Goal: Task Accomplishment & Management: Manage account settings

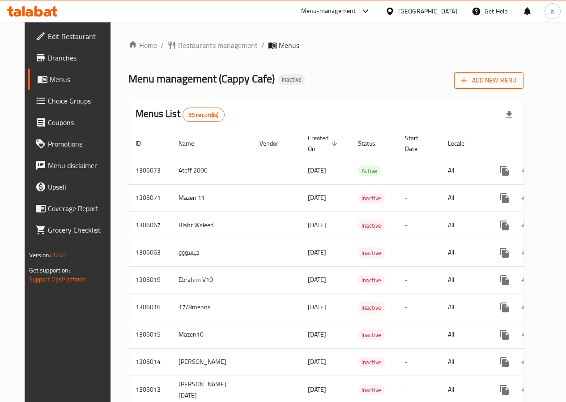
click at [517, 80] on span "Add New Menu" at bounding box center [489, 80] width 55 height 11
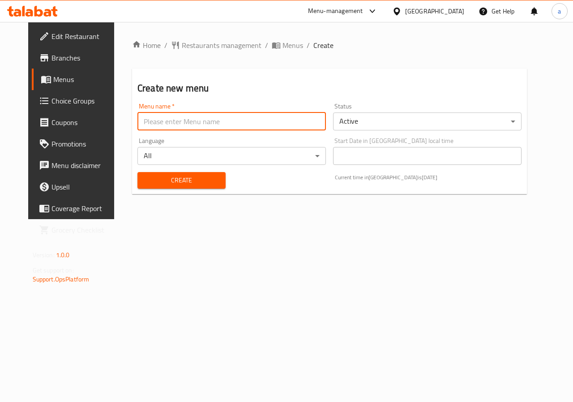
click at [219, 116] on input "text" at bounding box center [231, 121] width 189 height 18
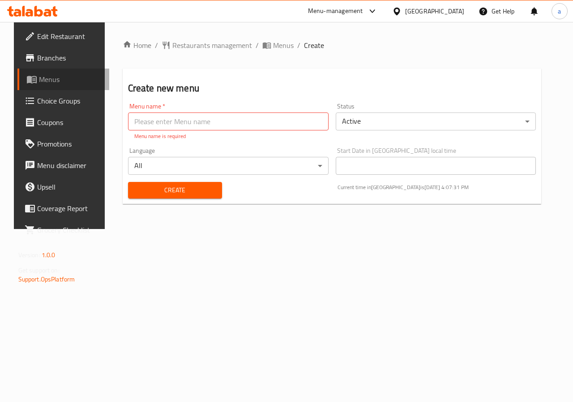
click at [47, 82] on span "Menus" at bounding box center [71, 79] width 64 height 11
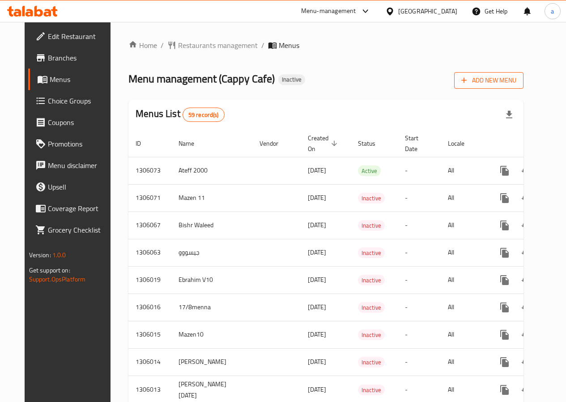
click at [517, 79] on span "Add New Menu" at bounding box center [489, 80] width 55 height 11
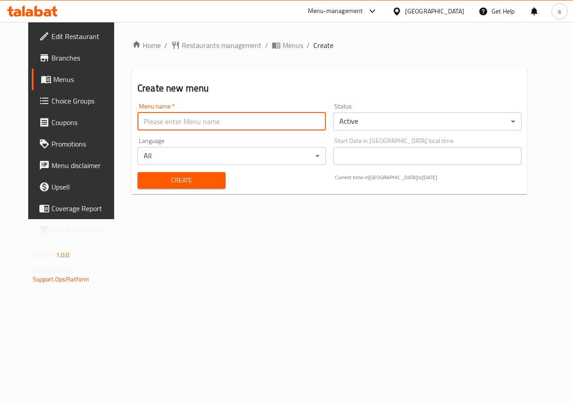
click at [255, 124] on input "text" at bounding box center [231, 121] width 189 height 18
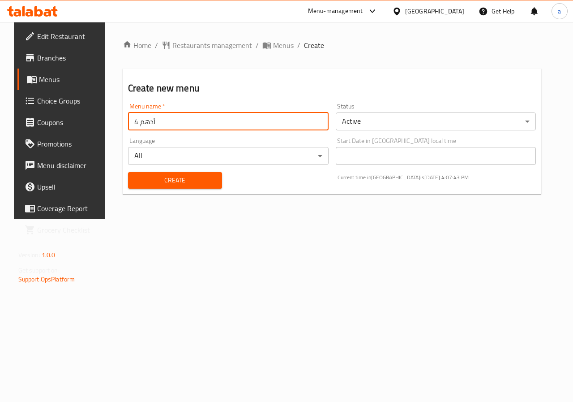
type input "أدهم 4"
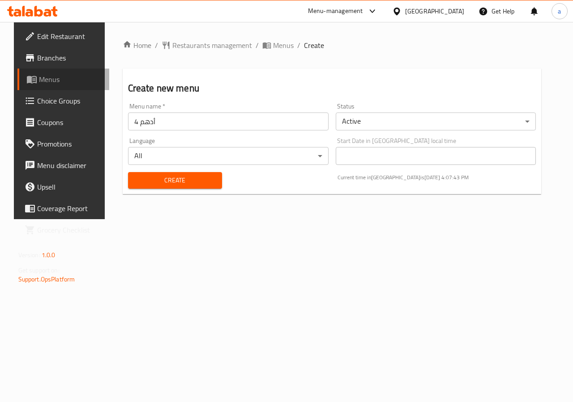
click at [54, 83] on span "Menus" at bounding box center [71, 79] width 64 height 11
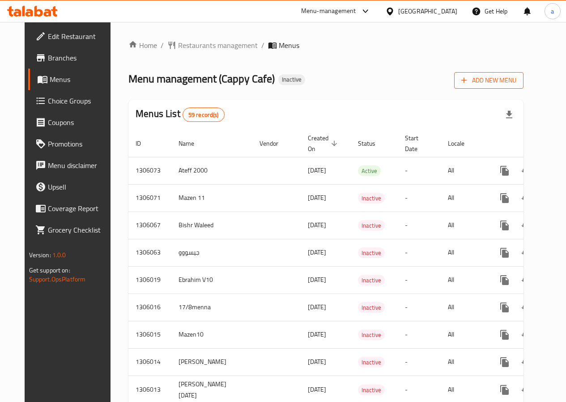
click at [499, 83] on span "Add New Menu" at bounding box center [489, 80] width 55 height 11
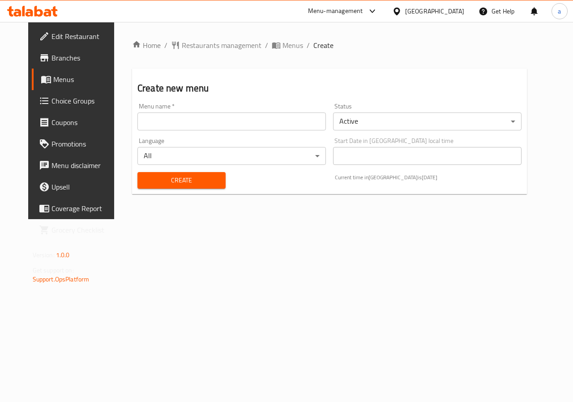
click at [213, 123] on input "text" at bounding box center [231, 121] width 189 height 18
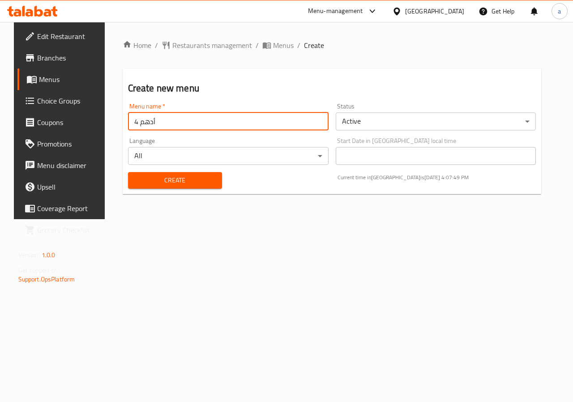
type input "أدهم 4"
click at [189, 180] on span "Create" at bounding box center [175, 180] width 80 height 11
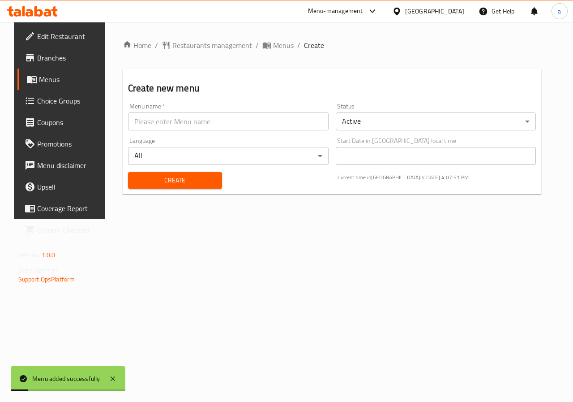
click at [39, 77] on span "Menus" at bounding box center [71, 79] width 64 height 11
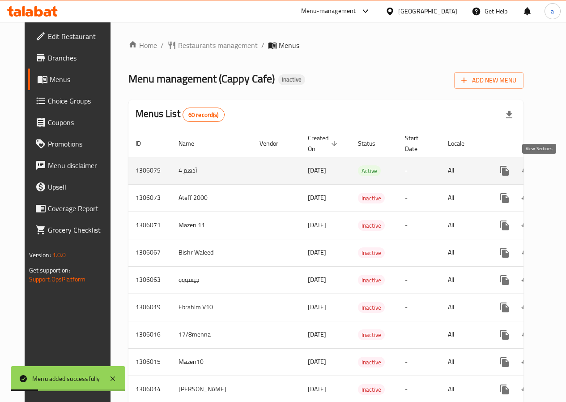
click at [564, 173] on icon "enhanced table" at bounding box center [569, 170] width 11 height 11
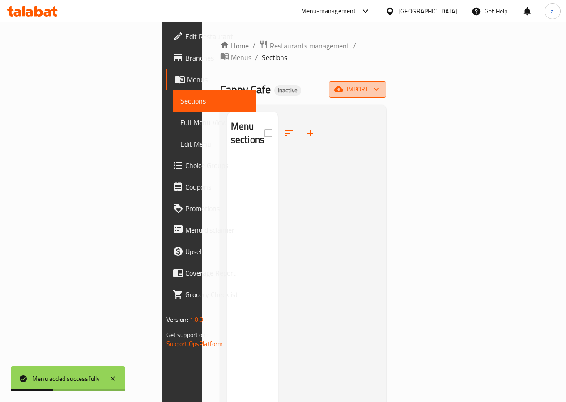
click at [379, 84] on span "import" at bounding box center [357, 89] width 43 height 11
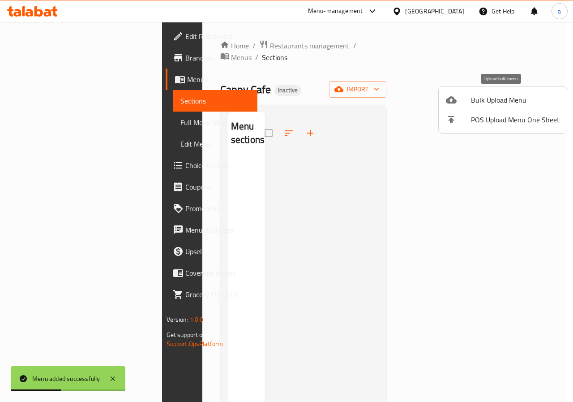
click at [494, 101] on span "Bulk Upload Menu" at bounding box center [515, 99] width 89 height 11
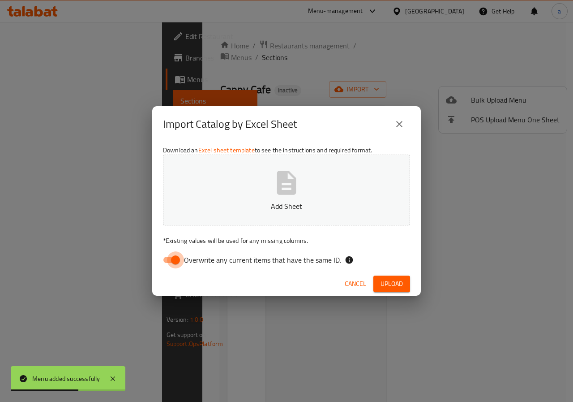
click at [180, 257] on input "Overwrite any current items that have the same ID." at bounding box center [175, 259] width 51 height 17
checkbox input "false"
click at [335, 152] on div "Download an Excel sheet template to see the instructions and required format. A…" at bounding box center [286, 207] width 269 height 130
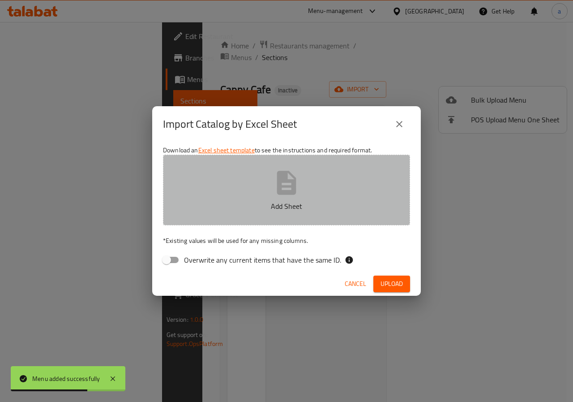
click at [331, 171] on button "Add Sheet" at bounding box center [286, 189] width 247 height 71
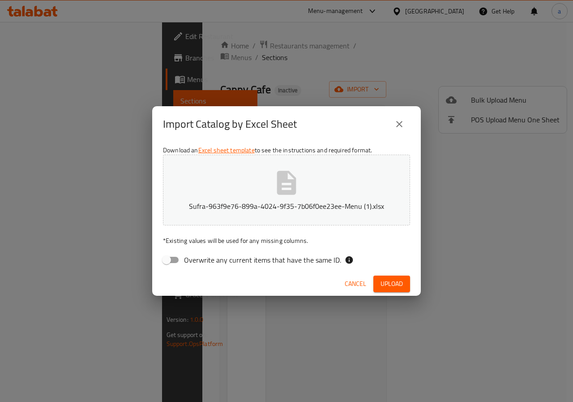
click at [381, 276] on button "Upload" at bounding box center [391, 283] width 37 height 17
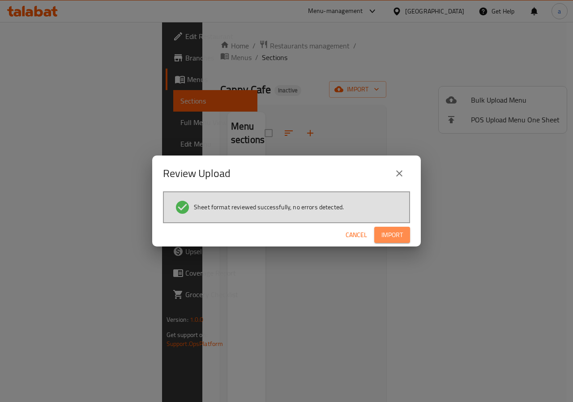
click at [392, 237] on span "Import" at bounding box center [392, 234] width 21 height 11
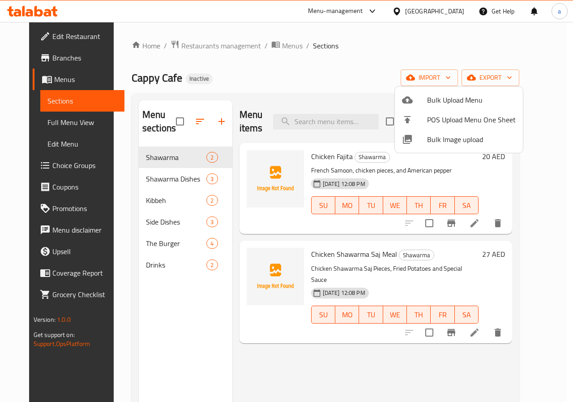
click at [168, 178] on div at bounding box center [286, 201] width 573 height 402
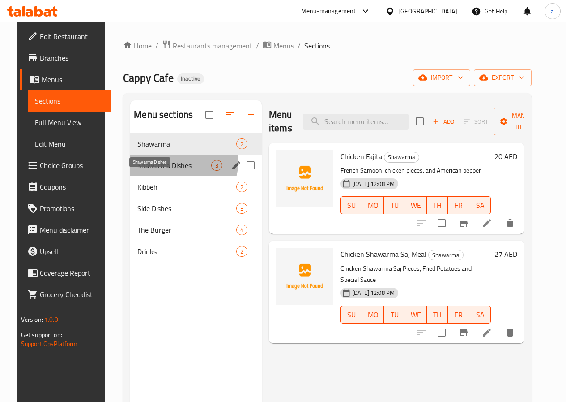
click at [167, 171] on span "Shawarma Dishes" at bounding box center [174, 165] width 74 height 11
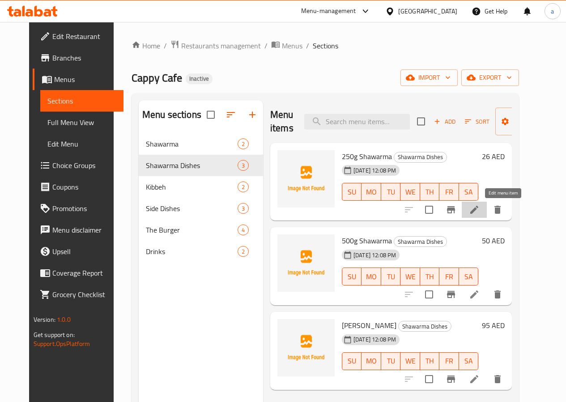
click at [480, 206] on icon at bounding box center [474, 209] width 11 height 11
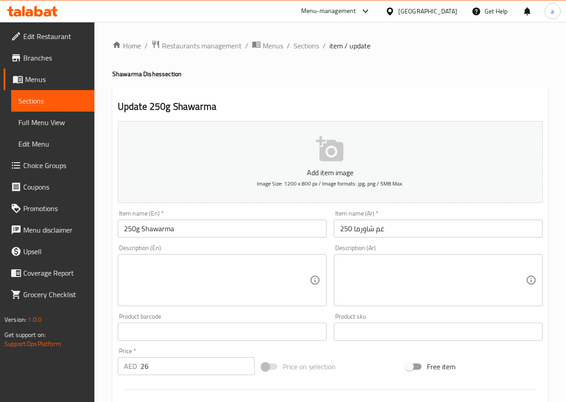
click at [53, 123] on span "Full Menu View" at bounding box center [52, 122] width 69 height 11
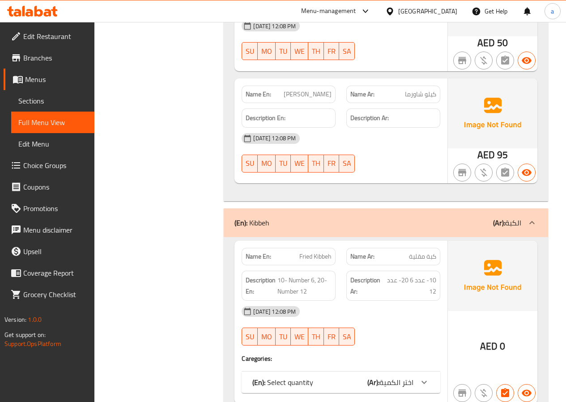
scroll to position [672, 0]
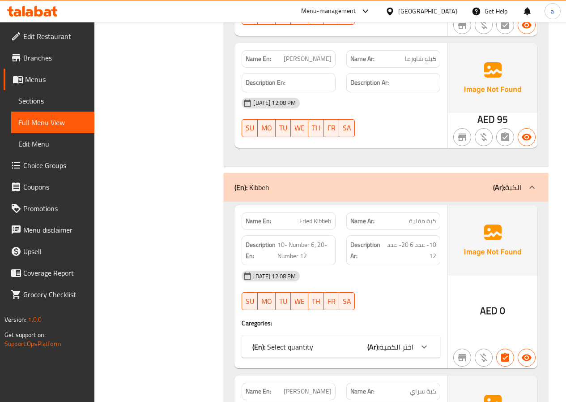
click at [383, 349] on span "اختر الكمية" at bounding box center [397, 346] width 34 height 13
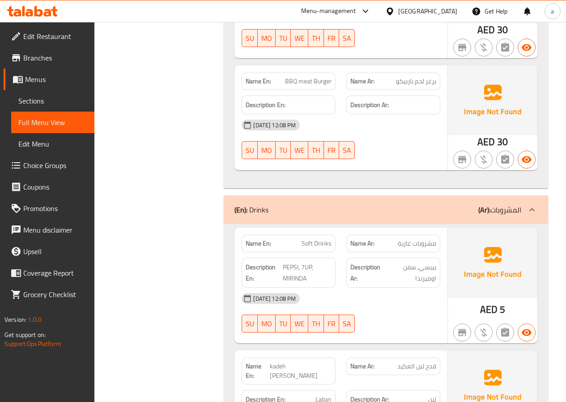
scroll to position [2107, 0]
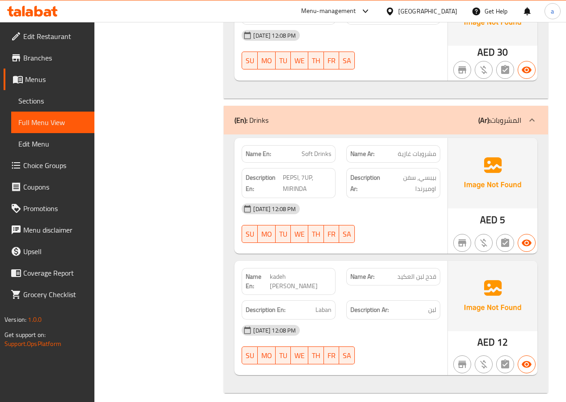
click at [43, 163] on span "Choice Groups" at bounding box center [55, 165] width 64 height 11
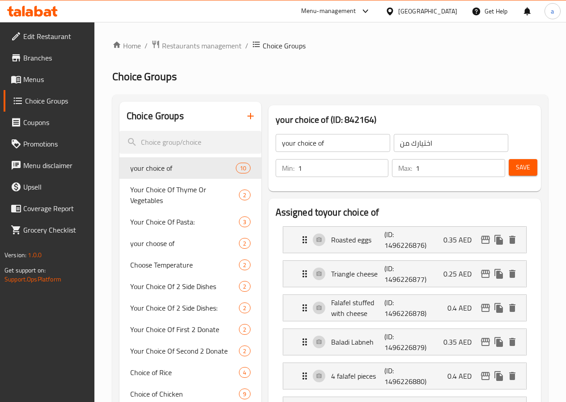
click at [245, 117] on icon "button" at bounding box center [250, 116] width 11 height 11
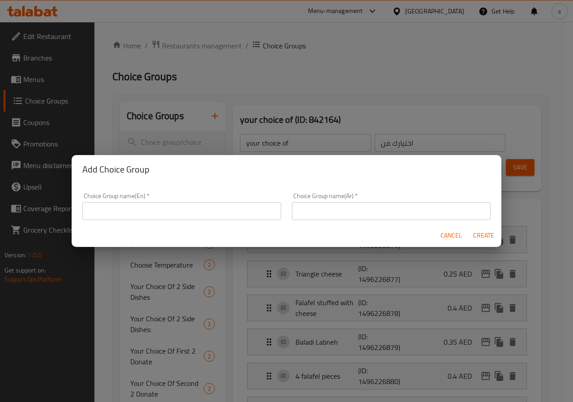
click at [204, 210] on input "text" at bounding box center [181, 211] width 199 height 18
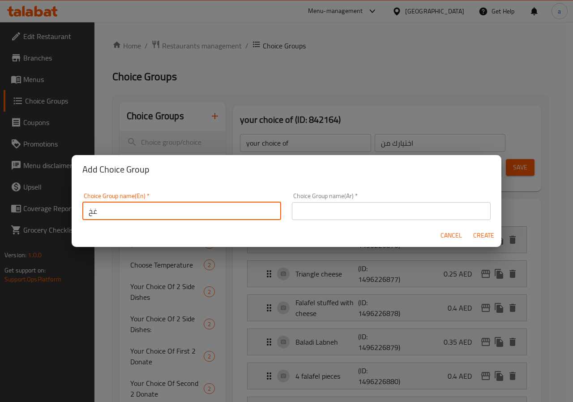
type input "غ"
type input "your choice of"
click at [338, 212] on input "text" at bounding box center [391, 211] width 199 height 18
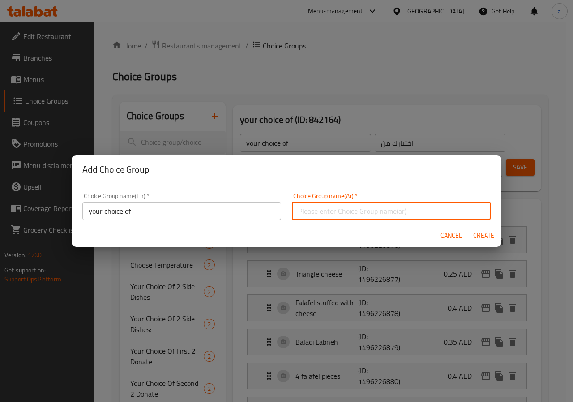
type input "اختيارك من"
click at [475, 237] on span "Create" at bounding box center [483, 235] width 21 height 11
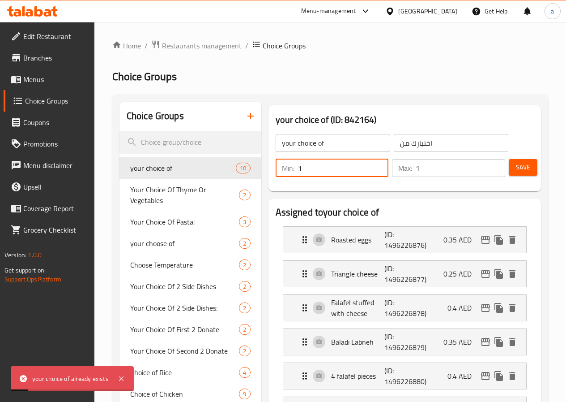
click at [319, 162] on input "1" at bounding box center [343, 168] width 91 height 18
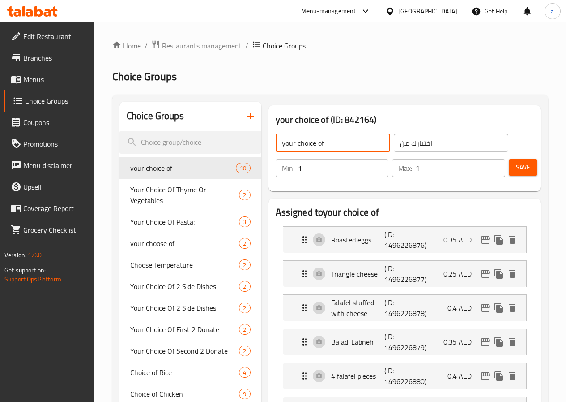
click at [296, 139] on input "your choice of" at bounding box center [333, 143] width 115 height 18
type input "your choice of drink"
click at [422, 146] on input "اختيارك من" at bounding box center [451, 143] width 115 height 18
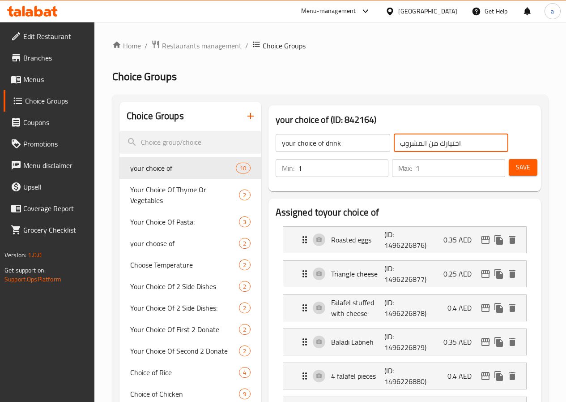
type input "اختيارك من المشروب"
click at [319, 167] on input "1" at bounding box center [343, 168] width 91 height 18
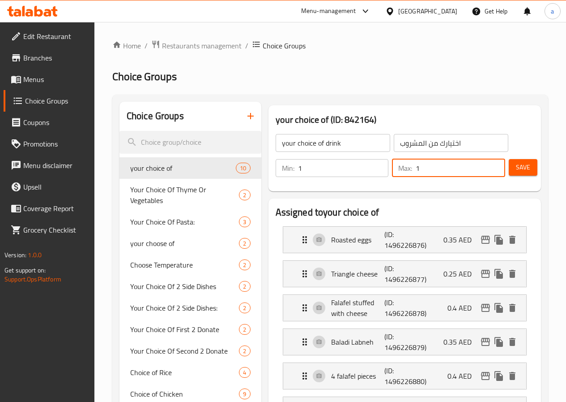
click at [420, 167] on input "1" at bounding box center [461, 168] width 90 height 18
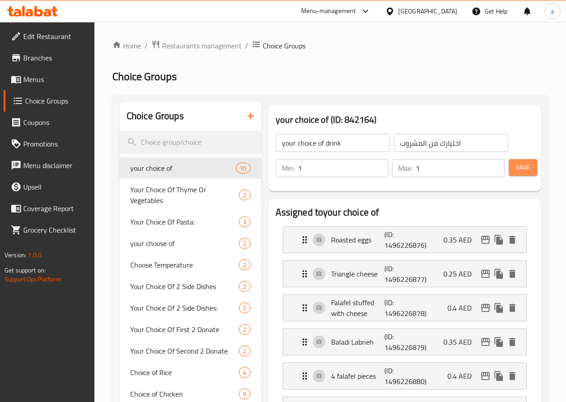
click at [530, 163] on button "Save" at bounding box center [523, 167] width 29 height 17
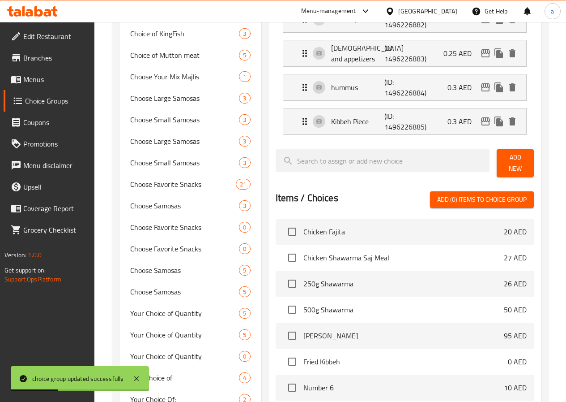
scroll to position [448, 0]
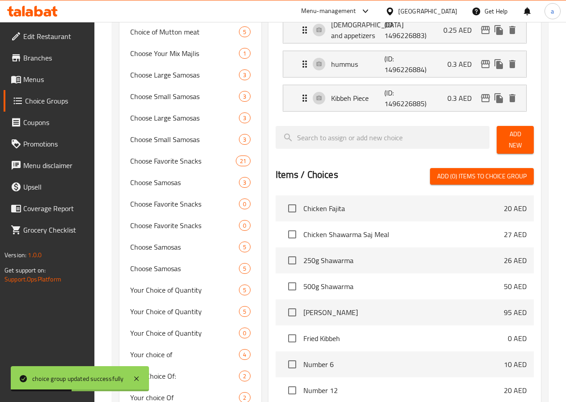
click at [519, 143] on button "Add New" at bounding box center [515, 140] width 37 height 28
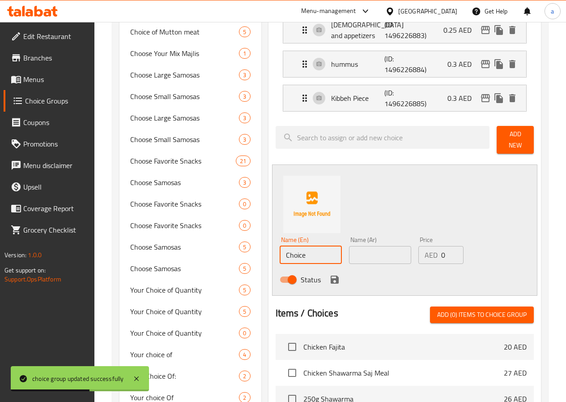
click at [286, 253] on input "Choice" at bounding box center [311, 255] width 62 height 18
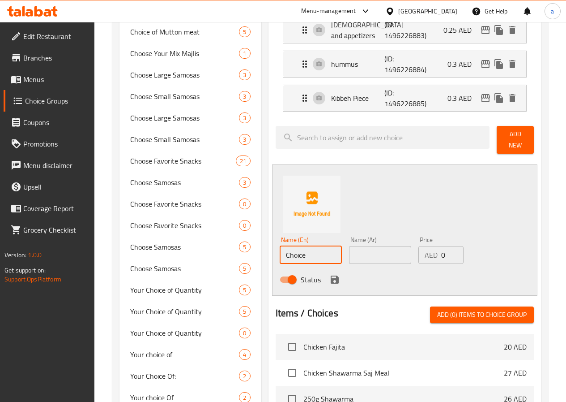
click at [297, 250] on input "Choice" at bounding box center [311, 255] width 62 height 18
type input "ح"
click at [280, 250] on input "pipses" at bounding box center [311, 255] width 62 height 18
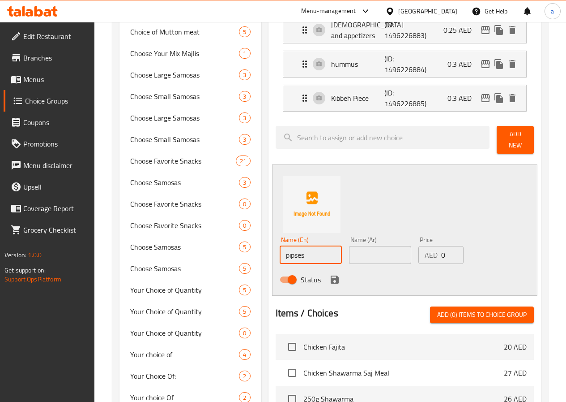
click at [280, 250] on input "pipses" at bounding box center [311, 255] width 62 height 18
paste input "Pepsi"
type input "Pepsi"
click at [349, 253] on input "text" at bounding box center [380, 255] width 62 height 18
type input "بيبسي"
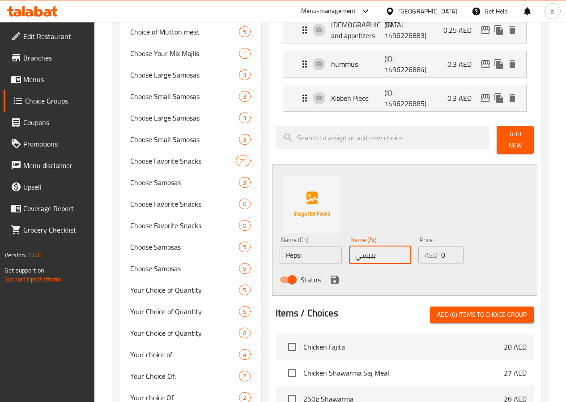
click at [353, 252] on input "بيبسي" at bounding box center [380, 255] width 62 height 18
click at [330, 276] on icon "save" at bounding box center [335, 279] width 11 height 11
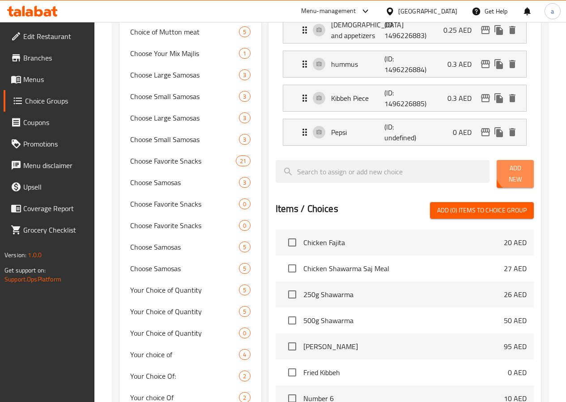
click at [514, 172] on span "Add New" at bounding box center [515, 174] width 23 height 22
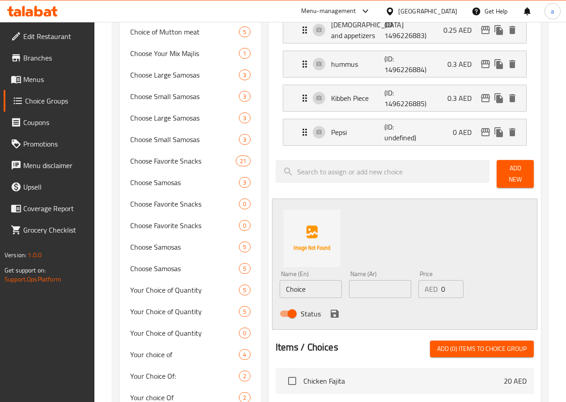
click at [304, 287] on input "Choice" at bounding box center [311, 289] width 62 height 18
paste input "7 Up"
type input "7 Up"
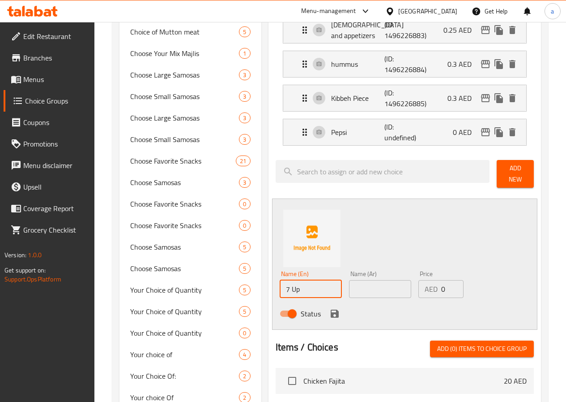
click at [349, 283] on input "text" at bounding box center [380, 289] width 62 height 18
type input "س"
paste input "سفن أب"
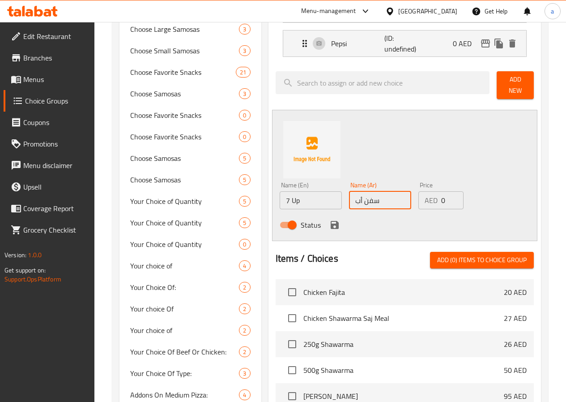
scroll to position [537, 0]
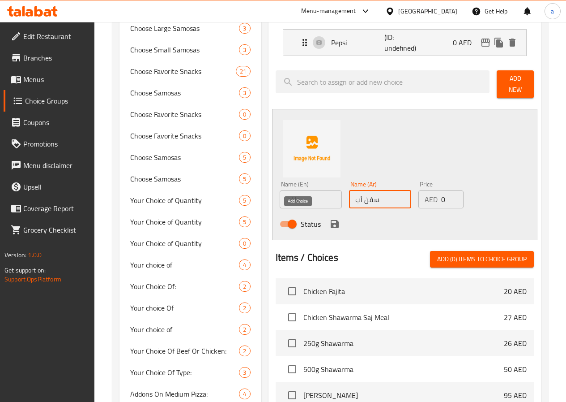
type input "سفن أب"
click at [330, 219] on icon "save" at bounding box center [335, 224] width 11 height 11
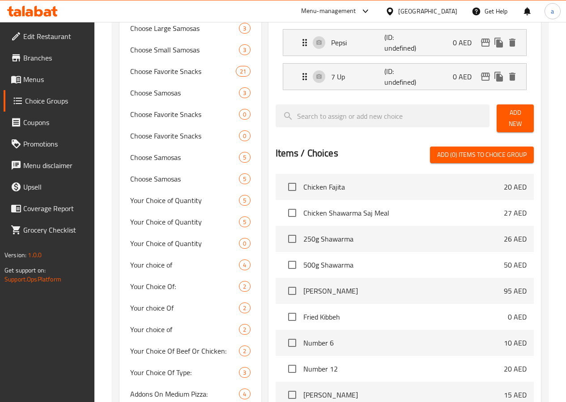
click at [513, 112] on span "Add New" at bounding box center [515, 118] width 23 height 22
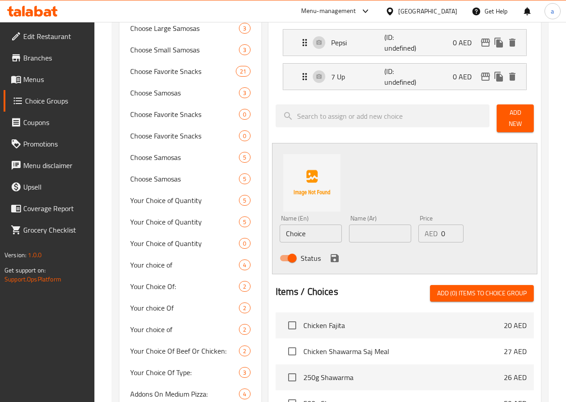
click at [291, 225] on input "Choice" at bounding box center [311, 233] width 62 height 18
paste input "Mirinda Orange"
type input "[PERSON_NAME]"
click at [349, 227] on input "text" at bounding box center [380, 233] width 62 height 18
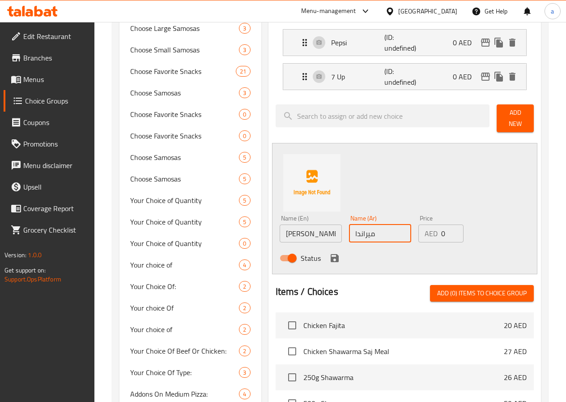
type input "ميراندا"
click at [328, 251] on button "save" at bounding box center [334, 257] width 13 height 13
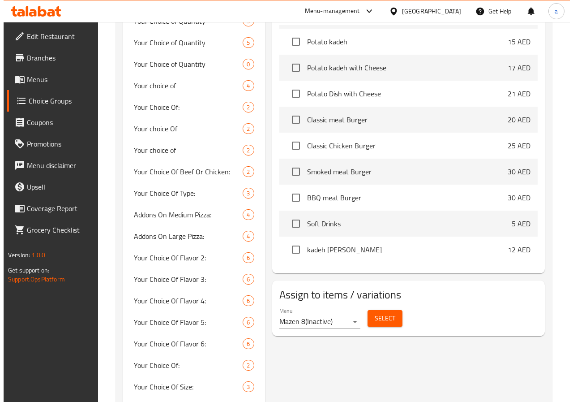
scroll to position [896, 0]
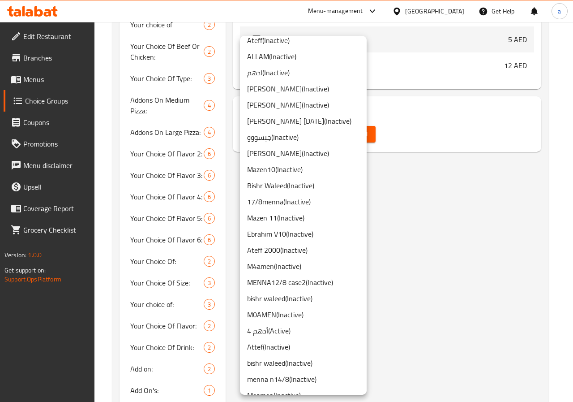
scroll to position [616, 0]
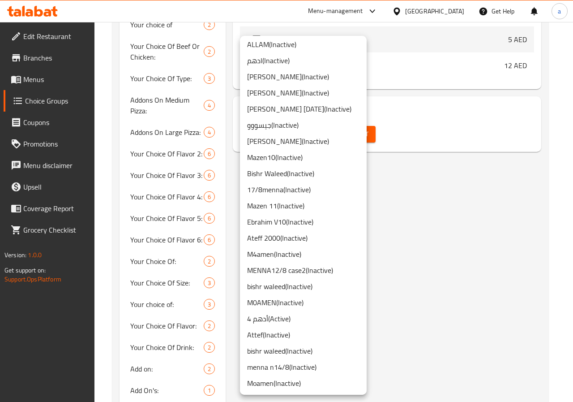
click at [283, 319] on li "أدهم 4 ( Active )" at bounding box center [303, 318] width 127 height 16
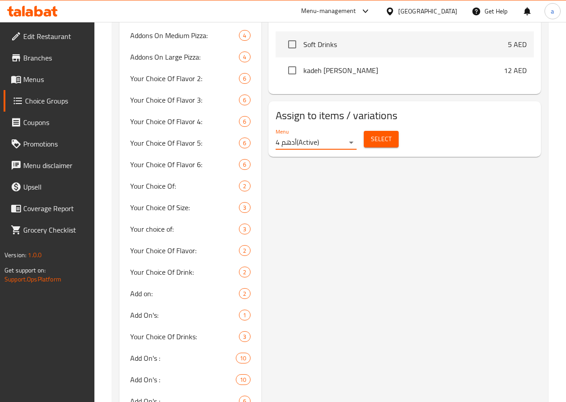
click at [371, 134] on span "Select" at bounding box center [381, 138] width 21 height 11
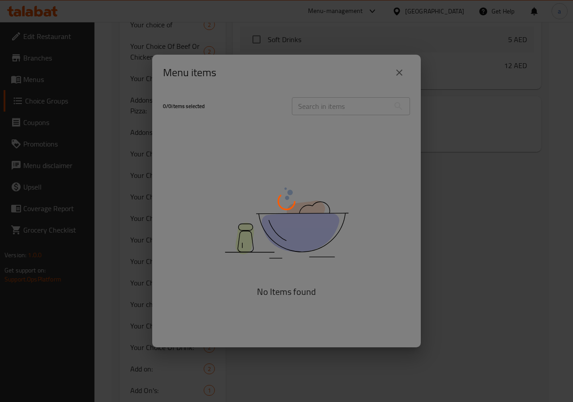
scroll to position [255, 0]
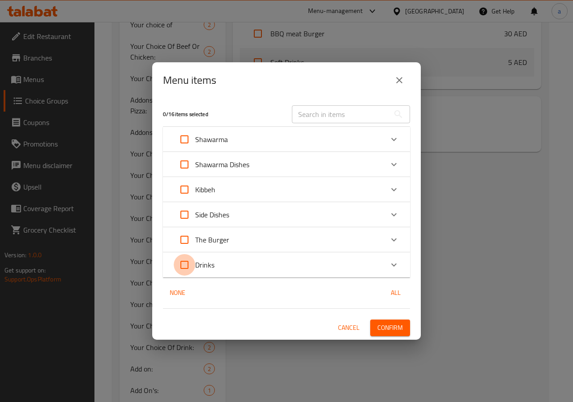
click at [188, 267] on input "Expand" at bounding box center [184, 264] width 21 height 21
checkbox input "true"
click at [389, 265] on icon "Expand" at bounding box center [394, 264] width 11 height 11
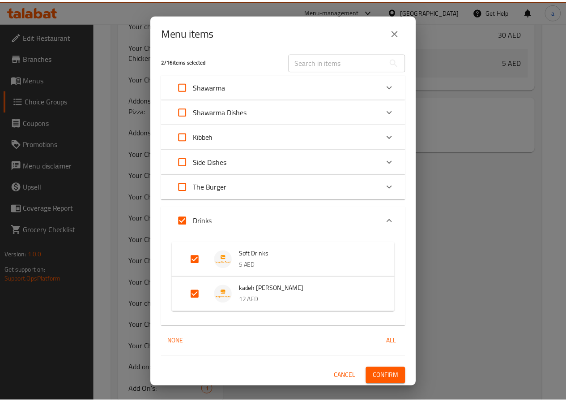
scroll to position [6, 0]
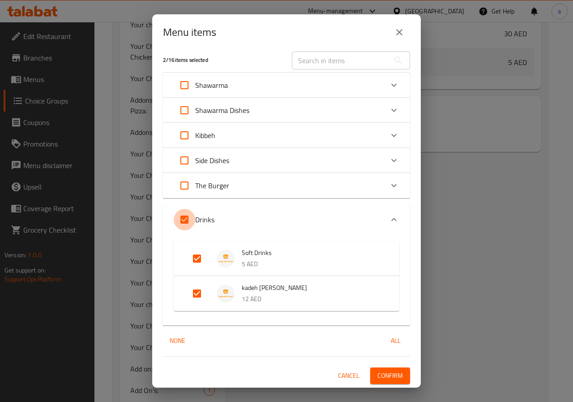
click at [185, 218] on input "Expand" at bounding box center [184, 219] width 21 height 21
checkbox input "false"
click at [260, 257] on span "Soft Drinks" at bounding box center [312, 252] width 140 height 11
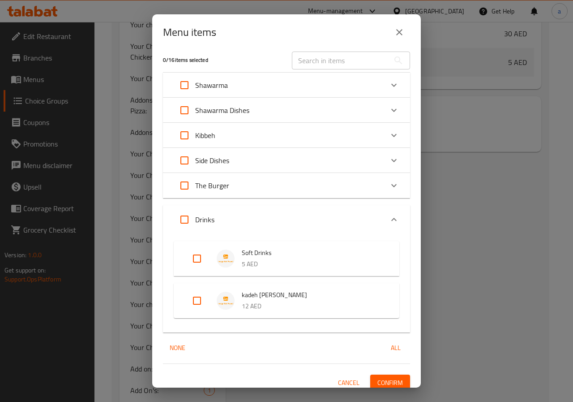
click at [198, 257] on input "Expand" at bounding box center [196, 258] width 21 height 21
checkbox input "true"
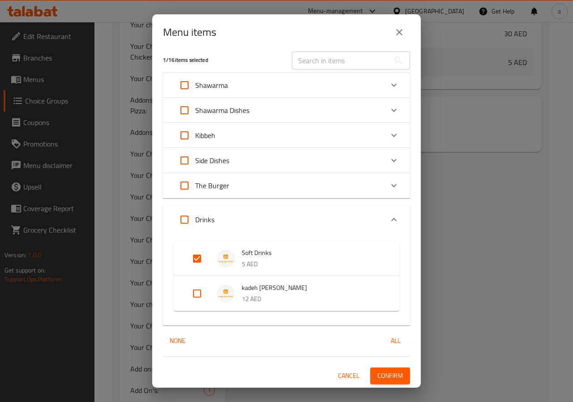
click at [385, 379] on span "Confirm" at bounding box center [391, 375] width 26 height 11
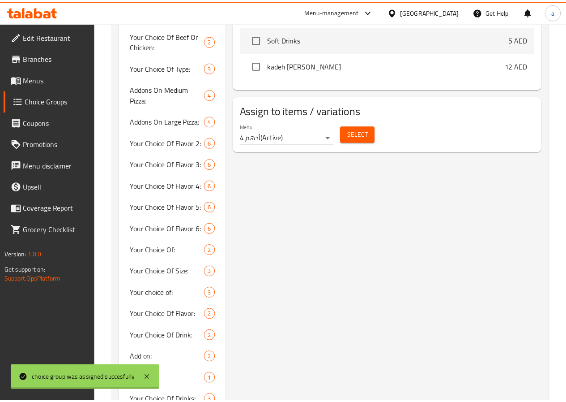
scroll to position [234, 0]
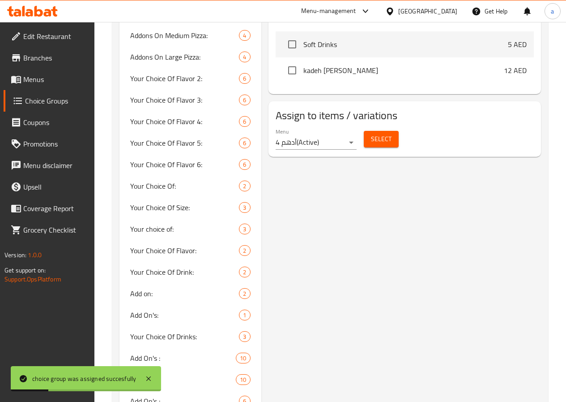
click at [43, 72] on link "Menus" at bounding box center [49, 79] width 91 height 21
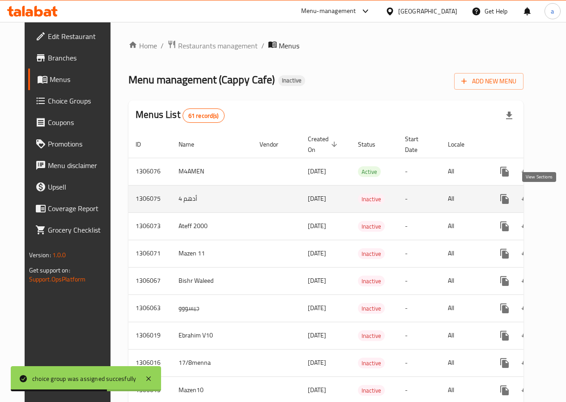
click at [564, 203] on icon "enhanced table" at bounding box center [569, 198] width 11 height 11
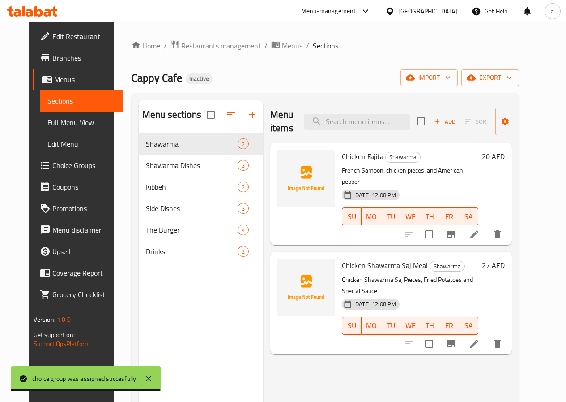
click at [52, 163] on span "Choice Groups" at bounding box center [84, 165] width 64 height 11
click at [52, 203] on span "Promotions" at bounding box center [84, 208] width 64 height 11
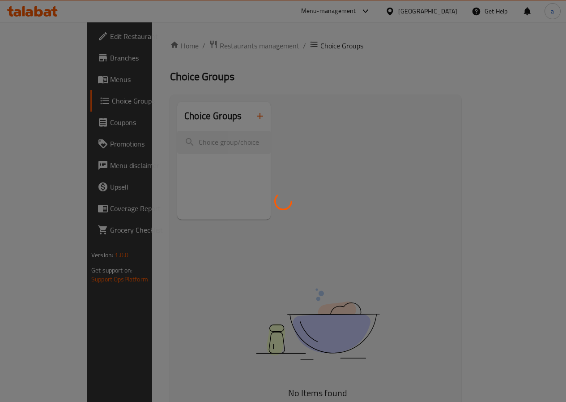
click at [35, 83] on div at bounding box center [283, 201] width 566 height 402
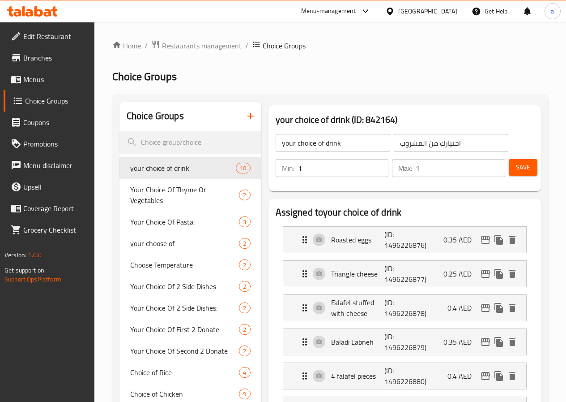
click at [38, 82] on span "Menus" at bounding box center [55, 79] width 64 height 11
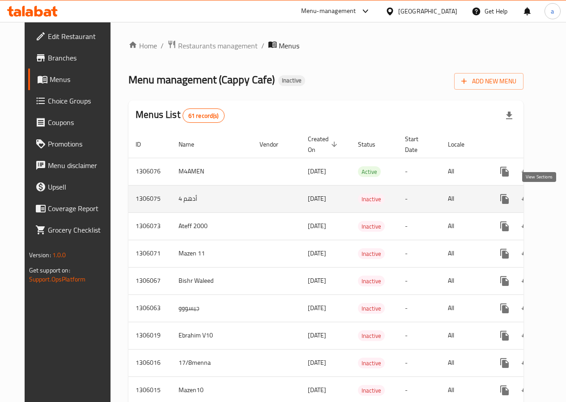
click at [564, 201] on icon "enhanced table" at bounding box center [569, 198] width 11 height 11
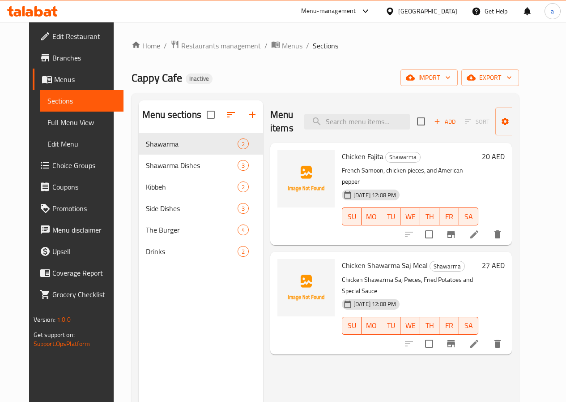
click at [50, 122] on span "Full Menu View" at bounding box center [81, 122] width 69 height 11
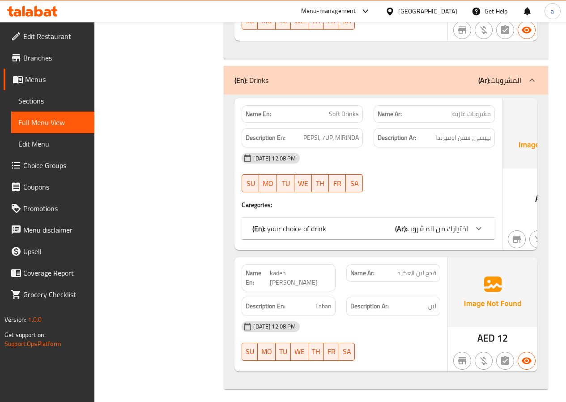
scroll to position [2054, 0]
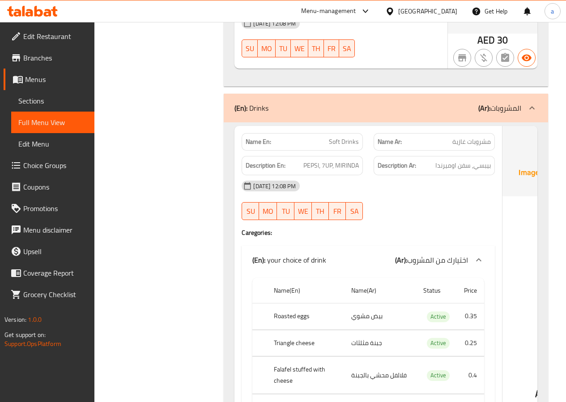
scroll to position [1929, 0]
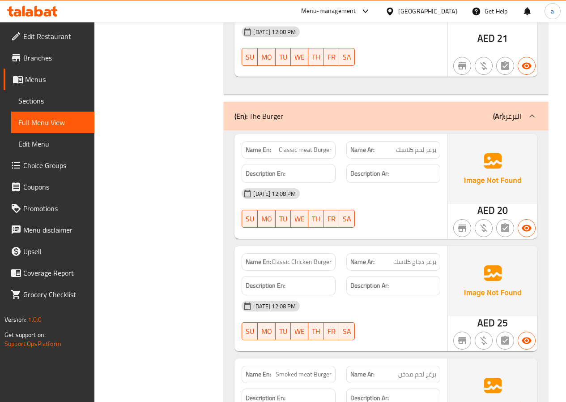
click at [45, 96] on span "Sections" at bounding box center [52, 100] width 69 height 11
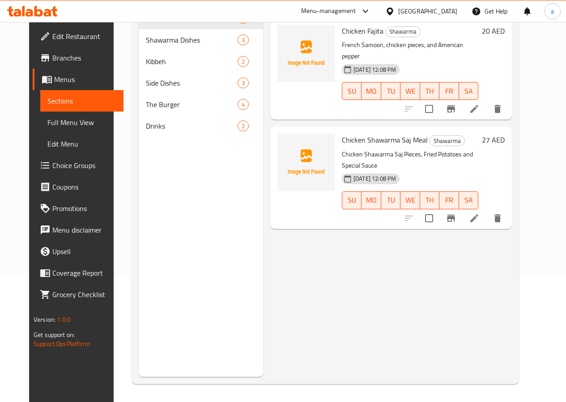
scroll to position [125, 0]
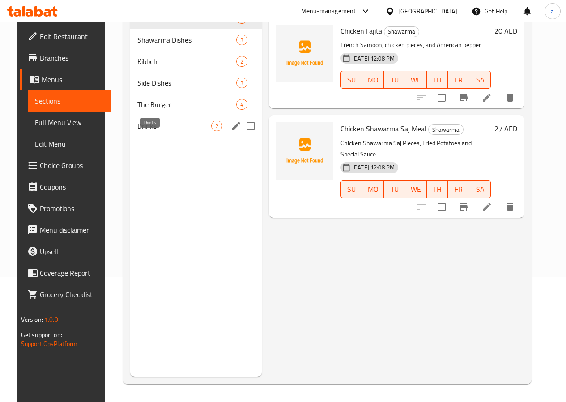
click at [150, 131] on span "Drinks" at bounding box center [174, 125] width 74 height 11
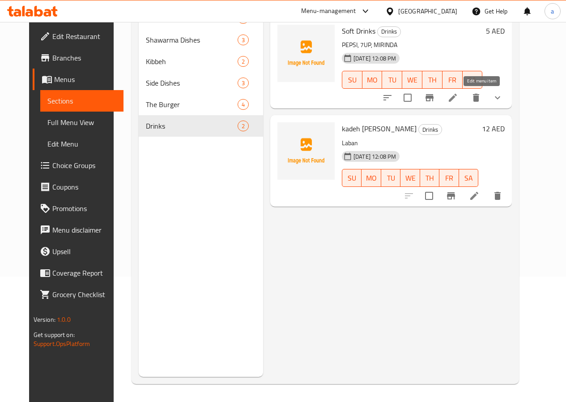
click at [459, 96] on icon at bounding box center [453, 97] width 11 height 11
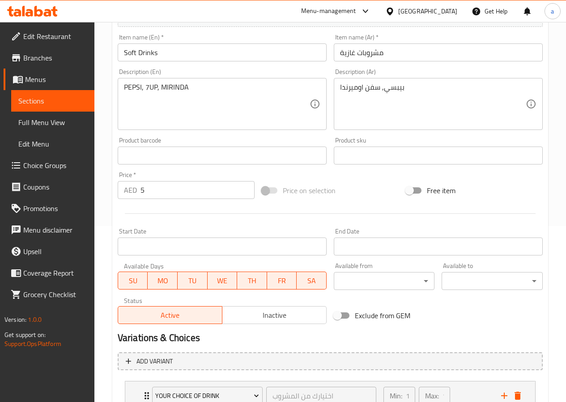
scroll to position [246, 0]
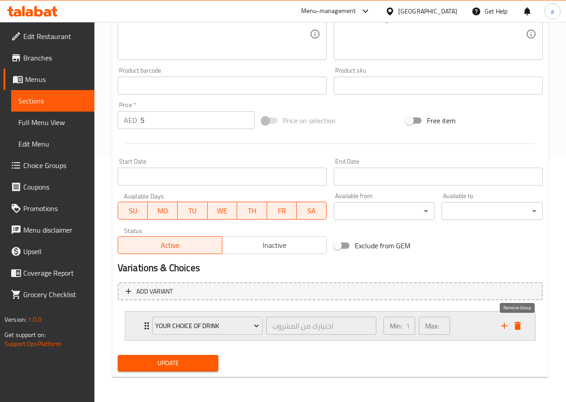
click at [514, 325] on icon "delete" at bounding box center [518, 325] width 11 height 11
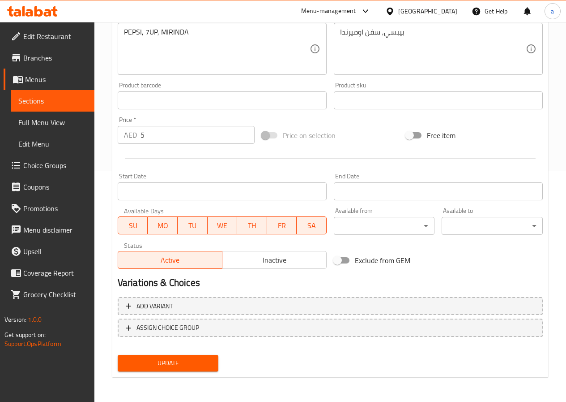
click at [50, 164] on span "Choice Groups" at bounding box center [55, 165] width 64 height 11
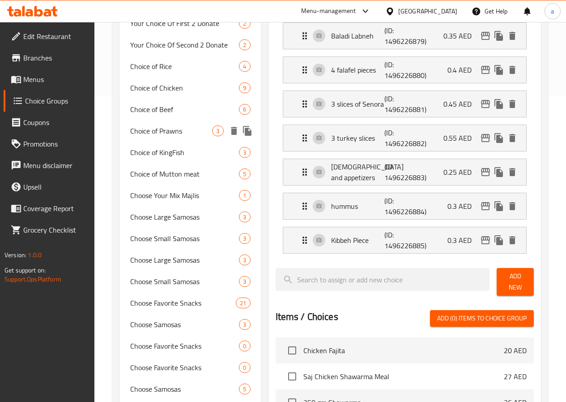
scroll to position [313, 0]
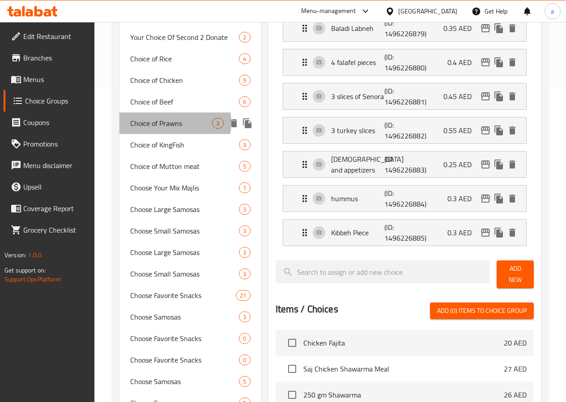
click at [172, 129] on span "Choice of Prawns" at bounding box center [171, 123] width 82 height 11
type input "Choice of Prawns"
type input "اختيار الروبيان"
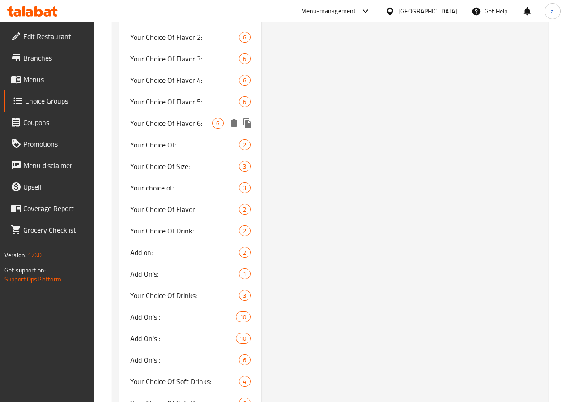
scroll to position [1075, 0]
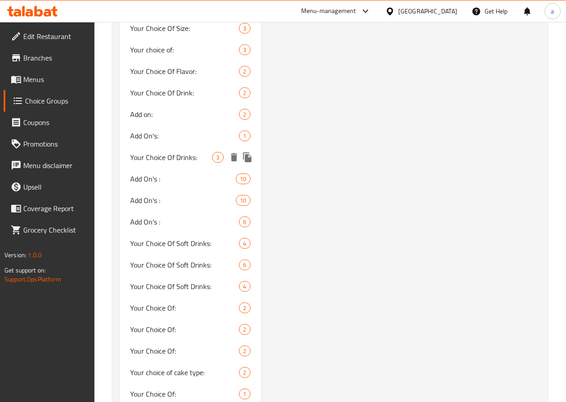
click at [161, 163] on span "Your Choice Of Drinks:" at bounding box center [171, 157] width 82 height 11
type input "Your Choice Of Drinks:"
type input "اختيارك من المشروبات:"
type input "0"
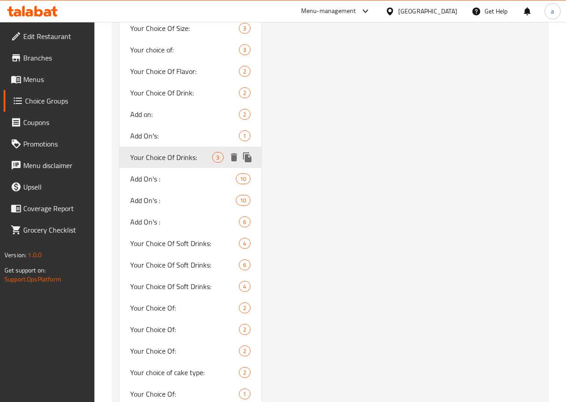
click at [161, 163] on span "Your Choice Of Drinks:" at bounding box center [171, 157] width 82 height 11
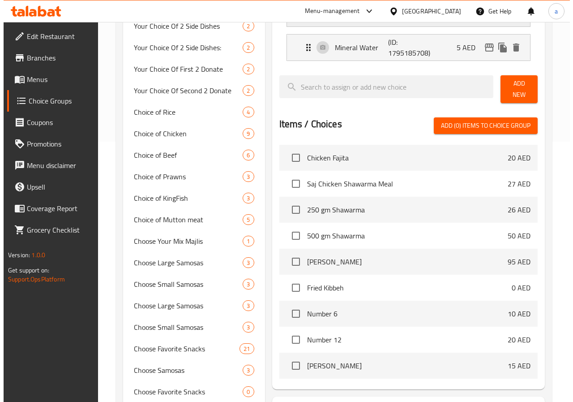
scroll to position [358, 0]
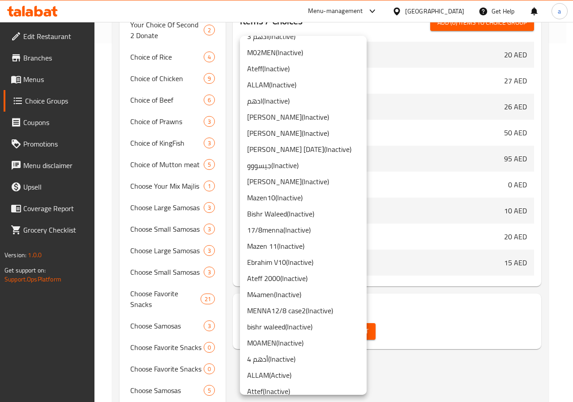
scroll to position [648, 0]
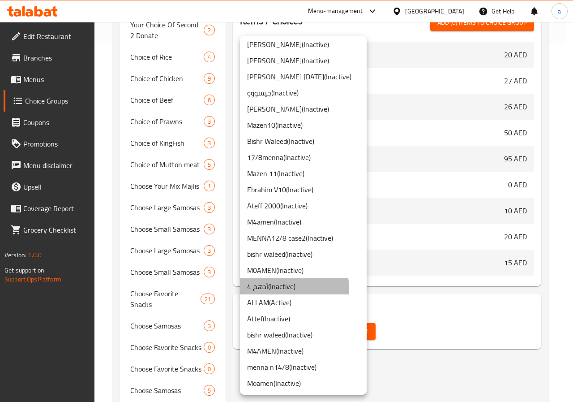
click at [285, 288] on li "أدهم 4 ( Inactive )" at bounding box center [303, 286] width 127 height 16
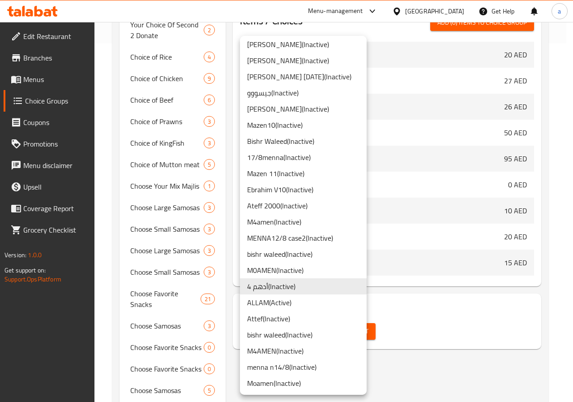
click at [418, 319] on div at bounding box center [286, 201] width 573 height 402
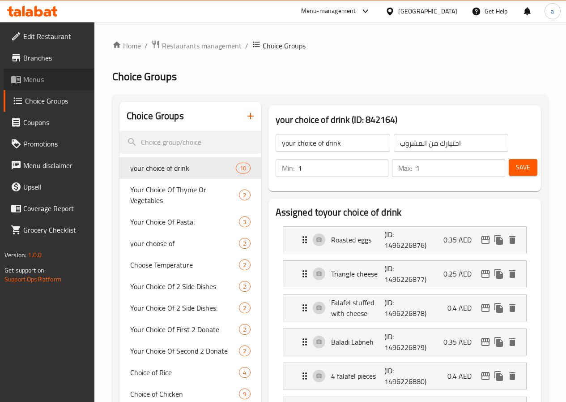
click at [42, 79] on span "Menus" at bounding box center [55, 79] width 64 height 11
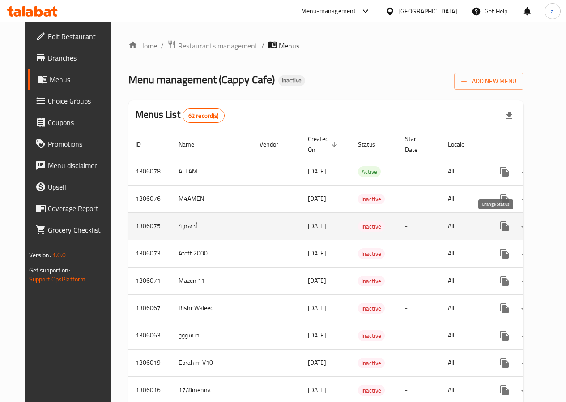
click at [521, 227] on icon "enhanced table" at bounding box center [526, 226] width 11 height 11
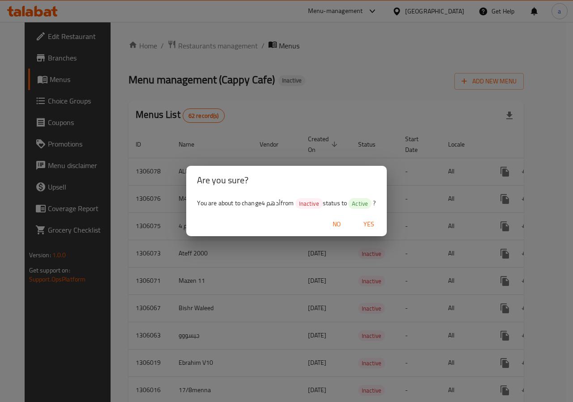
click at [378, 224] on span "Yes" at bounding box center [368, 224] width 21 height 11
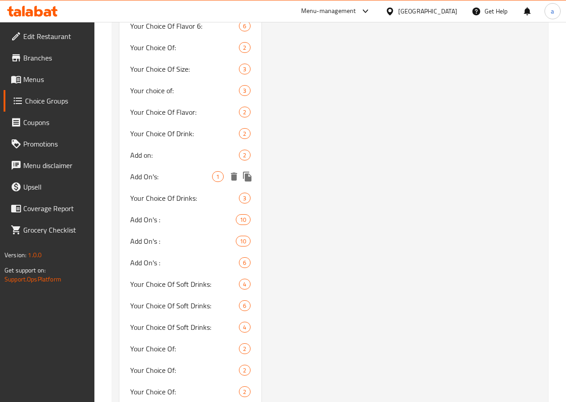
scroll to position [985, 0]
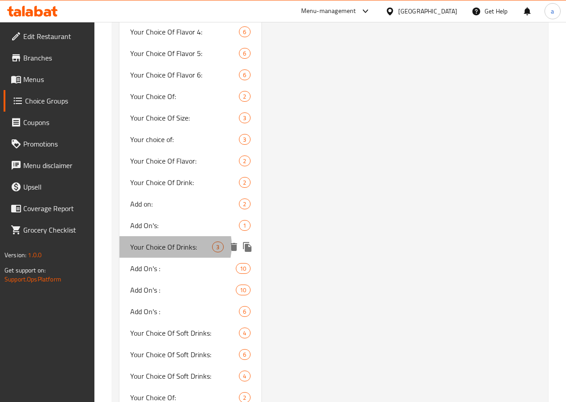
click at [170, 252] on span "Your Choice Of Drinks:" at bounding box center [171, 246] width 82 height 11
type input "Your Choice Of Drinks:"
type input "اختيارك من المشروبات:"
type input "0"
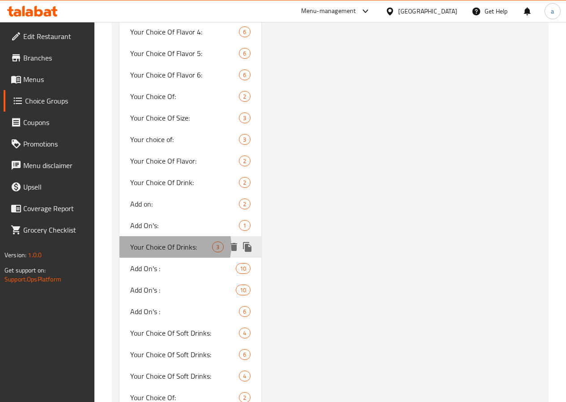
click at [170, 252] on span "Your Choice Of Drinks:" at bounding box center [171, 246] width 82 height 11
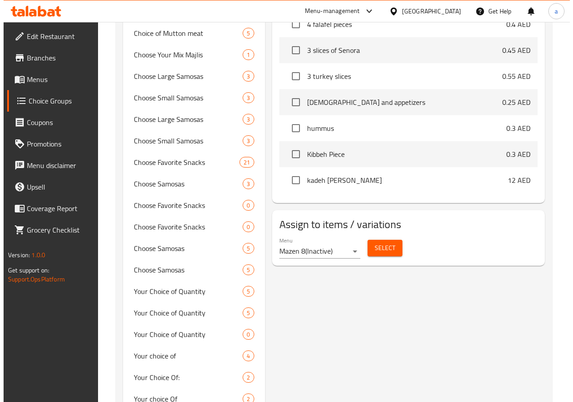
scroll to position [448, 0]
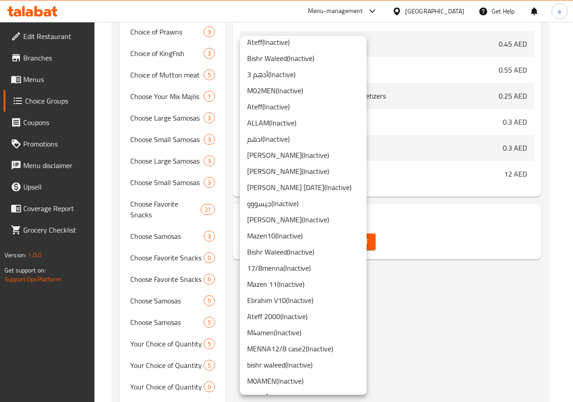
scroll to position [648, 0]
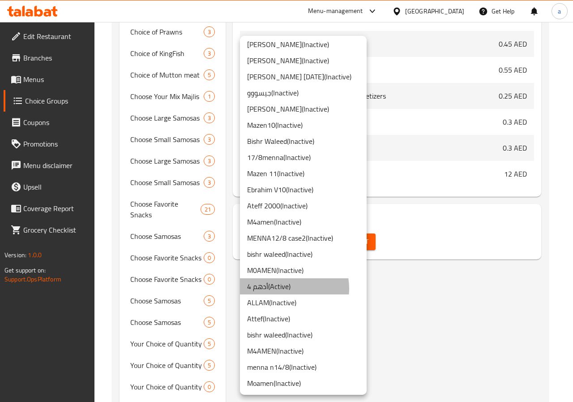
click at [282, 288] on li "أدهم 4 ( Active )" at bounding box center [303, 286] width 127 height 16
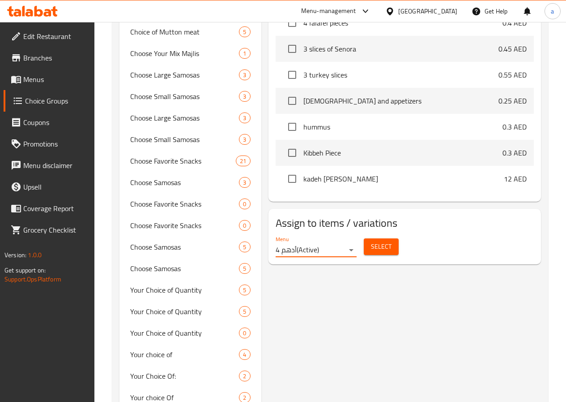
click at [371, 243] on span "Select" at bounding box center [381, 246] width 21 height 11
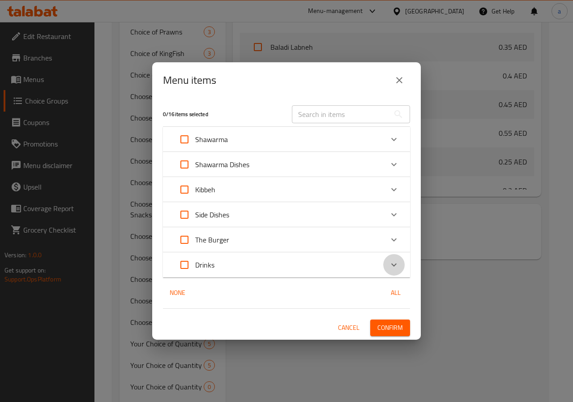
click at [391, 269] on icon "Expand" at bounding box center [394, 264] width 11 height 11
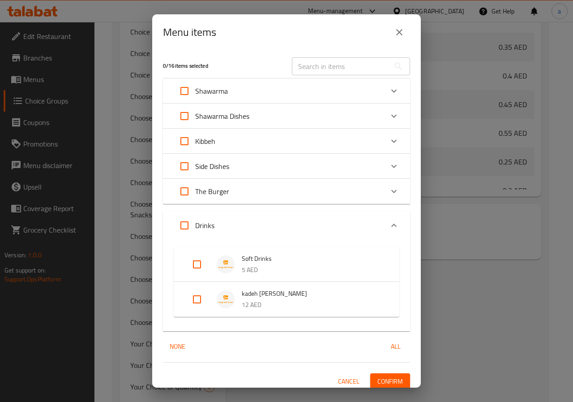
click at [202, 267] on input "Expand" at bounding box center [196, 263] width 21 height 21
checkbox input "true"
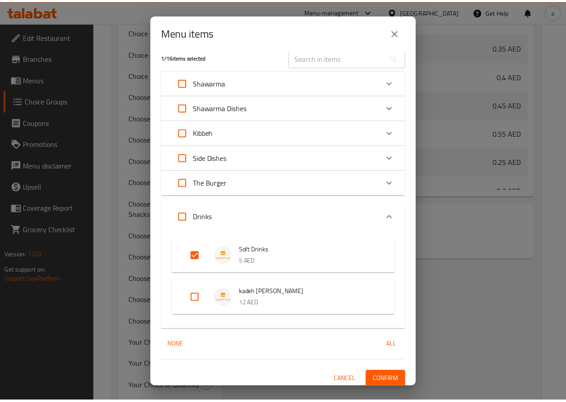
scroll to position [13, 0]
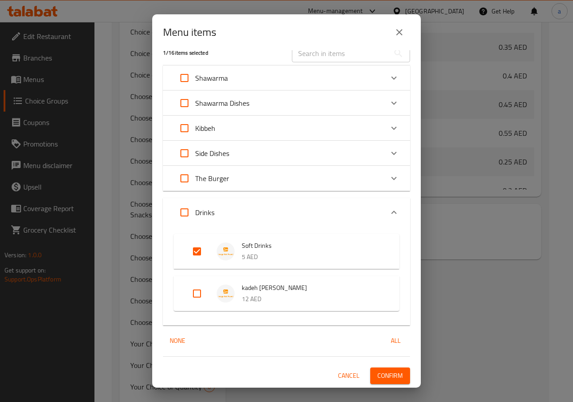
click at [383, 370] on span "Confirm" at bounding box center [391, 375] width 26 height 11
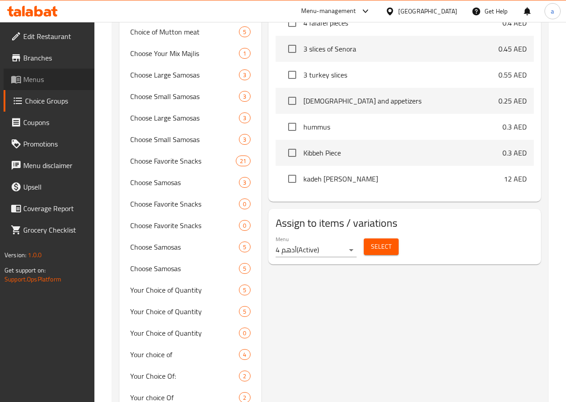
click at [38, 82] on span "Menus" at bounding box center [55, 79] width 64 height 11
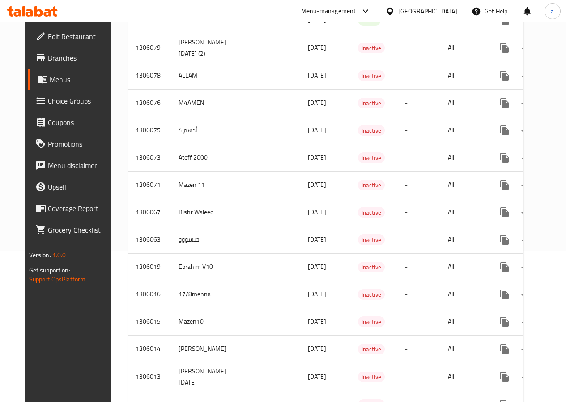
scroll to position [45, 0]
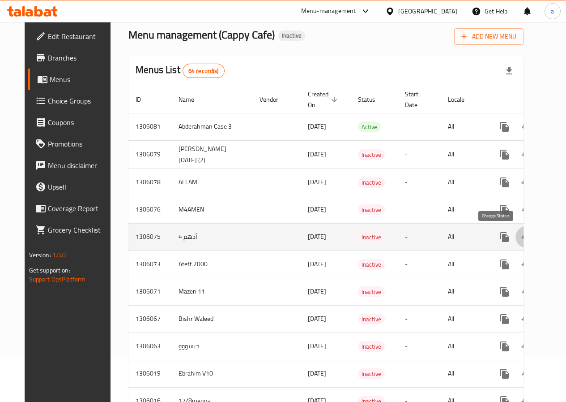
click at [521, 240] on icon "enhanced table" at bounding box center [526, 237] width 11 height 11
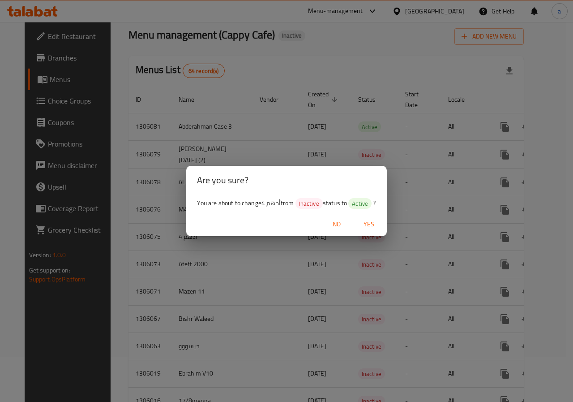
click at [371, 220] on span "Yes" at bounding box center [368, 224] width 21 height 11
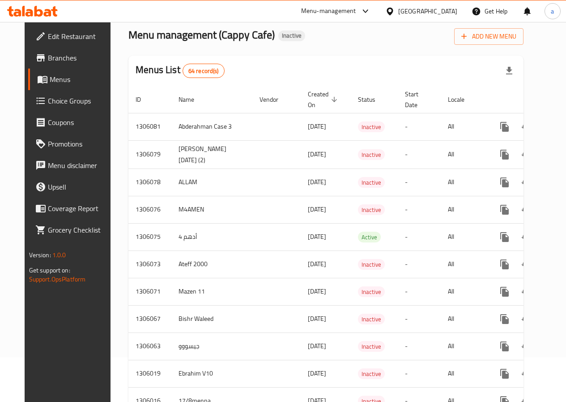
click at [50, 78] on span "Menus" at bounding box center [81, 79] width 62 height 11
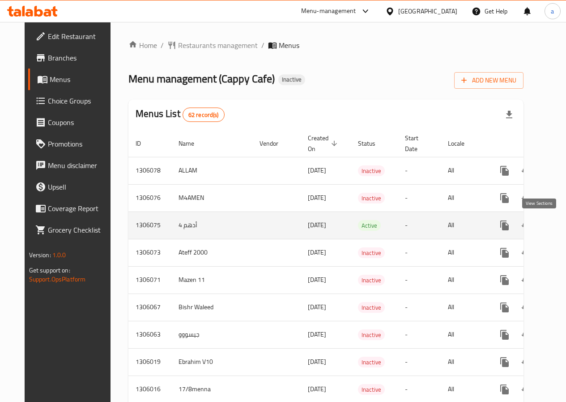
click at [566, 228] on icon "enhanced table" at bounding box center [570, 225] width 8 height 8
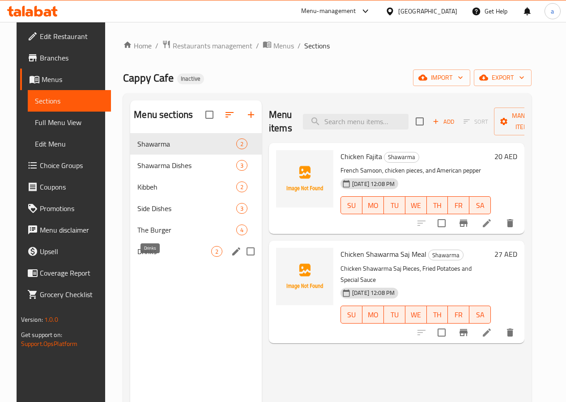
click at [148, 257] on span "Drinks" at bounding box center [174, 251] width 74 height 11
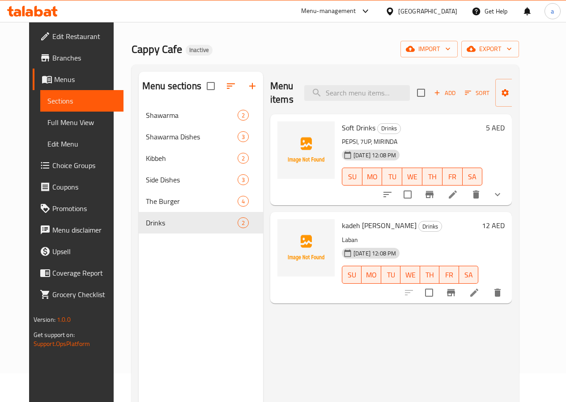
scroll to position [45, 0]
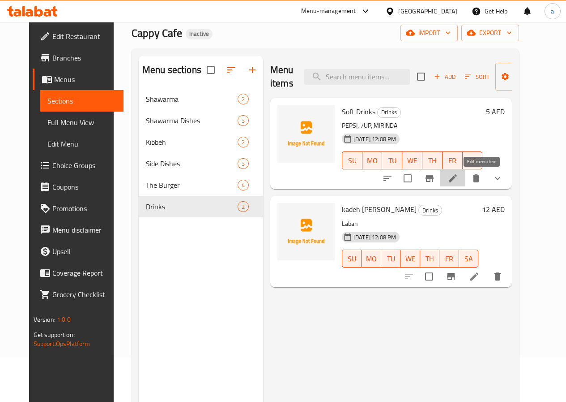
click at [459, 178] on icon at bounding box center [453, 178] width 11 height 11
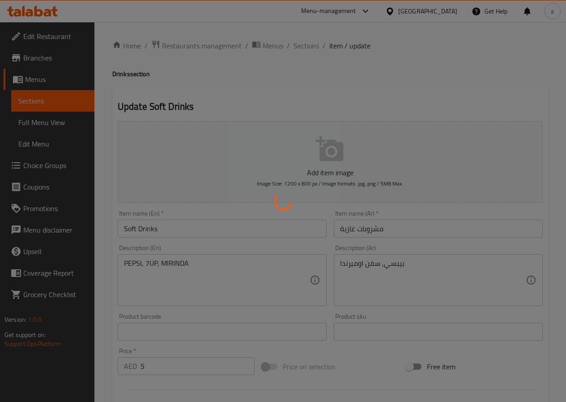
type input "اختيارك من المشروب"
type input "1"
type input "اختيارك من المشروبات:"
type input "0"
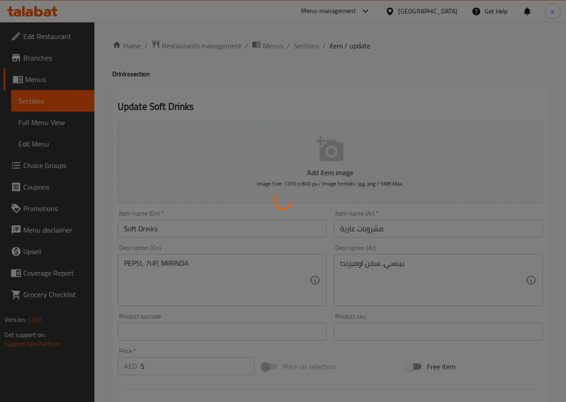
type input "0"
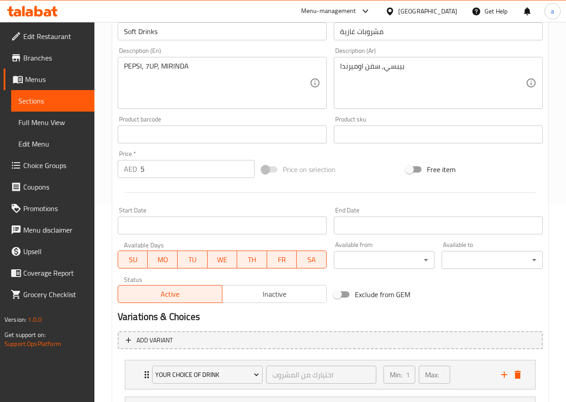
scroll to position [283, 0]
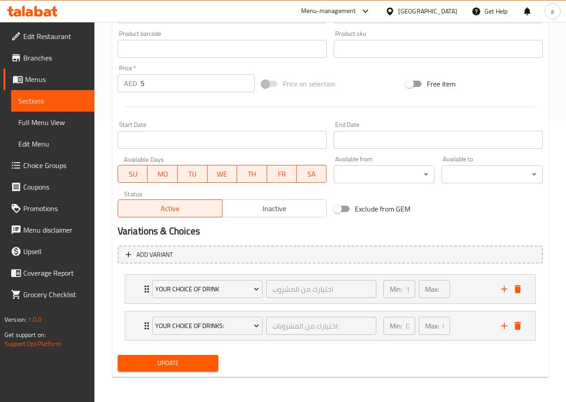
click at [35, 120] on span "Full Menu View" at bounding box center [52, 122] width 69 height 11
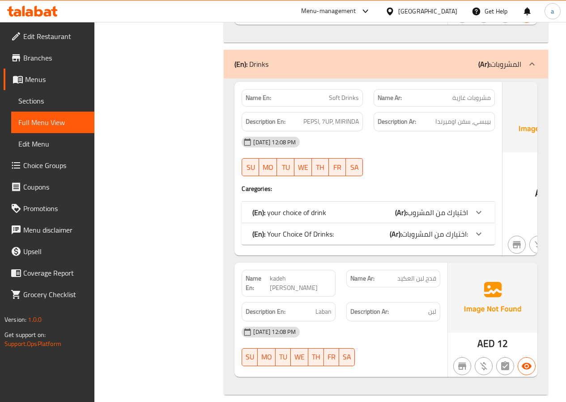
scroll to position [2075, 0]
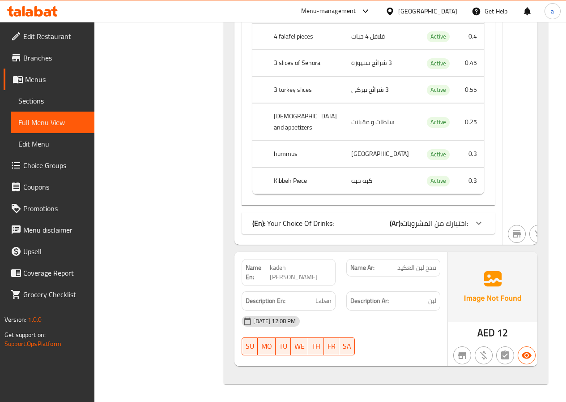
scroll to position [2478, 0]
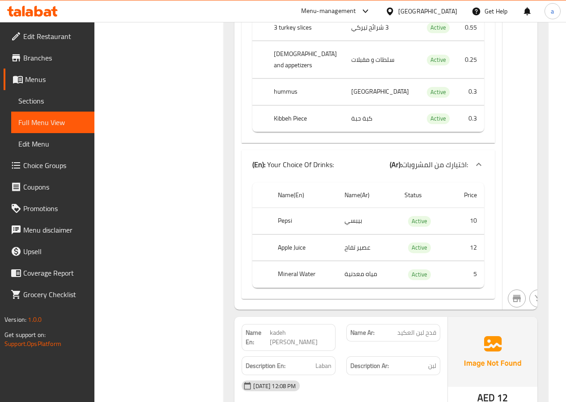
click at [30, 97] on span "Sections" at bounding box center [52, 100] width 69 height 11
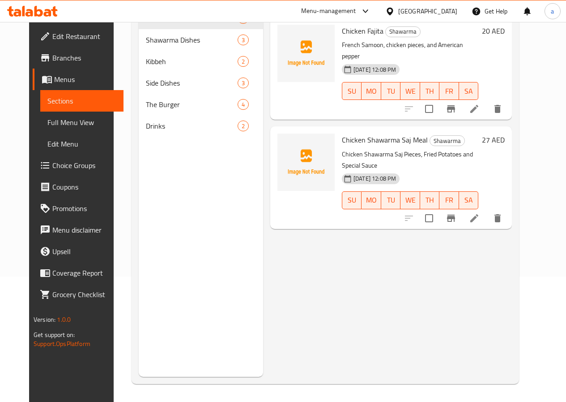
scroll to position [125, 0]
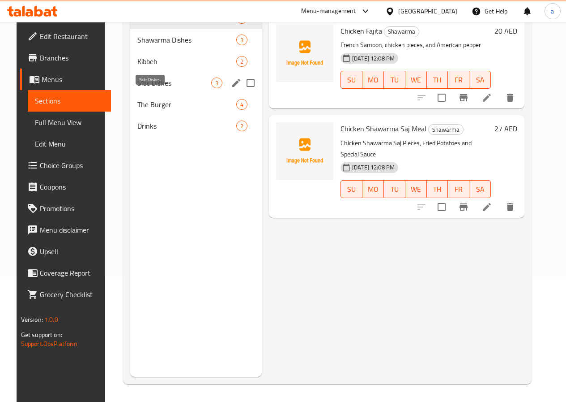
click at [151, 88] on span "Side Dishes" at bounding box center [174, 82] width 74 height 11
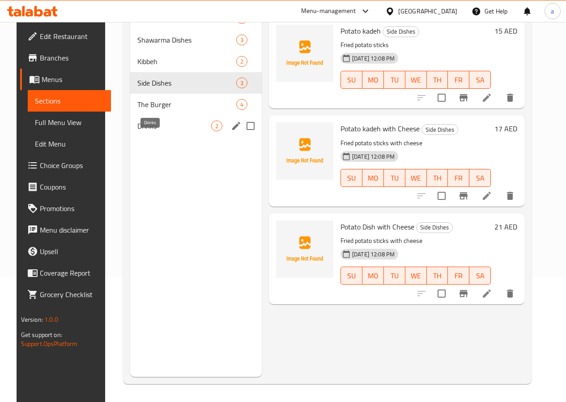
click at [152, 131] on span "Drinks" at bounding box center [174, 125] width 74 height 11
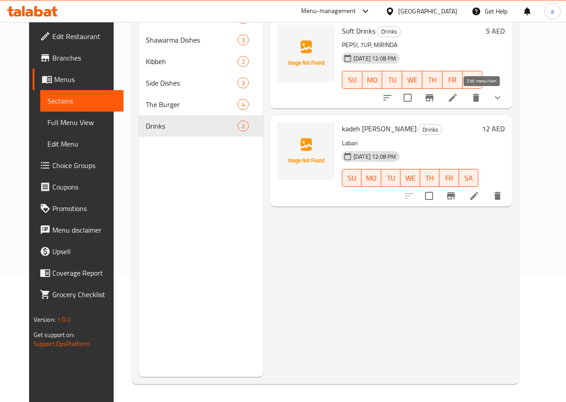
click at [457, 97] on icon at bounding box center [453, 98] width 8 height 8
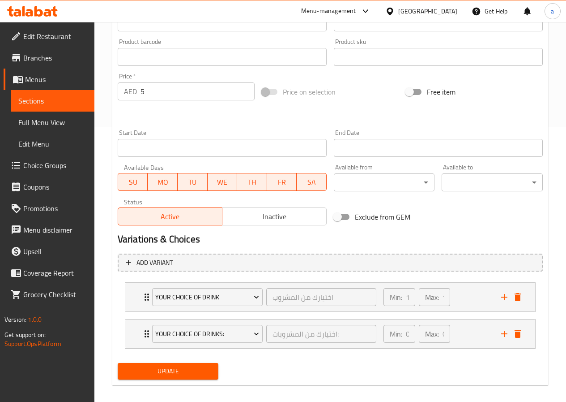
scroll to position [283, 0]
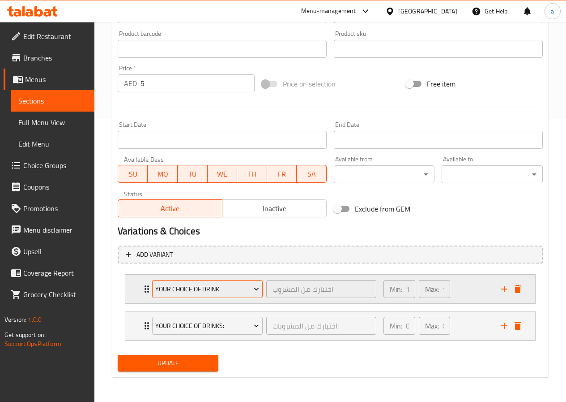
click at [259, 287] on icon "Expand" at bounding box center [256, 288] width 9 height 9
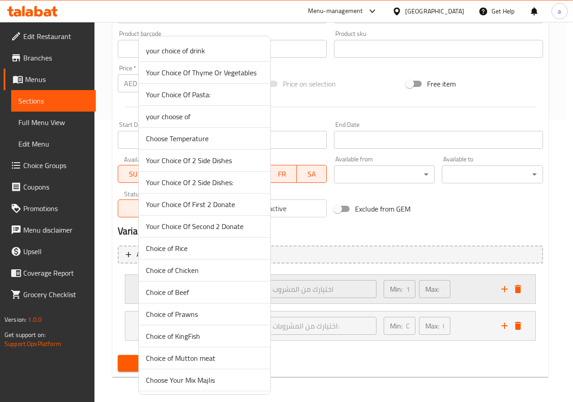
click at [351, 287] on div at bounding box center [286, 201] width 573 height 402
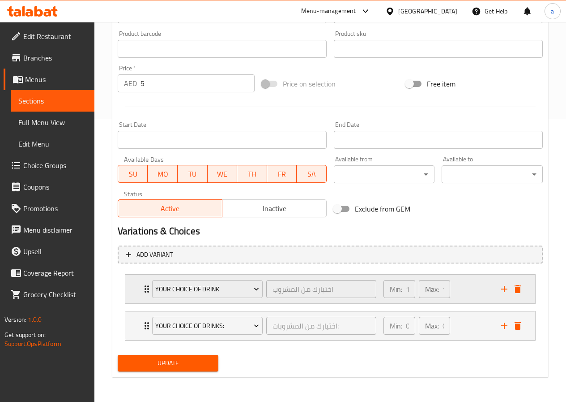
click at [383, 288] on div "Min: 1 ​" at bounding box center [399, 288] width 35 height 21
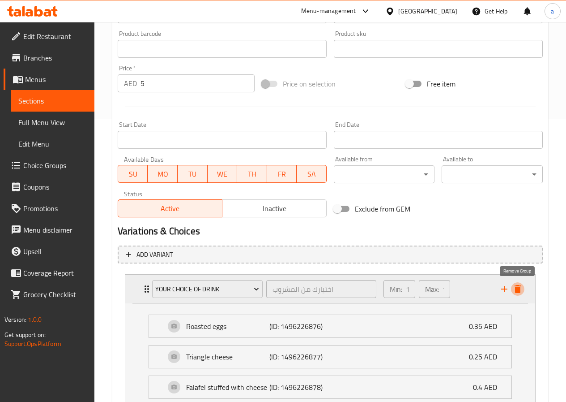
click at [518, 287] on icon "delete" at bounding box center [518, 289] width 6 height 8
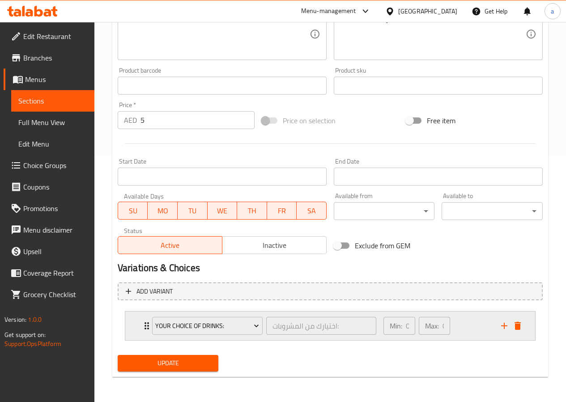
click at [464, 324] on div "Min: 0 ​ Max: 0 ​" at bounding box center [437, 325] width 118 height 29
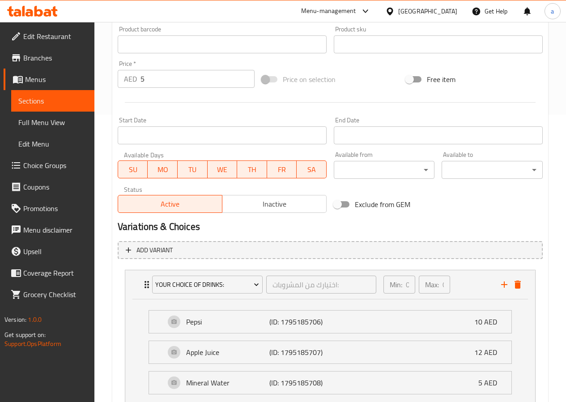
scroll to position [356, 0]
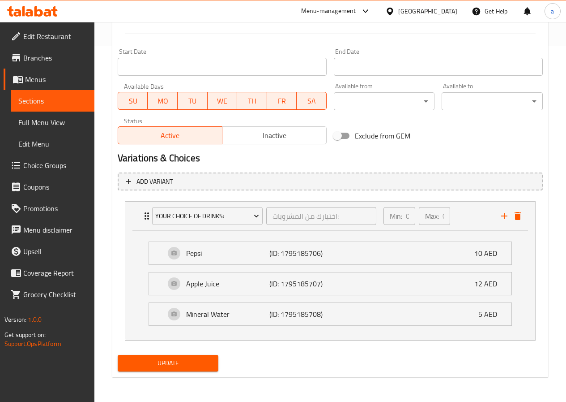
click at [199, 359] on span "Update" at bounding box center [168, 362] width 87 height 11
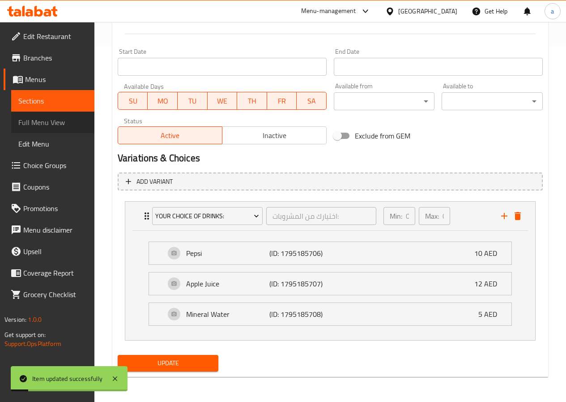
click at [44, 122] on span "Full Menu View" at bounding box center [52, 122] width 69 height 11
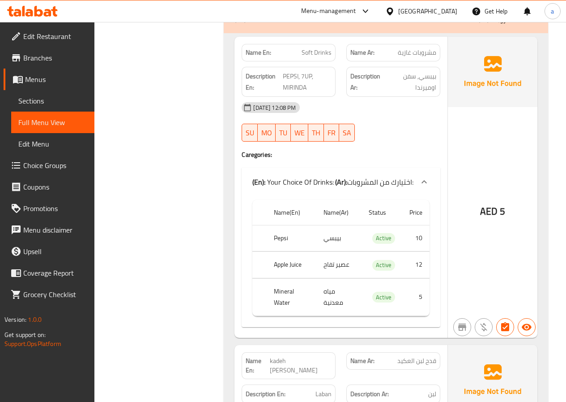
scroll to position [2102, 0]
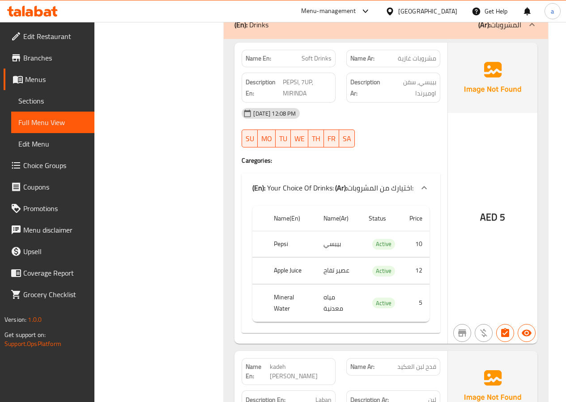
click at [403, 186] on span "اختيارك من المشروبات:" at bounding box center [381, 187] width 66 height 13
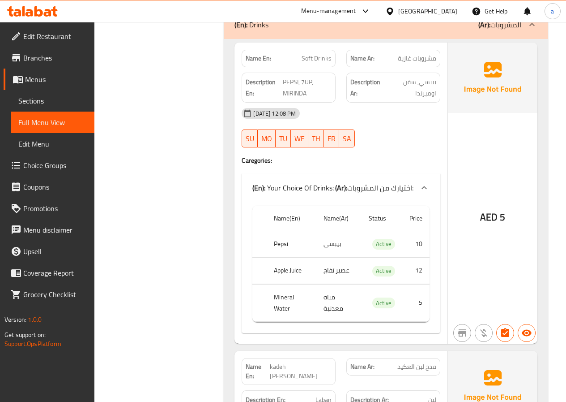
click at [41, 95] on span "Sections" at bounding box center [52, 100] width 69 height 11
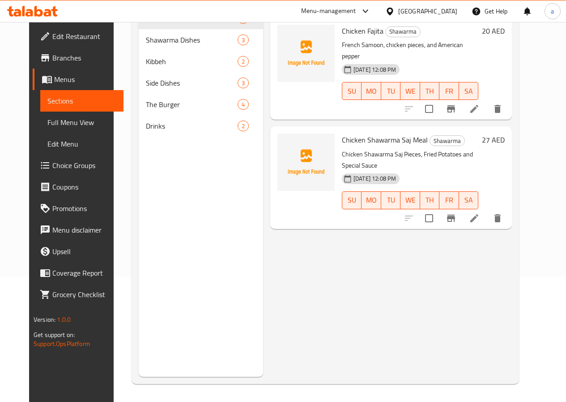
scroll to position [125, 0]
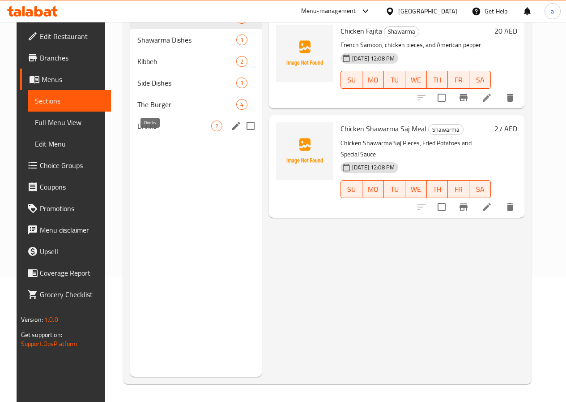
click at [152, 131] on span "Drinks" at bounding box center [174, 125] width 74 height 11
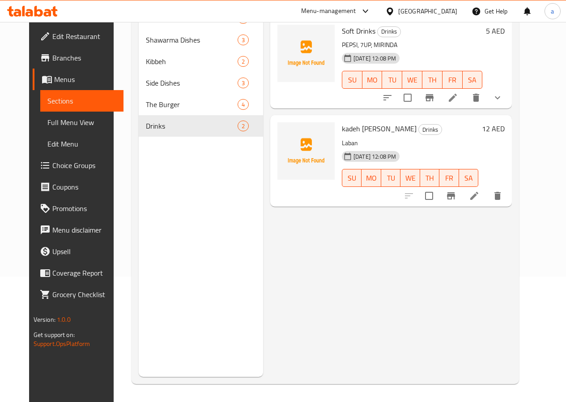
click at [466, 100] on li at bounding box center [453, 98] width 25 height 16
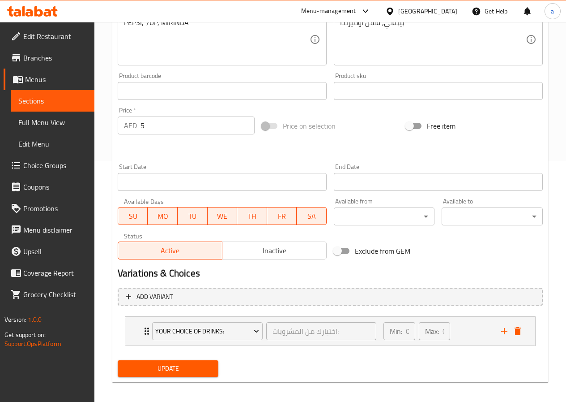
scroll to position [246, 0]
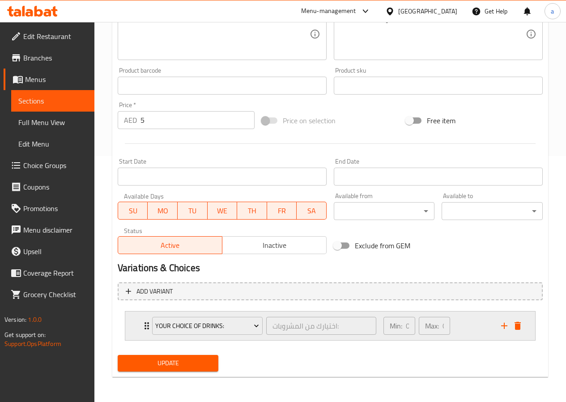
click at [462, 325] on div "Min: 0 ​ Max: 0 ​" at bounding box center [437, 325] width 118 height 29
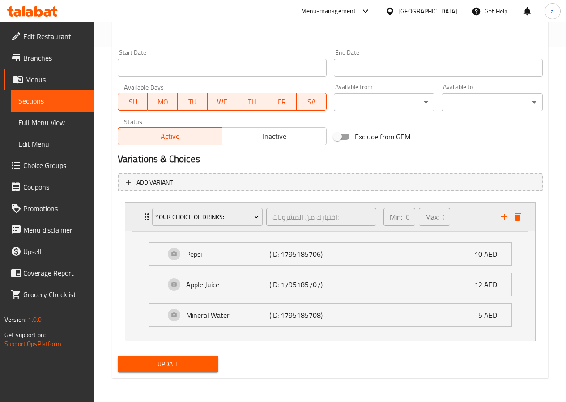
scroll to position [356, 0]
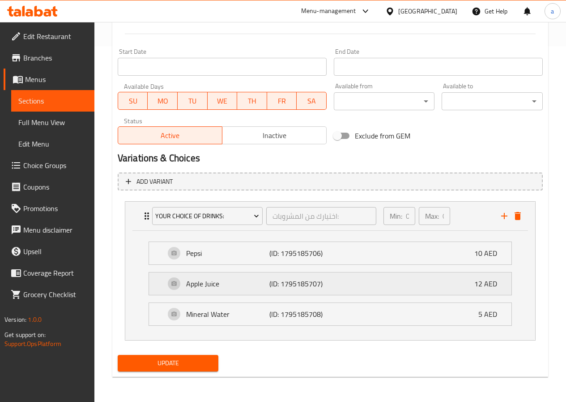
click at [473, 280] on div "Apple Juice (ID: 1795185707) 12 AED" at bounding box center [333, 283] width 336 height 22
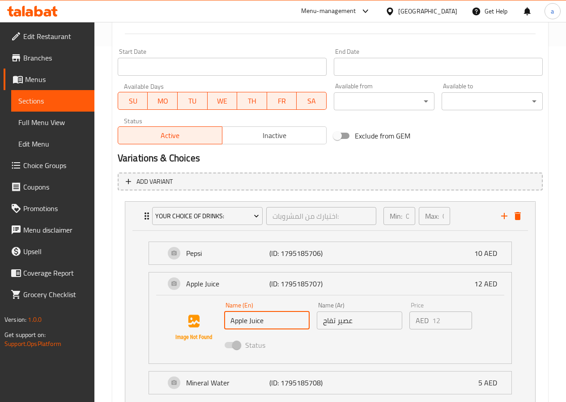
click at [283, 323] on input "Apple Juice" at bounding box center [267, 320] width 86 height 18
click at [432, 319] on div "AED 12 Price" at bounding box center [441, 320] width 62 height 18
drag, startPoint x: 484, startPoint y: 251, endPoint x: 506, endPoint y: 239, distance: 25.4
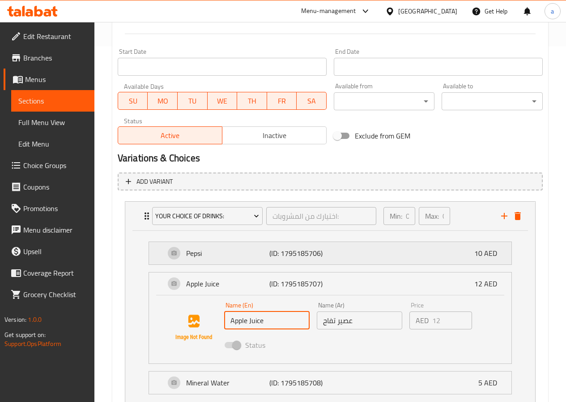
click at [484, 251] on p "10 AED" at bounding box center [490, 253] width 30 height 11
click at [519, 228] on div "Your Choice Of Drinks: اختيارك من المشروبات: ​ Min: 0 ​ Max: 0 ​" at bounding box center [333, 216] width 383 height 29
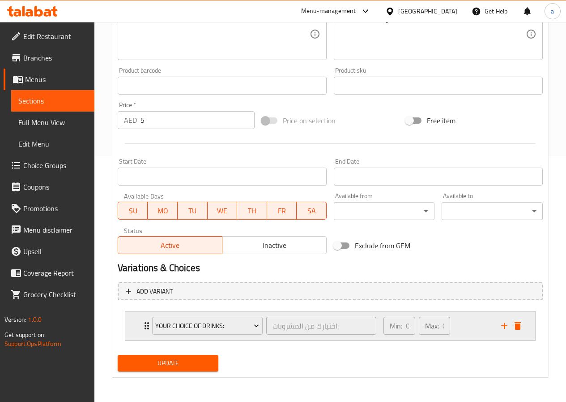
click at [520, 325] on icon "delete" at bounding box center [518, 326] width 6 height 8
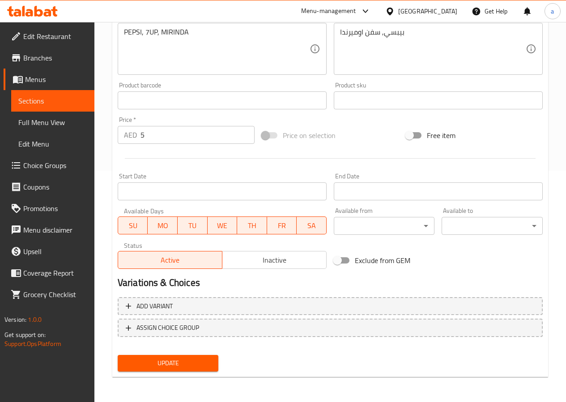
scroll to position [231, 0]
drag, startPoint x: 218, startPoint y: 349, endPoint x: 215, endPoint y: 353, distance: 5.1
click at [215, 353] on div "Add item image Image Size: 1200 x 800 px / Image formats: jpg, png / 5MB Max. I…" at bounding box center [330, 130] width 433 height 489
click at [214, 361] on button "Update" at bounding box center [168, 363] width 101 height 17
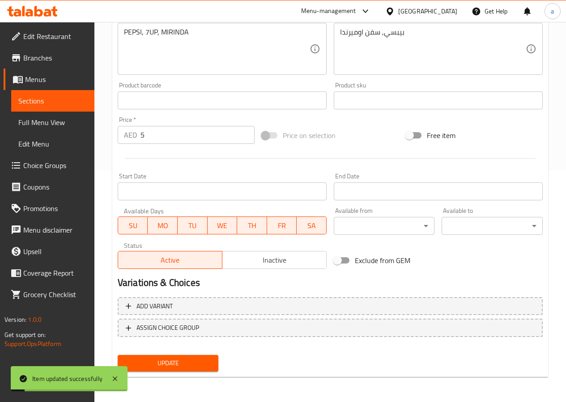
click at [41, 160] on span "Choice Groups" at bounding box center [55, 165] width 64 height 11
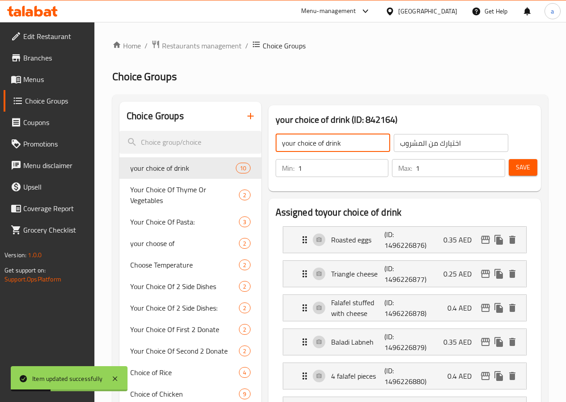
click at [314, 142] on input "your choice of drink" at bounding box center [333, 143] width 115 height 18
click at [313, 172] on input "1" at bounding box center [343, 168] width 91 height 18
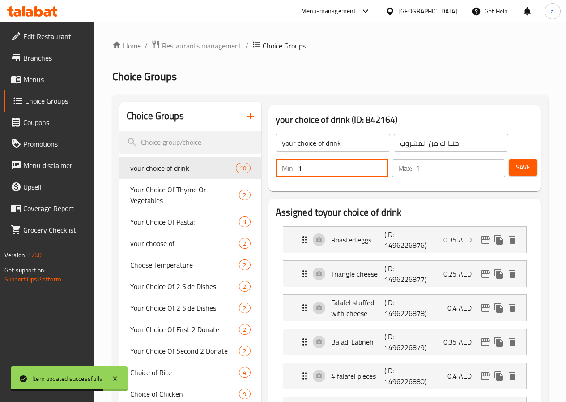
click at [276, 140] on input "your choice of drink" at bounding box center [333, 143] width 115 height 18
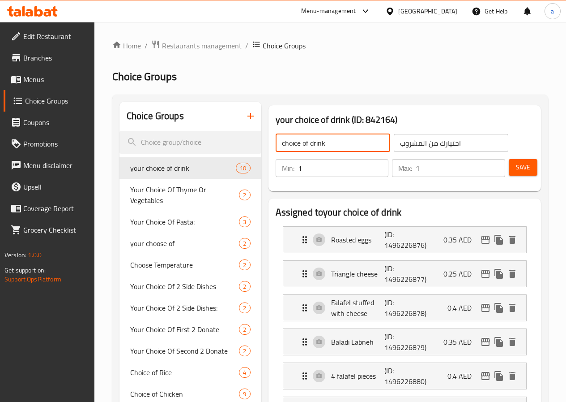
type input "choice of drink"
click at [421, 145] on input "اختيارك من المشروب" at bounding box center [451, 143] width 115 height 18
type input "اختار من المشروب"
click at [518, 167] on span "Save" at bounding box center [523, 167] width 14 height 11
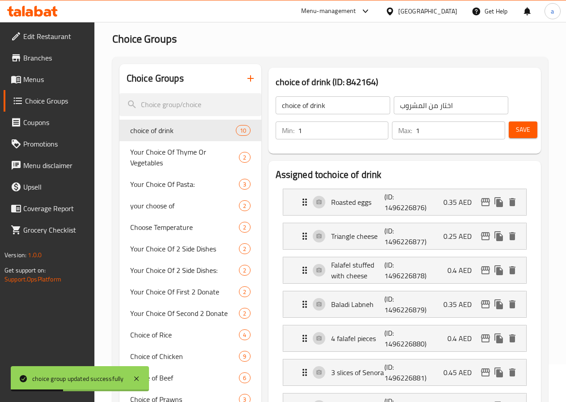
scroll to position [90, 0]
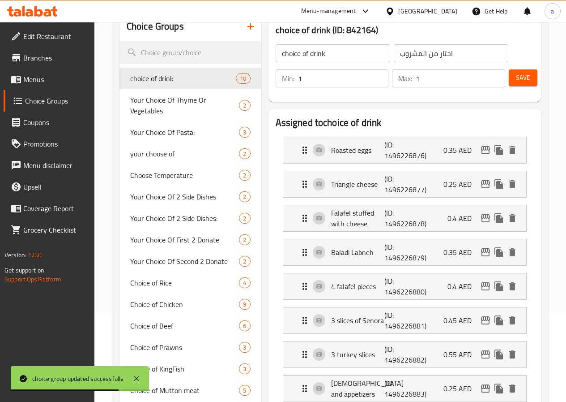
click at [372, 25] on h3 "choice of drink (ID: 842164)" at bounding box center [405, 30] width 258 height 14
click at [373, 30] on h3 "choice of drink (ID: 842164)" at bounding box center [405, 30] width 258 height 14
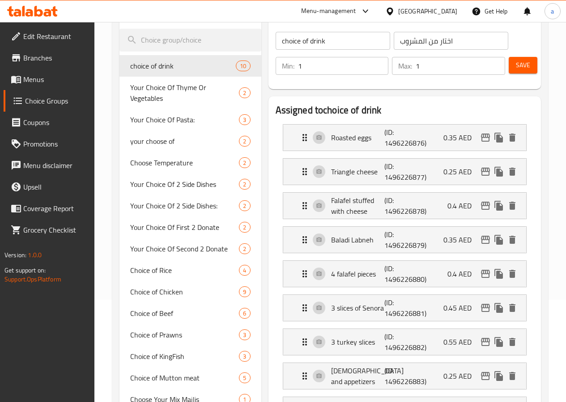
scroll to position [45, 0]
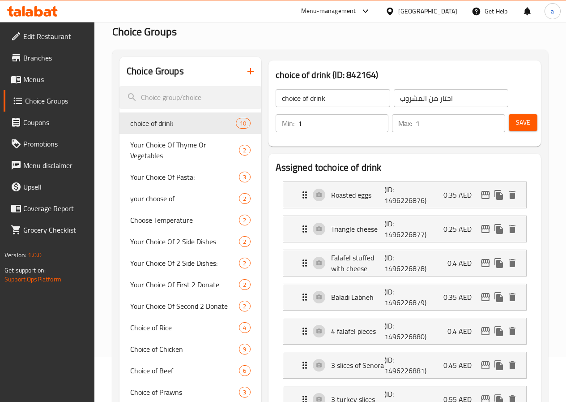
click at [518, 123] on span "Save" at bounding box center [523, 122] width 14 height 11
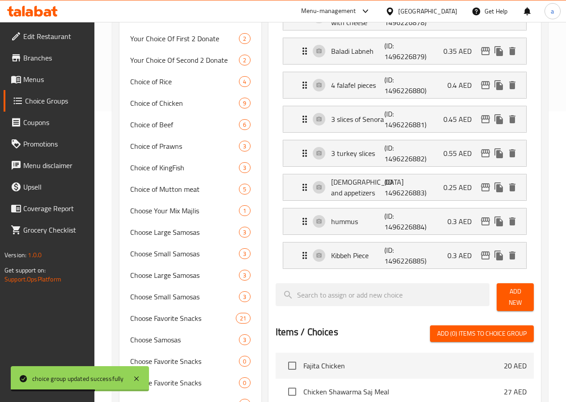
scroll to position [358, 0]
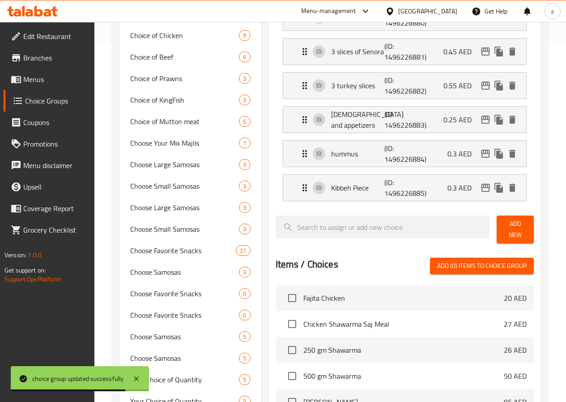
click at [504, 226] on span "Add New" at bounding box center [515, 229] width 23 height 22
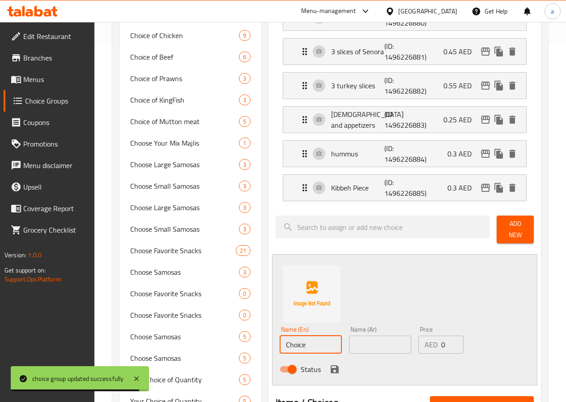
click at [280, 335] on input "Choice" at bounding box center [311, 344] width 62 height 18
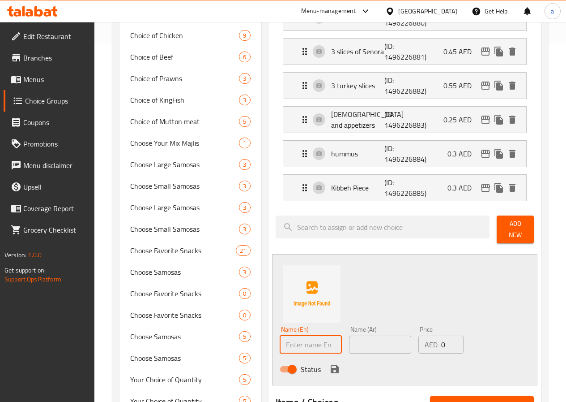
click at [281, 344] on input "text" at bounding box center [311, 344] width 62 height 18
paste input "Pepsi"
type input "Pepsi"
click at [377, 337] on input "text" at bounding box center [380, 344] width 62 height 18
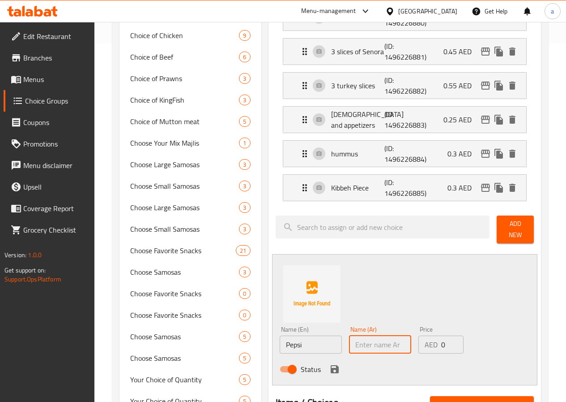
paste input "بيبسي"
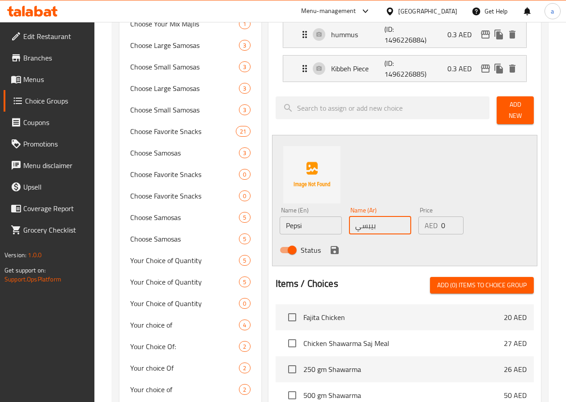
scroll to position [537, 0]
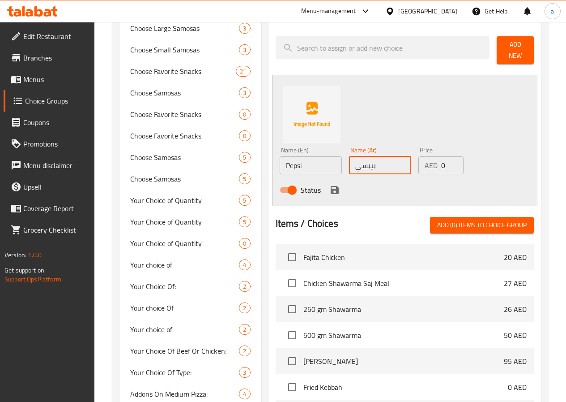
type input "بيبسي"
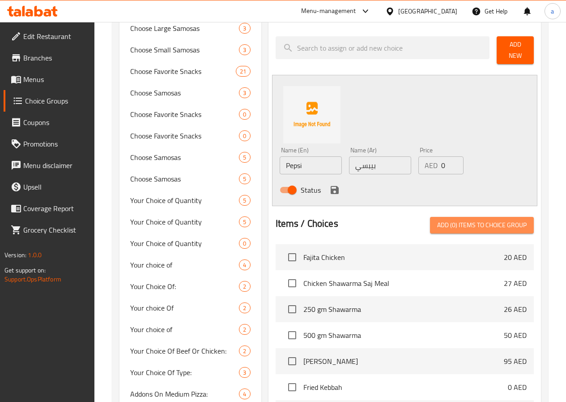
click at [453, 219] on span "Add (0) items to choice group" at bounding box center [483, 224] width 90 height 11
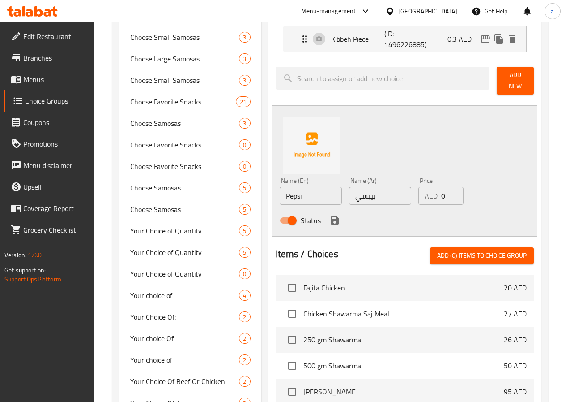
scroll to position [493, 0]
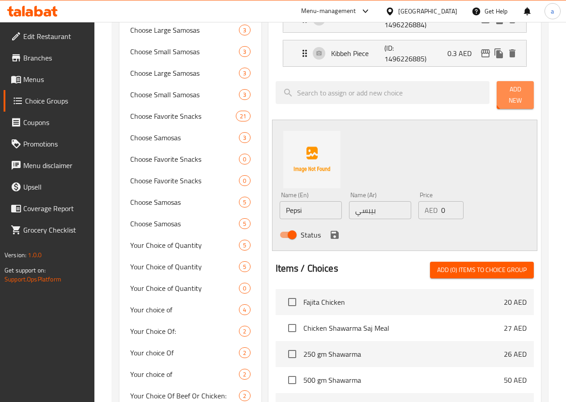
click at [511, 93] on span "Add New" at bounding box center [515, 95] width 23 height 22
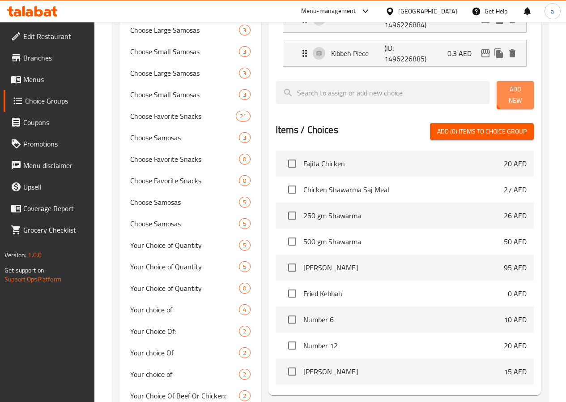
click at [512, 94] on span "Add New" at bounding box center [515, 95] width 23 height 22
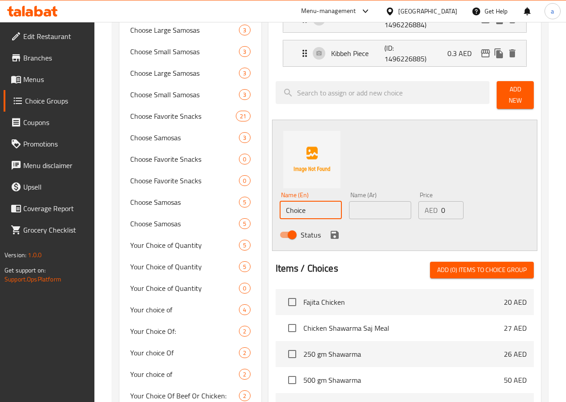
click at [297, 205] on input "Choice" at bounding box center [311, 210] width 62 height 18
paste input "بيبسي"
type input "بيبسي"
click at [349, 206] on input "text" at bounding box center [380, 210] width 62 height 18
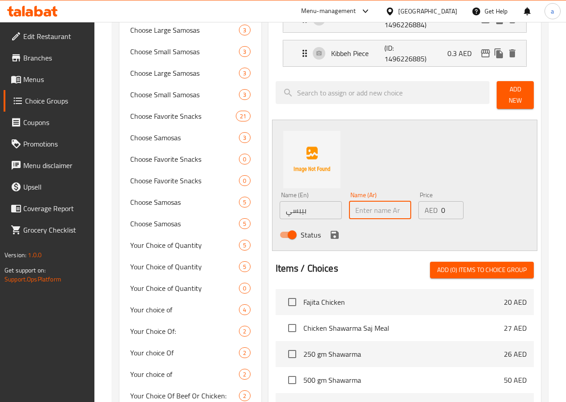
paste input "بيبسي"
type input "ب"
click at [349, 202] on input "text" at bounding box center [380, 210] width 62 height 18
paste input "Pepsi"
type input "Pepsi"
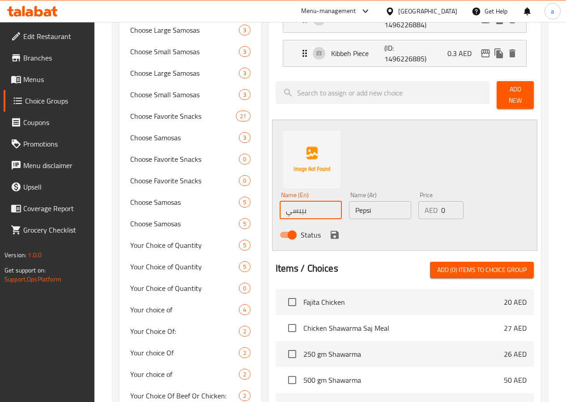
click at [280, 207] on input "بيبسي" at bounding box center [311, 210] width 62 height 18
click at [368, 201] on input "Pepsi" at bounding box center [380, 210] width 62 height 18
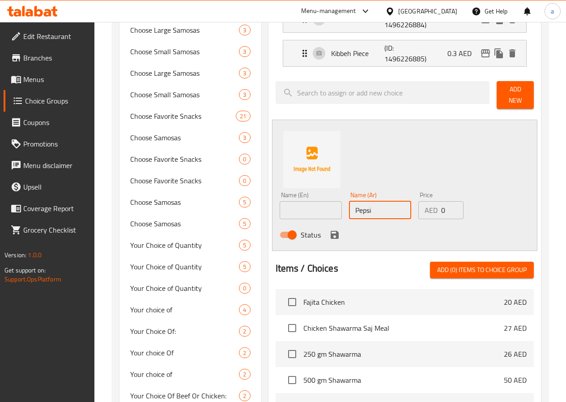
paste input "بيبسي"
click at [349, 206] on input "Pepsiبيبسي" at bounding box center [380, 210] width 62 height 18
click at [349, 205] on input "Pepsiبيبسي" at bounding box center [380, 210] width 62 height 18
drag, startPoint x: 346, startPoint y: 206, endPoint x: 320, endPoint y: 205, distance: 26.4
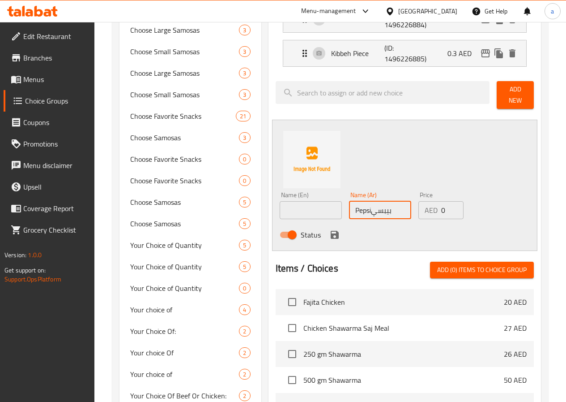
click at [346, 205] on div "Name (Ar) Pepsiبيبسي Name (Ar)" at bounding box center [380, 205] width 69 height 34
type input "بيبسي"
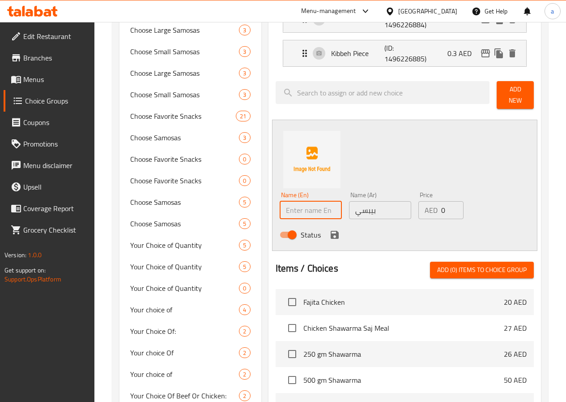
click at [280, 205] on input "text" at bounding box center [311, 210] width 62 height 18
paste input "Pepsi"
type input "Pepsi"
click at [331, 231] on icon "save" at bounding box center [335, 235] width 8 height 8
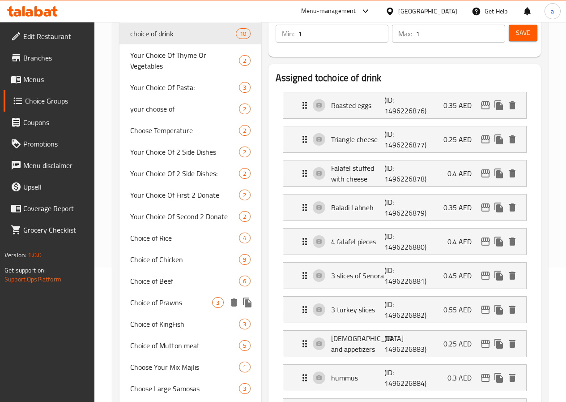
scroll to position [0, 0]
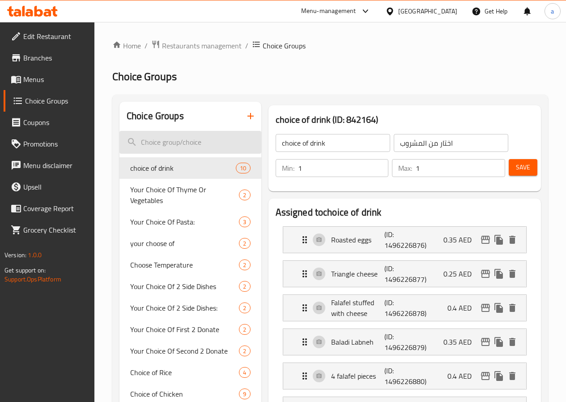
click at [160, 140] on input "search" at bounding box center [191, 142] width 142 height 23
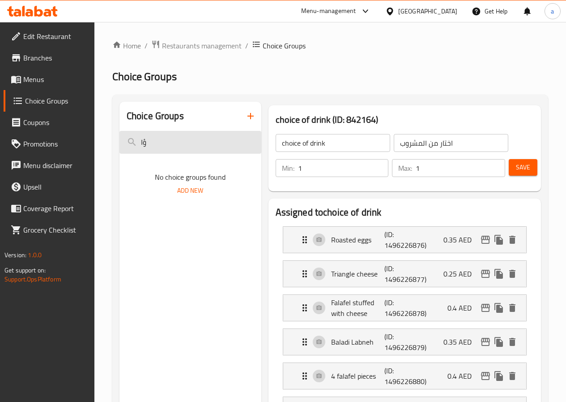
type input "ؤ"
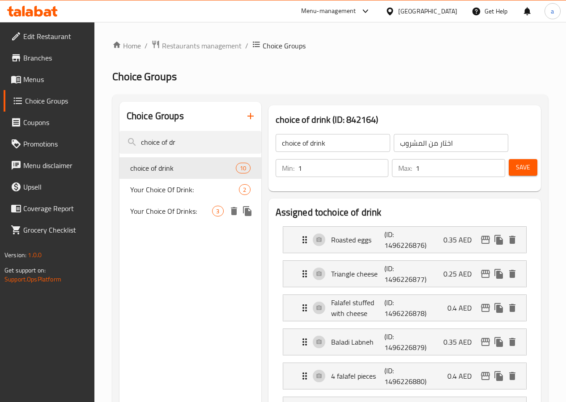
type input "choice of dr"
click at [167, 216] on span "Your Choice Of Drinks:" at bounding box center [171, 211] width 82 height 11
type input "Your Choice Of Drinks:"
type input "اختيارك من المشروبات:"
type input "0"
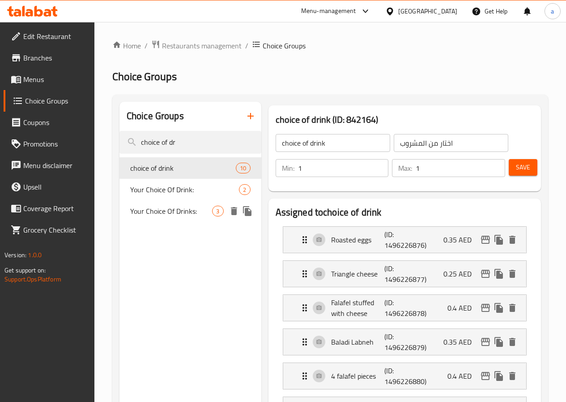
type input "0"
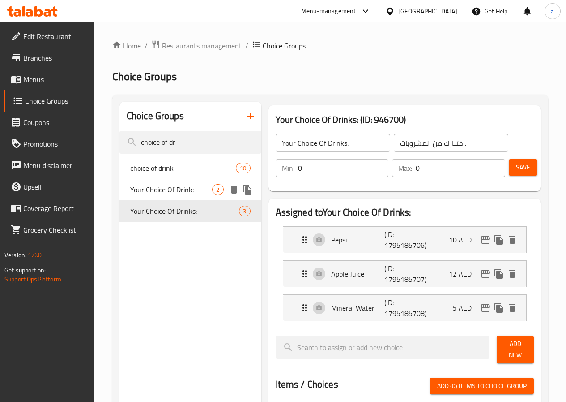
click at [165, 189] on span "Your Choice Of Drink:" at bounding box center [171, 189] width 82 height 11
type input "Your Choice Of Drink:"
type input "إختيارك من المشروب:"
type input "1"
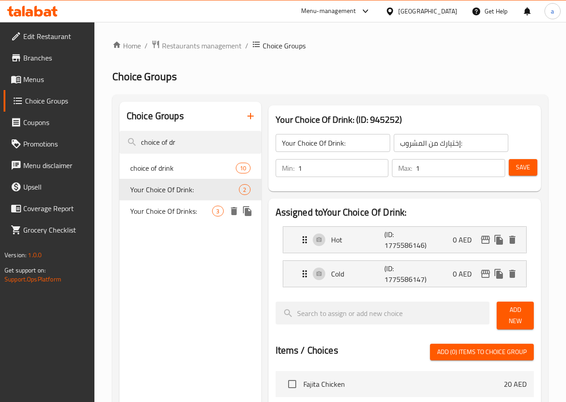
click at [167, 212] on span "Your Choice Of Drinks:" at bounding box center [171, 211] width 82 height 11
type input "Your Choice Of Drinks:"
type input "اختيارك من المشروبات:"
type input "0"
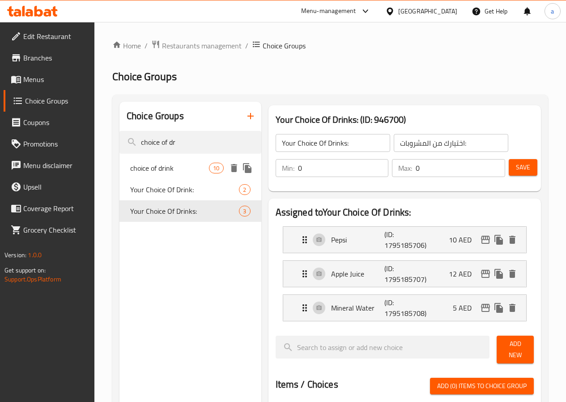
click at [172, 168] on span "choice of drink" at bounding box center [169, 168] width 79 height 11
type input "choice of drink"
type input "اختار من المشروب"
type input "1"
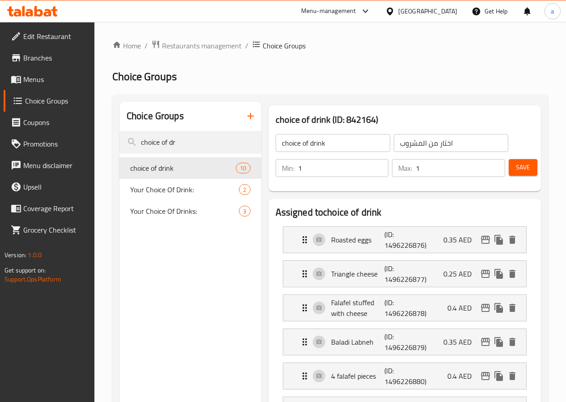
click at [240, 115] on button "button" at bounding box center [250, 115] width 21 height 21
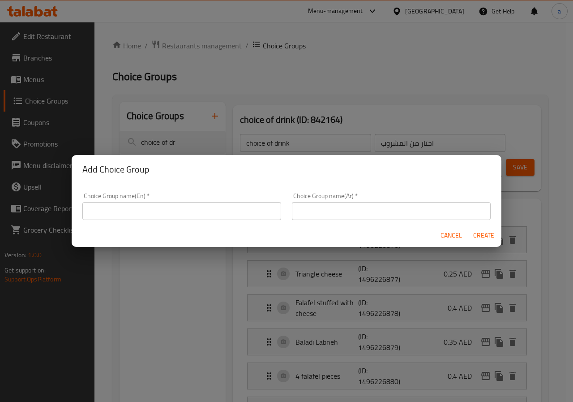
click at [174, 216] on input "text" at bounding box center [181, 211] width 199 height 18
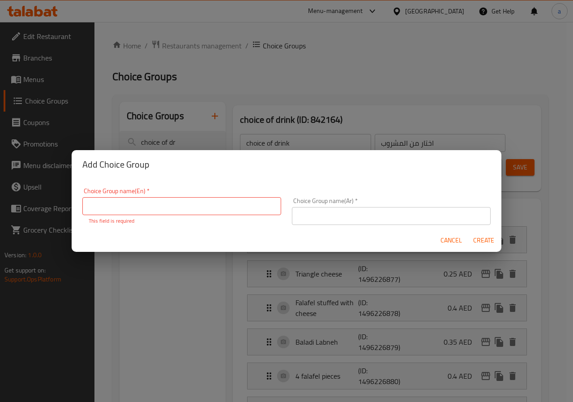
click at [296, 145] on div "Add Choice Group Choice Group name(En)   * Choice Group name(En) * This field i…" at bounding box center [286, 201] width 573 height 402
click at [296, 142] on div "Add Choice Group Choice Group name(En)   * Choice Group name(En) * This field i…" at bounding box center [286, 201] width 573 height 402
click at [454, 245] on span "Cancel" at bounding box center [451, 240] width 21 height 11
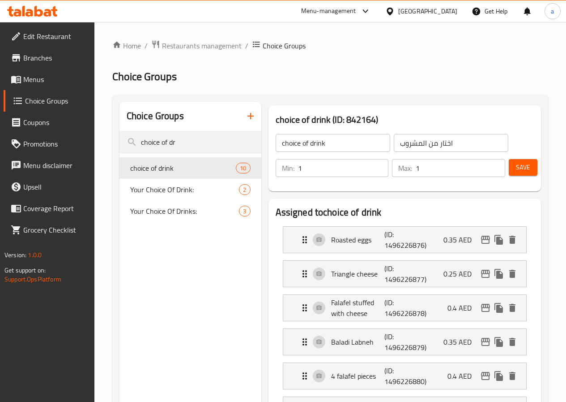
click at [293, 140] on input "choice of drink" at bounding box center [333, 143] width 115 height 18
click at [420, 142] on input "اختار من المشروب" at bounding box center [451, 143] width 115 height 18
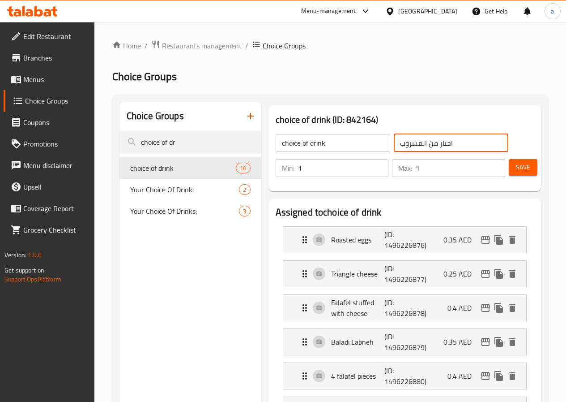
click at [420, 142] on input "اختار من المشروب" at bounding box center [451, 143] width 115 height 18
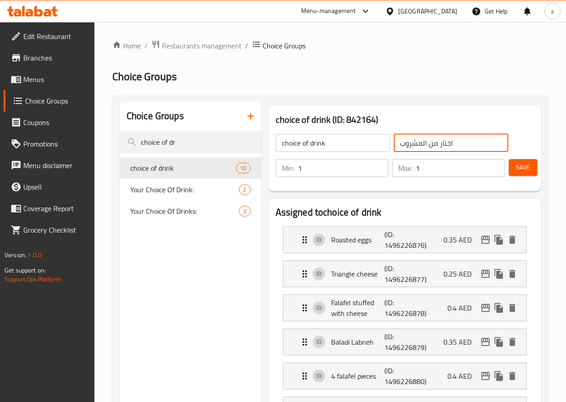
click at [396, 113] on h3 "choice of drink (ID: 842164)" at bounding box center [405, 119] width 258 height 14
click at [245, 118] on icon "button" at bounding box center [250, 116] width 11 height 11
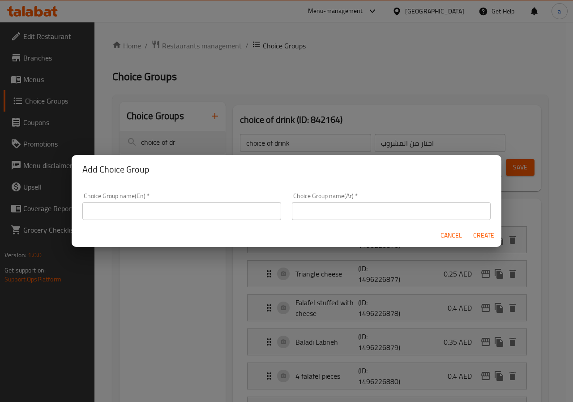
click at [207, 205] on input "text" at bounding box center [181, 211] width 199 height 18
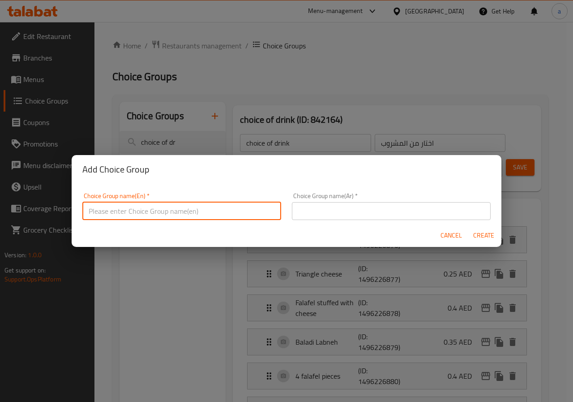
paste input "اختار من المشروب"
type input "اختار من المشروب"
click at [332, 209] on input "text" at bounding box center [391, 211] width 199 height 18
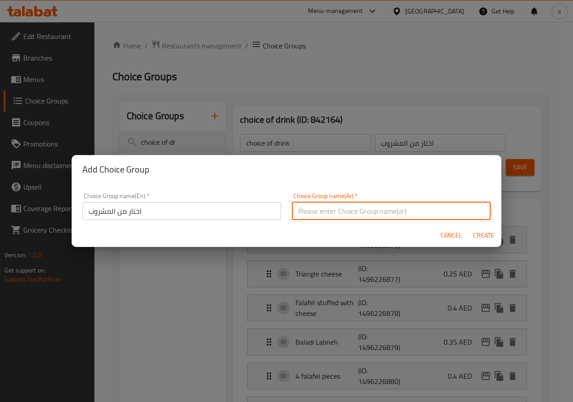
paste input "اختار من المشروب"
type input "اختار من المشروب"
click at [202, 206] on input "اختار من المشروب" at bounding box center [181, 211] width 199 height 18
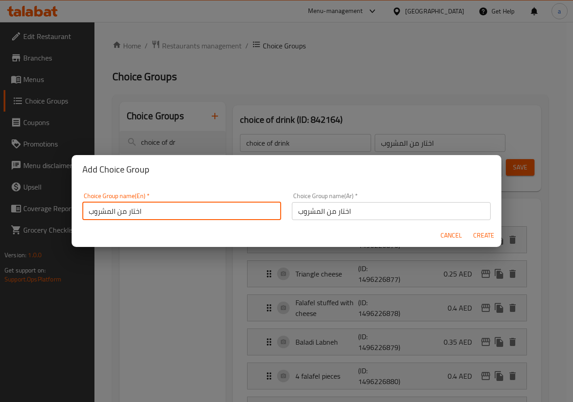
click at [202, 206] on input "اختار من المشروب" at bounding box center [181, 211] width 199 height 18
type input "choice of drink"
click at [480, 231] on span "Create" at bounding box center [483, 235] width 21 height 11
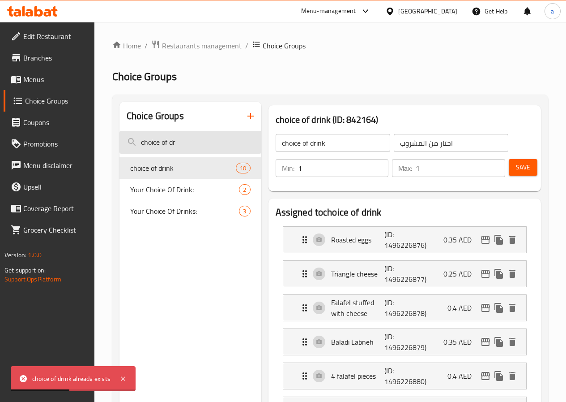
click at [202, 139] on input "choice of dr" at bounding box center [191, 142] width 142 height 23
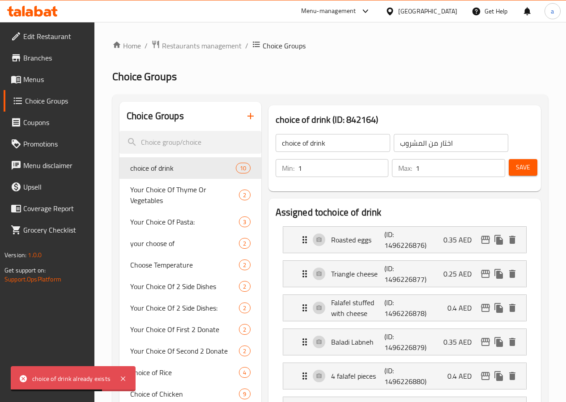
click at [248, 115] on icon "button" at bounding box center [251, 116] width 6 height 6
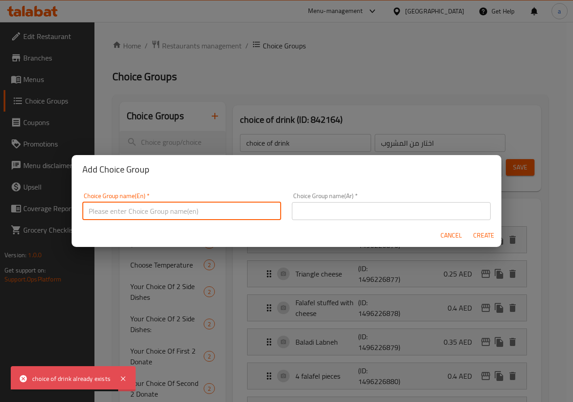
click at [174, 206] on input "text" at bounding box center [181, 211] width 199 height 18
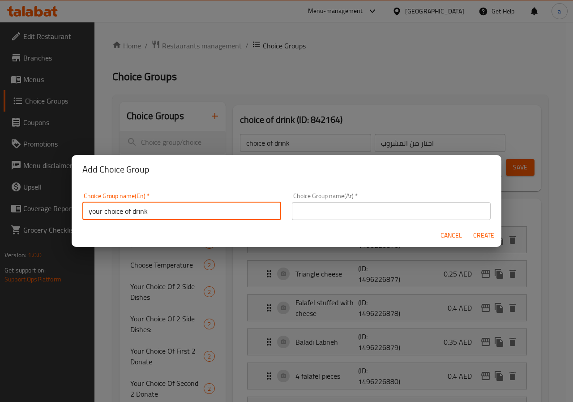
type input "your choice of drink"
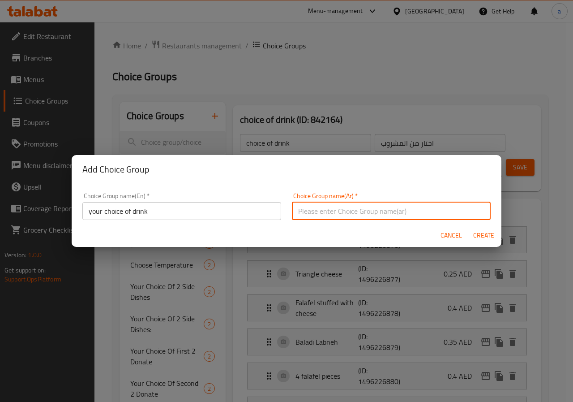
click at [360, 206] on input "text" at bounding box center [391, 211] width 199 height 18
type input "h"
type input "اختيارك من المشروب"
click at [468, 236] on div "Cancel Create" at bounding box center [287, 235] width 430 height 24
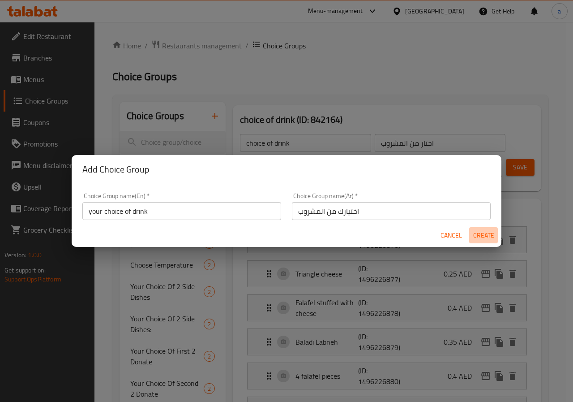
click at [480, 235] on span "Create" at bounding box center [483, 235] width 21 height 11
type input "your choice of drink"
type input "اختيارك من المشروب"
type input "0"
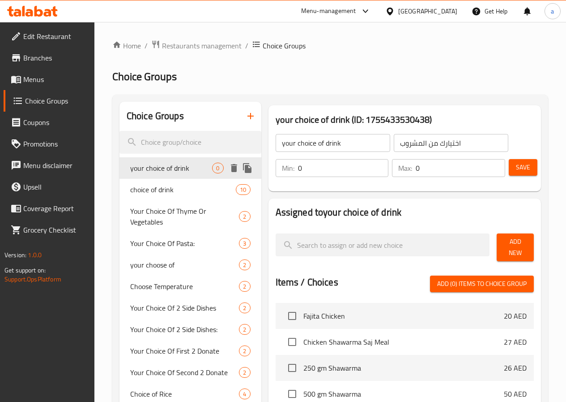
click at [173, 172] on span "your choice of drink" at bounding box center [171, 168] width 82 height 11
click at [513, 239] on span "Add New" at bounding box center [515, 247] width 23 height 22
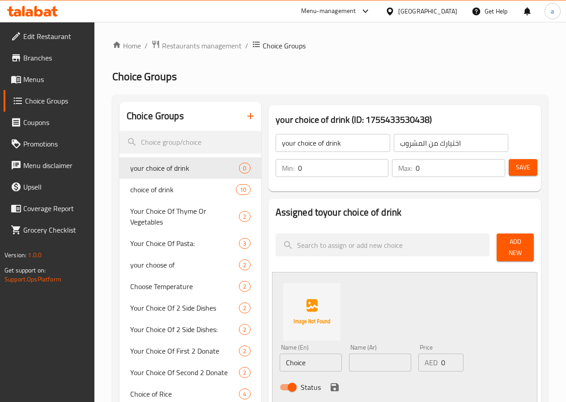
click at [299, 362] on input "Choice" at bounding box center [311, 362] width 62 height 18
click at [296, 353] on input "Choice" at bounding box center [311, 362] width 62 height 18
click at [294, 353] on input "Choice" at bounding box center [311, 362] width 62 height 18
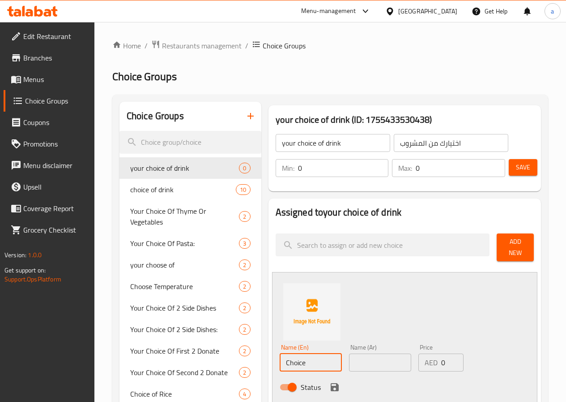
paste input "Pepsi"
click at [280, 354] on input "ChoicePepsi" at bounding box center [311, 362] width 62 height 18
click at [280, 356] on input "ChoicePepsi" at bounding box center [311, 362] width 62 height 18
type input "Pepsi"
click at [349, 358] on input "text" at bounding box center [380, 362] width 62 height 18
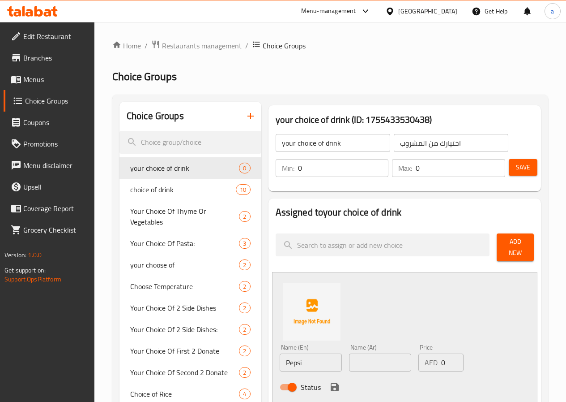
click at [376, 354] on input "text" at bounding box center [380, 362] width 62 height 18
paste input "بيبسي"
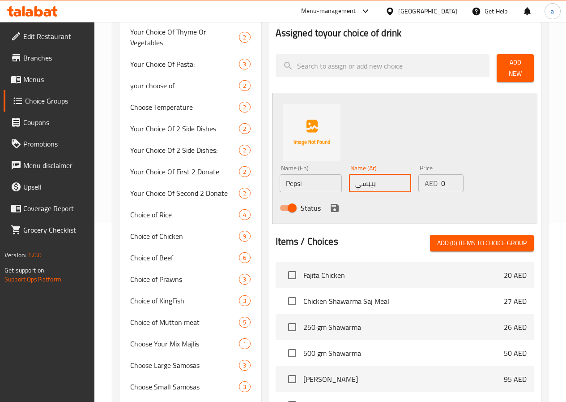
type input "بيبسي"
click at [330, 202] on icon "save" at bounding box center [335, 207] width 11 height 11
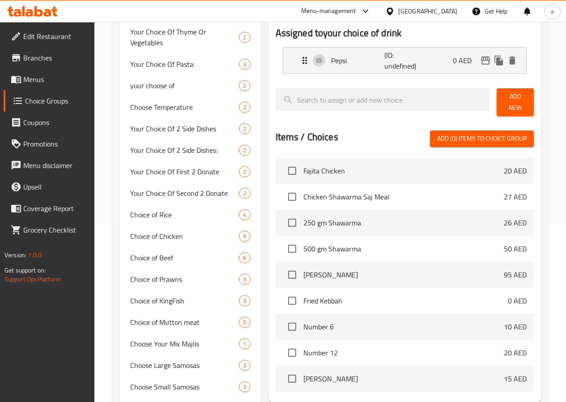
scroll to position [90, 0]
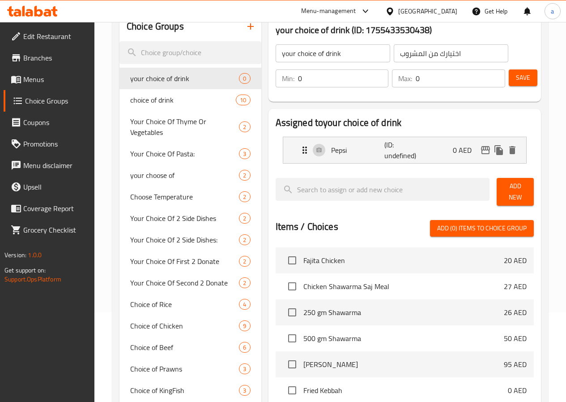
click at [519, 189] on span "Add New" at bounding box center [515, 191] width 23 height 22
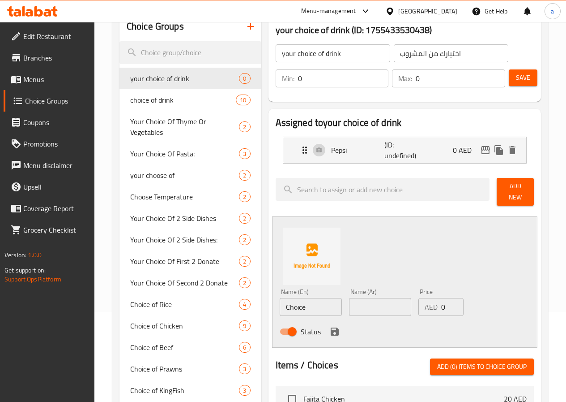
click at [288, 308] on input "Choice" at bounding box center [311, 307] width 62 height 18
click at [306, 298] on input "Choice" at bounding box center [311, 307] width 62 height 18
paste input "text"
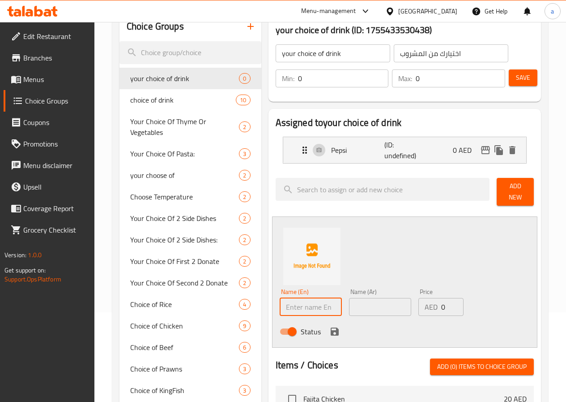
click at [295, 302] on input "text" at bounding box center [311, 307] width 62 height 18
click at [301, 299] on input "text" at bounding box center [311, 307] width 62 height 18
click at [301, 298] on input "text" at bounding box center [311, 307] width 62 height 18
click at [299, 299] on input "text" at bounding box center [311, 307] width 62 height 18
click at [298, 299] on input "text" at bounding box center [311, 307] width 62 height 18
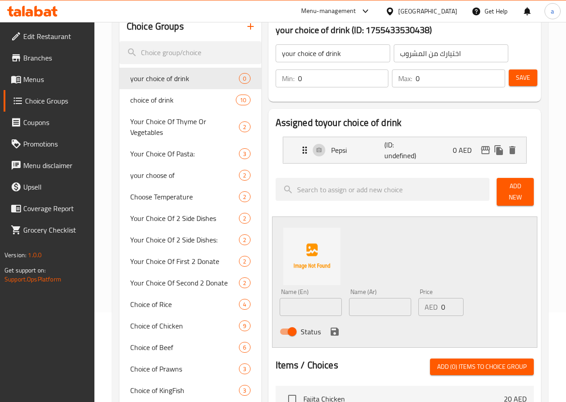
click at [280, 306] on input "text" at bounding box center [311, 307] width 62 height 18
paste input "7 Up"
type input "7 Up"
click at [349, 305] on input "text" at bounding box center [380, 307] width 62 height 18
click at [354, 292] on div "Name (Ar) Name (Ar)" at bounding box center [380, 301] width 62 height 27
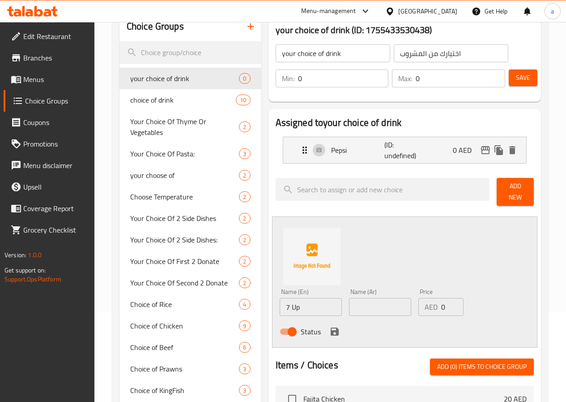
click at [355, 298] on input "text" at bounding box center [380, 307] width 62 height 18
paste input "سفن أب"
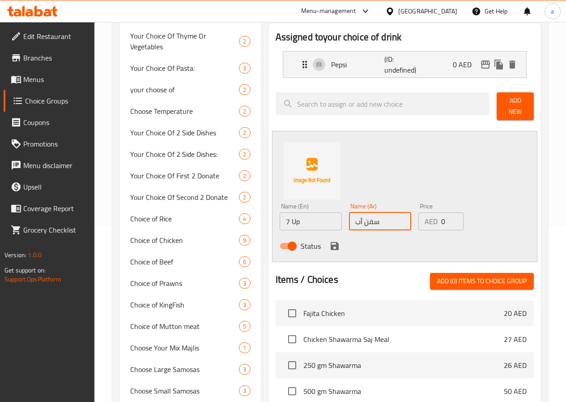
scroll to position [179, 0]
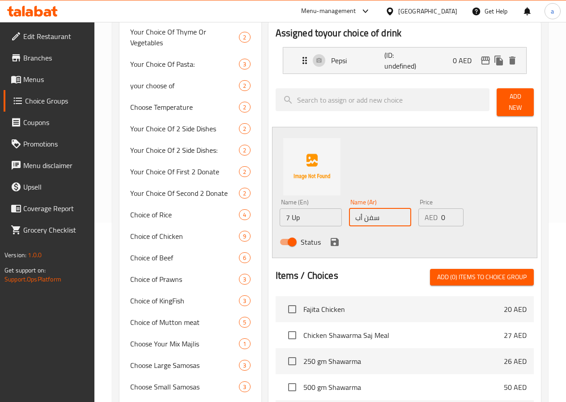
type input "سفن أب"
click at [331, 239] on icon "save" at bounding box center [335, 242] width 8 height 8
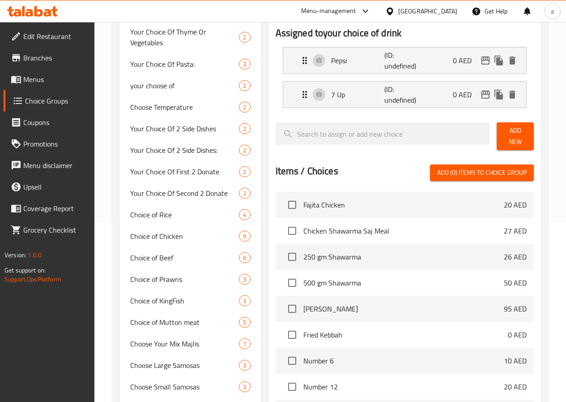
click at [530, 132] on button "Add New" at bounding box center [515, 136] width 37 height 28
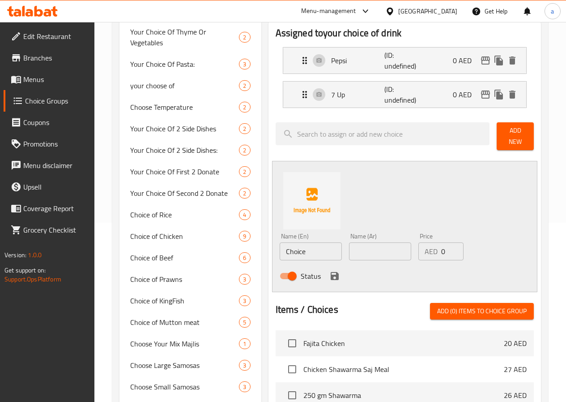
click at [284, 245] on input "Choice" at bounding box center [311, 251] width 62 height 18
paste input "Mirinda Orang"
type input "[PERSON_NAME]"
click at [349, 243] on input "text" at bounding box center [380, 251] width 62 height 18
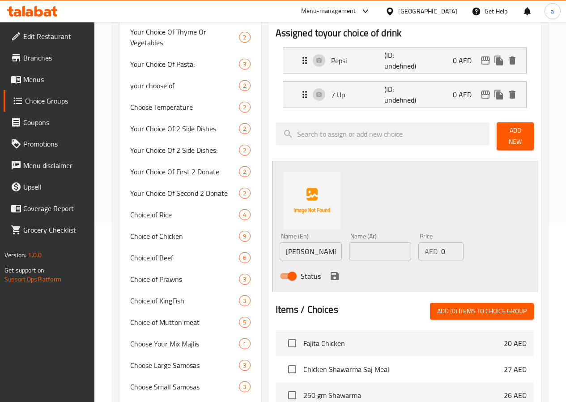
click at [366, 249] on input "text" at bounding box center [380, 251] width 62 height 18
paste input "ميرندا برتقال"
type input "ميرندا"
click at [292, 271] on div "Status" at bounding box center [380, 276] width 209 height 24
click at [328, 272] on button "save" at bounding box center [334, 275] width 13 height 13
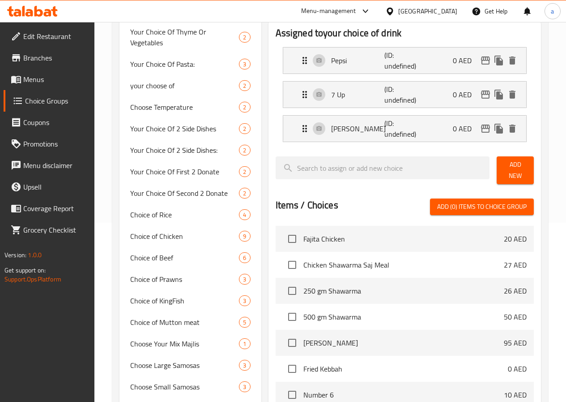
scroll to position [45, 0]
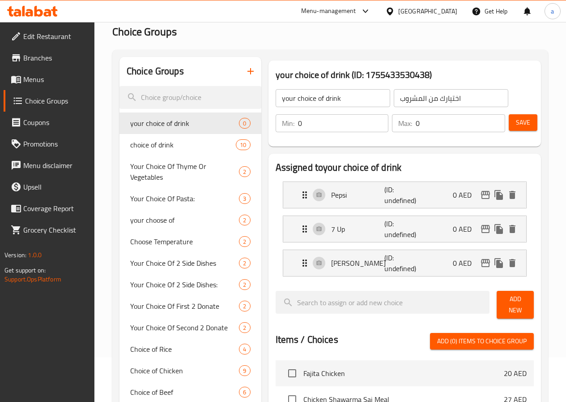
click at [416, 125] on input "0" at bounding box center [461, 123] width 90 height 18
click at [298, 124] on input "0" at bounding box center [343, 123] width 91 height 18
type input "1"
click at [416, 125] on input "0" at bounding box center [461, 123] width 90 height 18
type input "1"
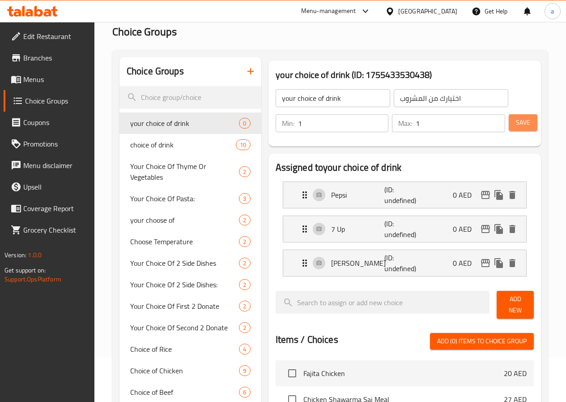
click at [524, 123] on span "Save" at bounding box center [523, 122] width 14 height 11
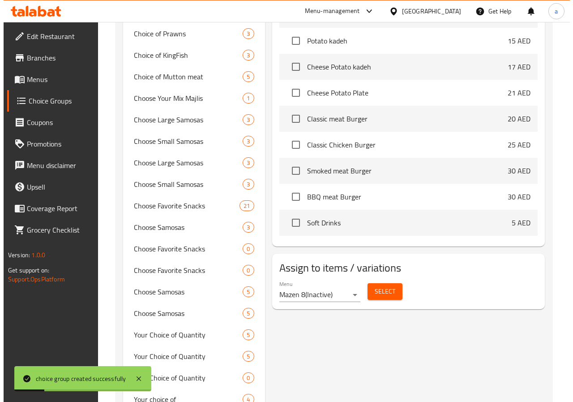
scroll to position [493, 0]
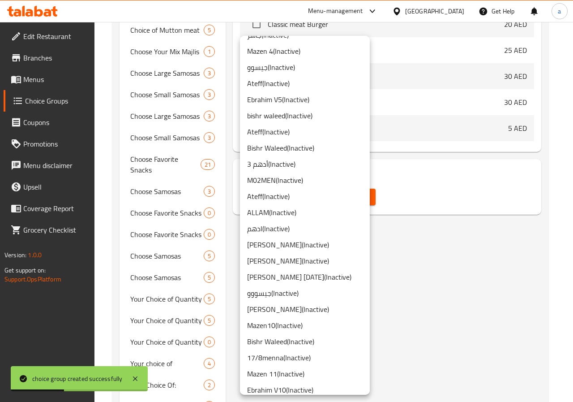
scroll to position [664, 0]
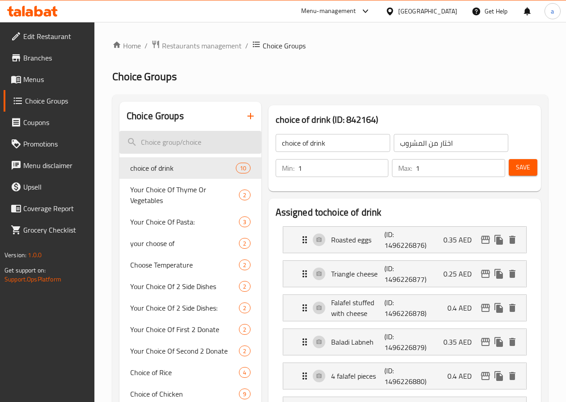
click at [167, 139] on input "search" at bounding box center [191, 142] width 142 height 23
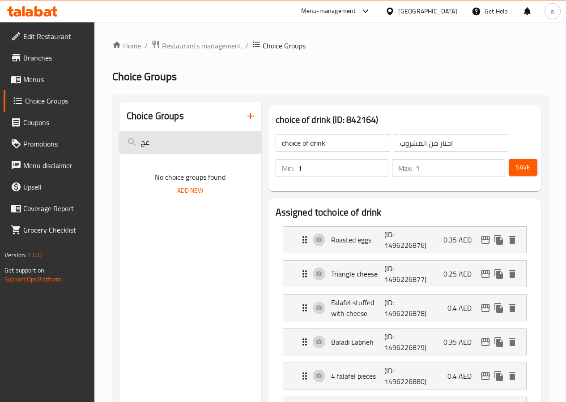
type input "غ"
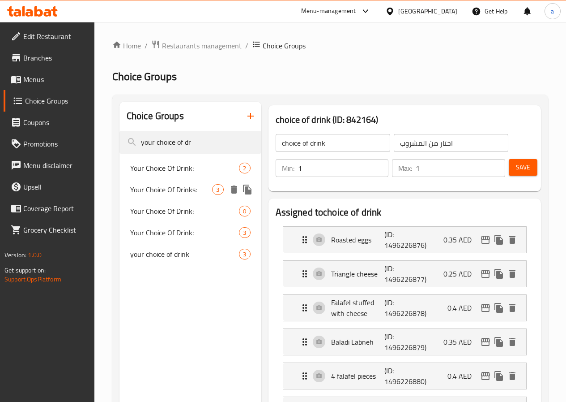
type input "your choice of dr"
click at [154, 191] on span "Your Choice Of Drinks:" at bounding box center [171, 189] width 82 height 11
type input "Your Choice Of Drinks:"
type input "اختيارك من المشروبات:"
type input "0"
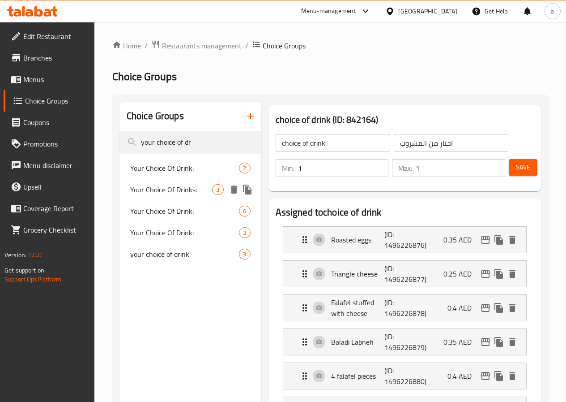
type input "0"
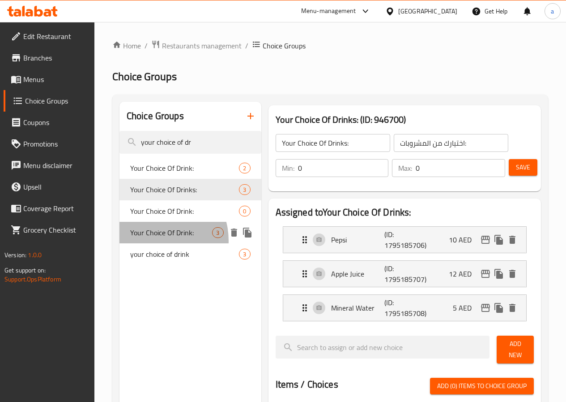
click at [154, 238] on span "Your Choice Of Drink:" at bounding box center [171, 232] width 82 height 11
type input "Your Choice Of Drink:"
type input "إختيارك من المشروب:"
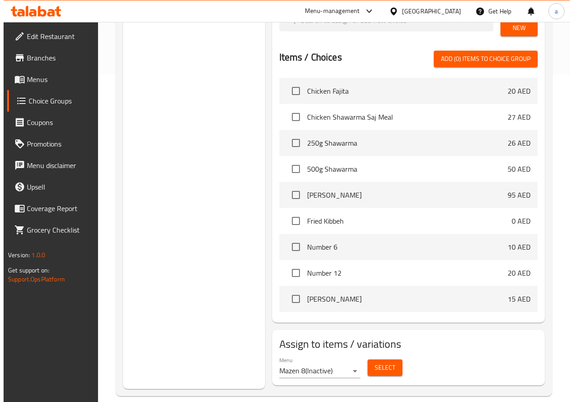
scroll to position [334, 0]
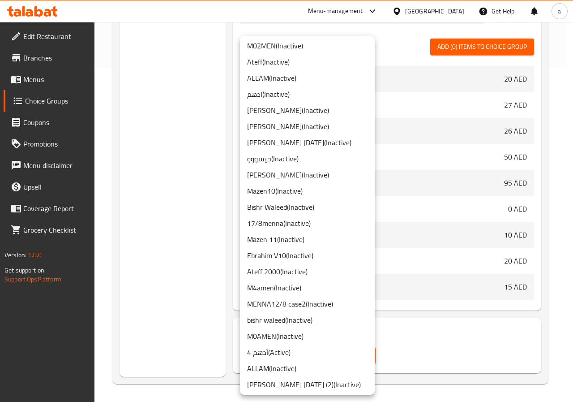
scroll to position [680, 0]
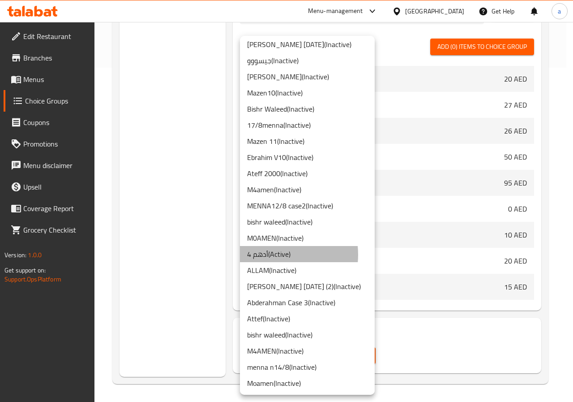
click at [275, 254] on li "أدهم 4 ( Active )" at bounding box center [307, 254] width 135 height 16
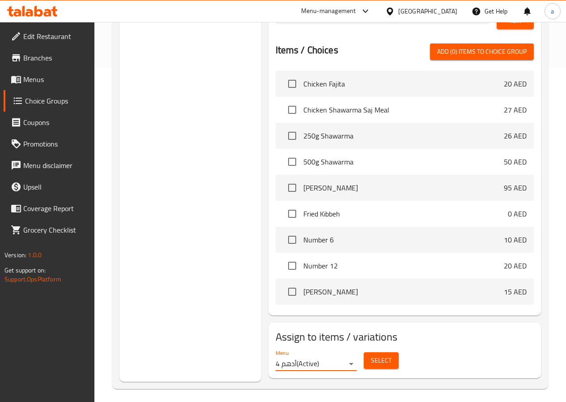
click at [371, 355] on span "Select" at bounding box center [381, 360] width 21 height 11
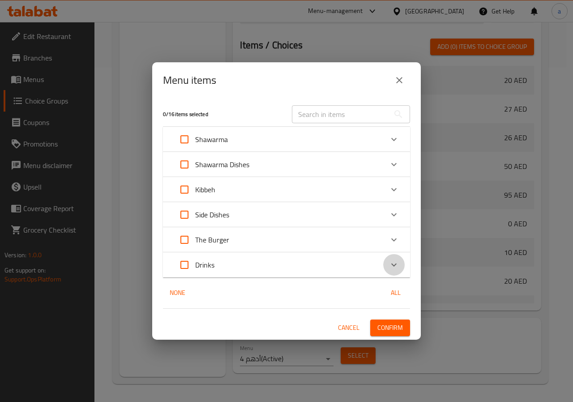
click at [394, 265] on icon "Expand" at bounding box center [393, 264] width 5 height 3
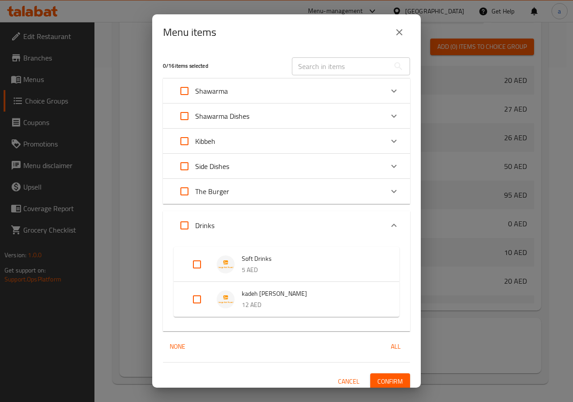
click at [201, 263] on input "Expand" at bounding box center [196, 263] width 21 height 21
checkbox input "true"
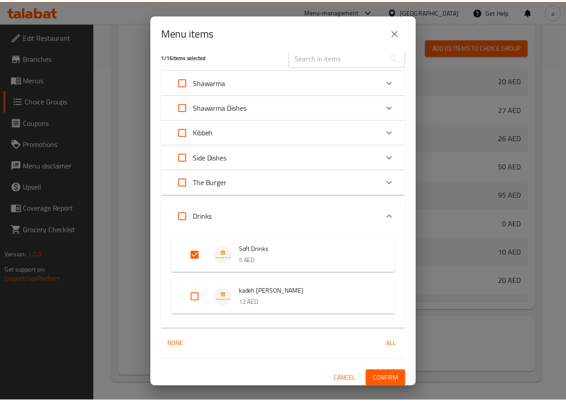
scroll to position [13, 0]
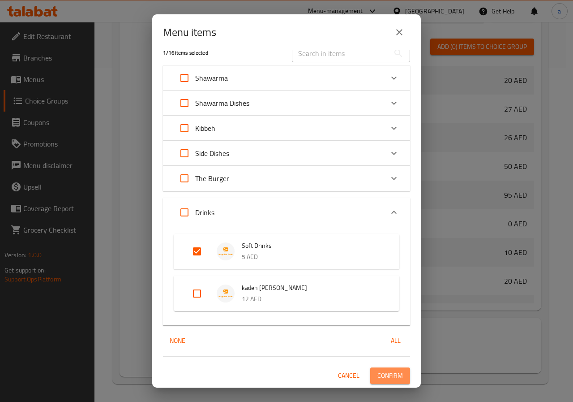
click at [393, 370] on span "Confirm" at bounding box center [391, 375] width 26 height 11
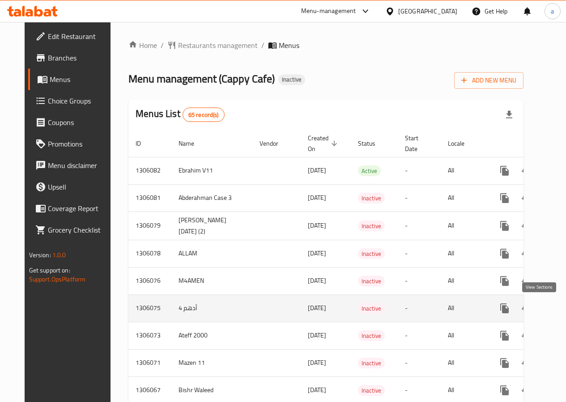
click at [564, 311] on icon "enhanced table" at bounding box center [569, 308] width 11 height 11
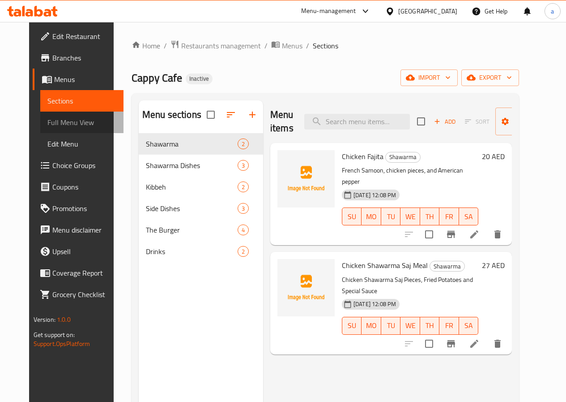
click at [58, 123] on span "Full Menu View" at bounding box center [81, 122] width 69 height 11
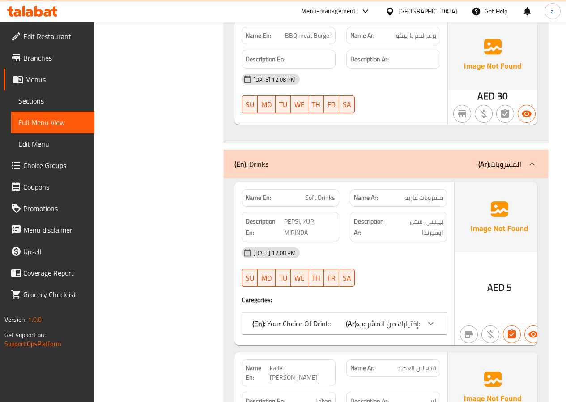
scroll to position [1994, 0]
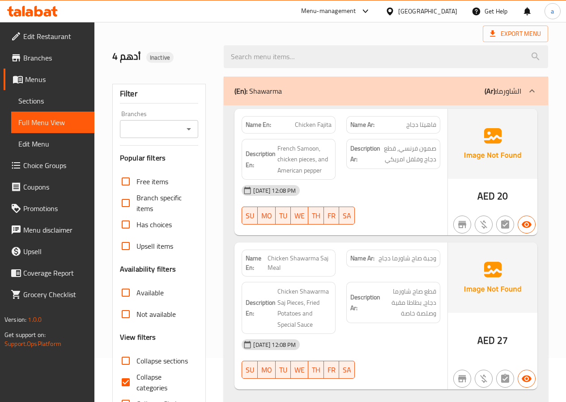
scroll to position [134, 0]
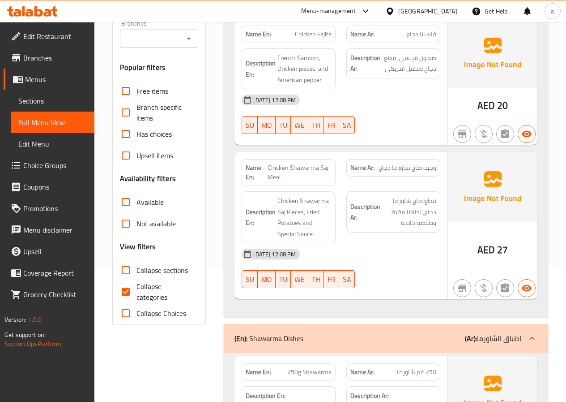
click at [166, 293] on span "Collapse categories" at bounding box center [164, 291] width 55 height 21
click at [137, 293] on input "Collapse categories" at bounding box center [125, 291] width 21 height 21
checkbox input "false"
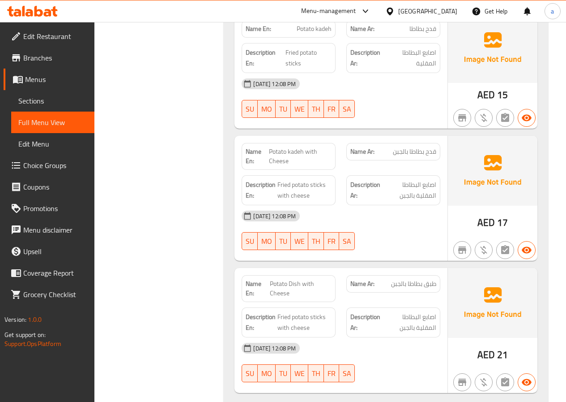
scroll to position [1299, 0]
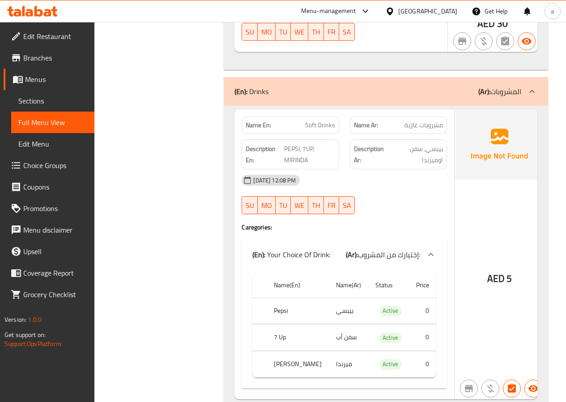
scroll to position [2194, 0]
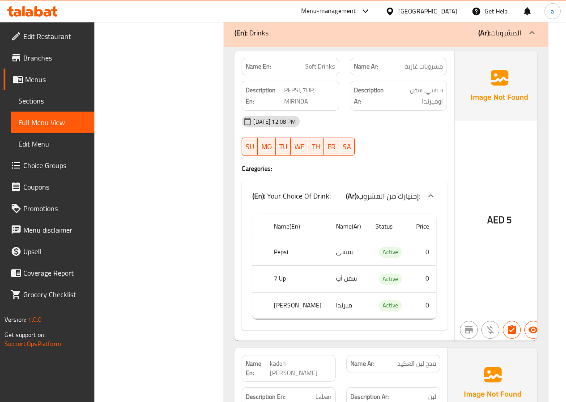
drag, startPoint x: 44, startPoint y: 99, endPoint x: 111, endPoint y: 135, distance: 75.8
click at [44, 99] on span "Sections" at bounding box center [52, 100] width 69 height 11
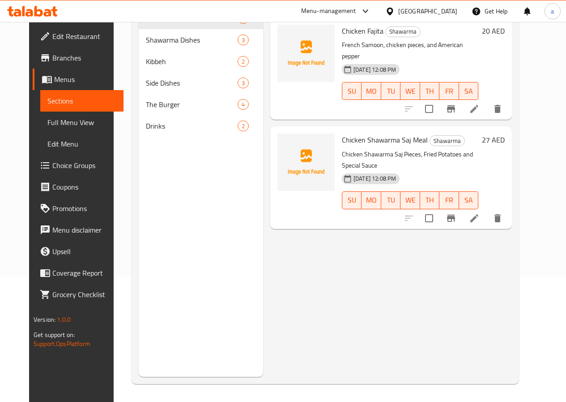
scroll to position [125, 0]
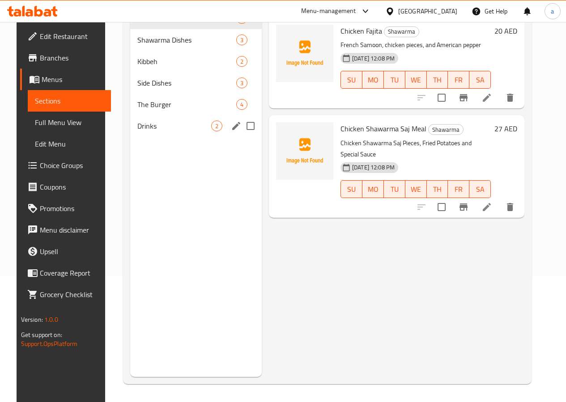
click at [150, 131] on span "Drinks" at bounding box center [174, 125] width 74 height 11
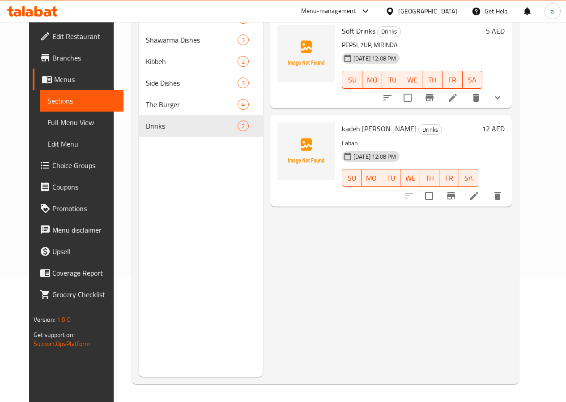
click at [466, 98] on li at bounding box center [453, 98] width 25 height 16
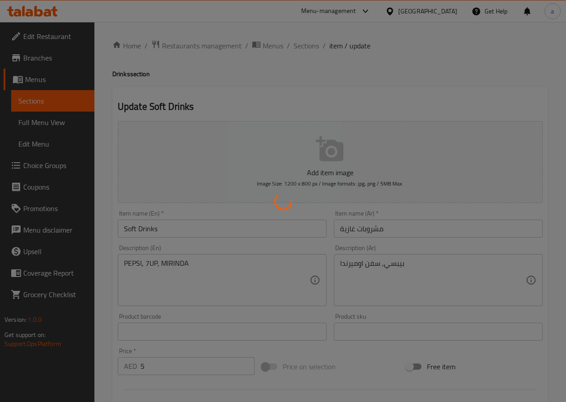
type input "إختيارك من المشروب:"
type input "0"
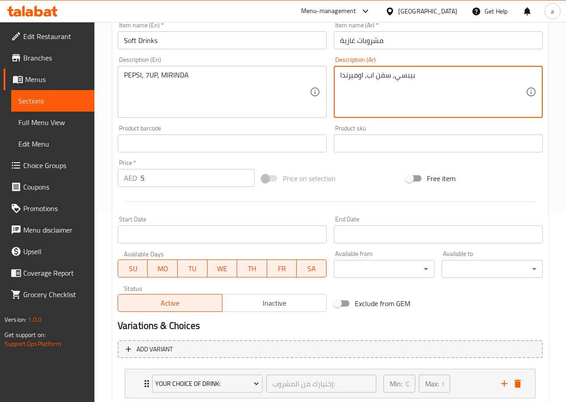
scroll to position [246, 0]
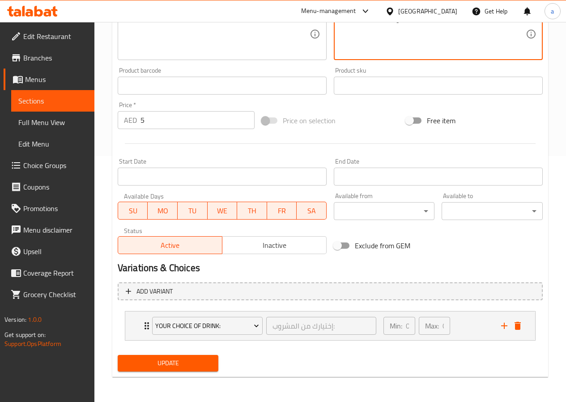
type textarea "بيبسي, سفن اب, اوميرندا"
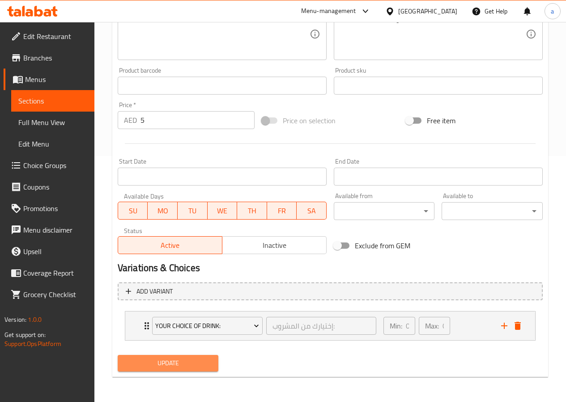
click at [195, 365] on span "Update" at bounding box center [168, 362] width 87 height 11
click at [201, 368] on span "Update" at bounding box center [168, 362] width 87 height 11
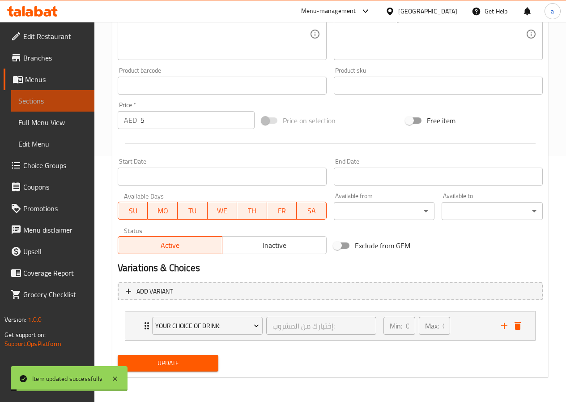
click at [63, 110] on link "Sections" at bounding box center [52, 100] width 83 height 21
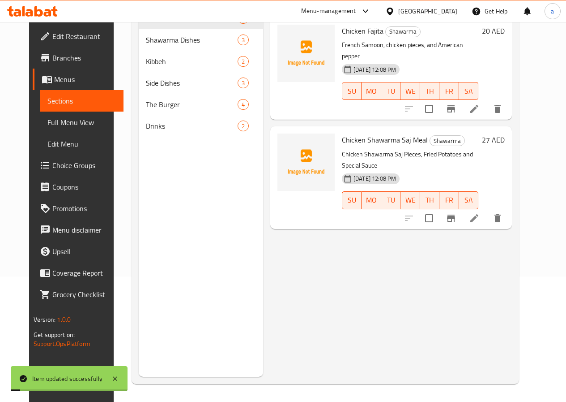
scroll to position [125, 0]
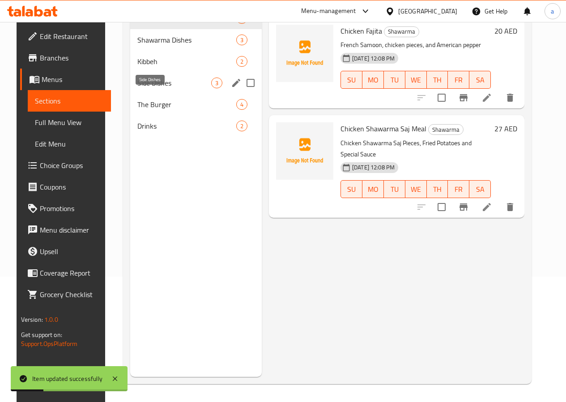
click at [149, 88] on span "Side Dishes" at bounding box center [174, 82] width 74 height 11
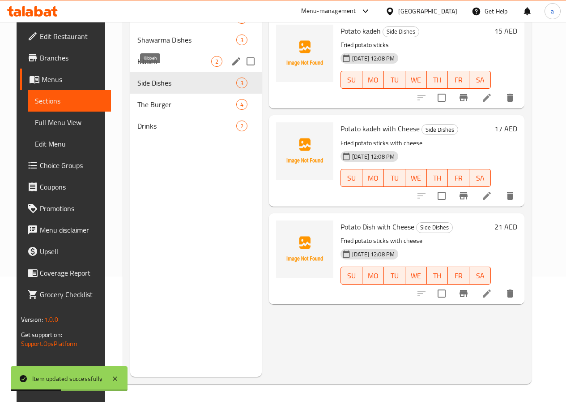
click at [141, 67] on span "Kibbeh" at bounding box center [174, 61] width 74 height 11
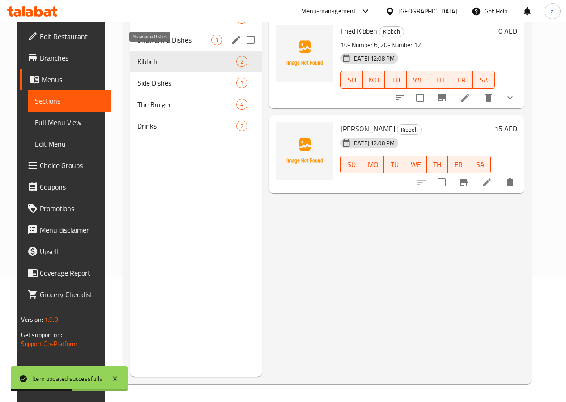
click at [141, 45] on span "Shawarma Dishes" at bounding box center [174, 39] width 74 height 11
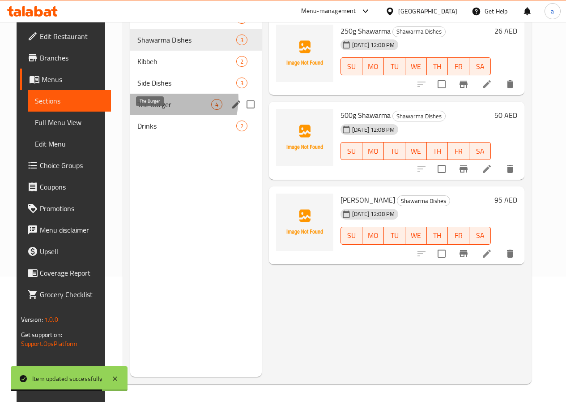
click at [161, 110] on span "The Burger" at bounding box center [174, 104] width 74 height 11
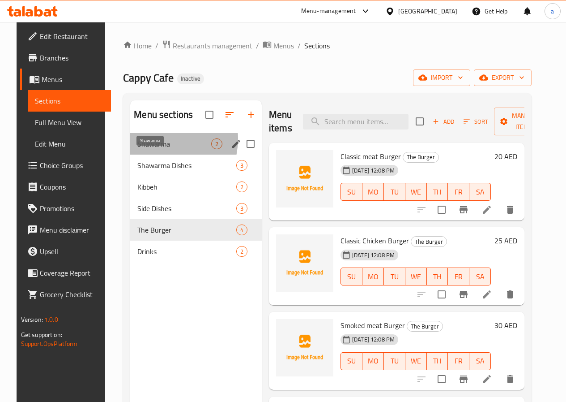
click at [144, 149] on span "Shawarma" at bounding box center [174, 143] width 74 height 11
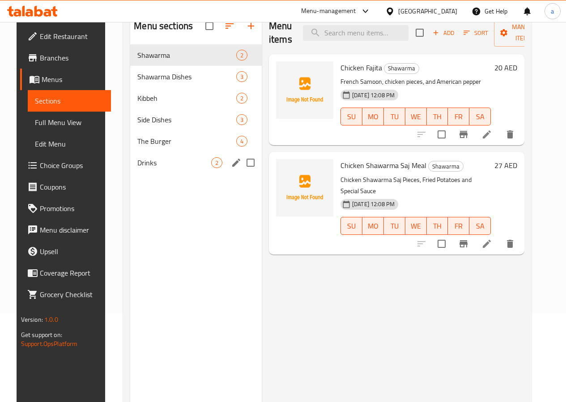
scroll to position [90, 0]
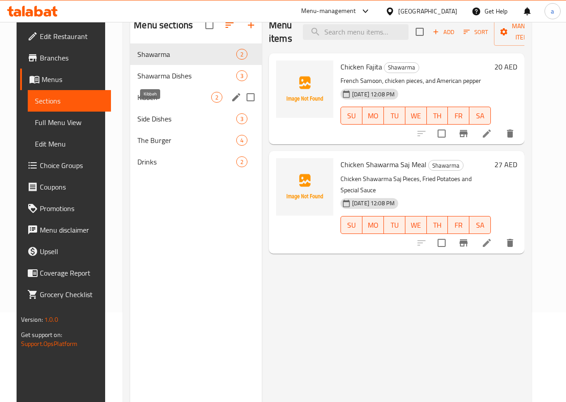
click at [145, 103] on span "Kibbeh" at bounding box center [174, 97] width 74 height 11
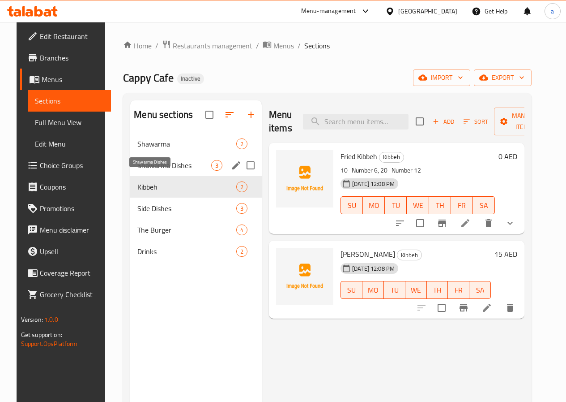
click at [157, 171] on span "Shawarma Dishes" at bounding box center [174, 165] width 74 height 11
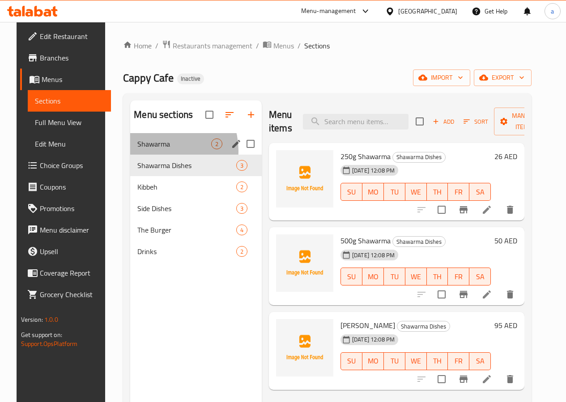
click at [151, 154] on div "Shawarma 2" at bounding box center [196, 143] width 132 height 21
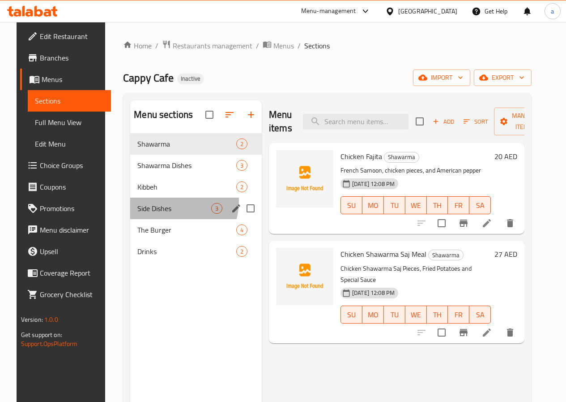
click at [162, 215] on div "Side Dishes 3" at bounding box center [196, 207] width 132 height 21
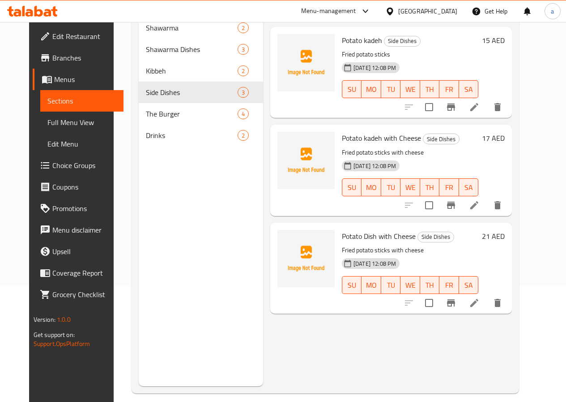
scroll to position [125, 0]
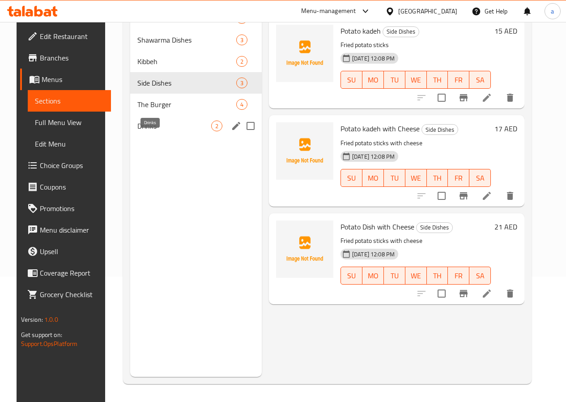
click at [163, 131] on span "Drinks" at bounding box center [174, 125] width 74 height 11
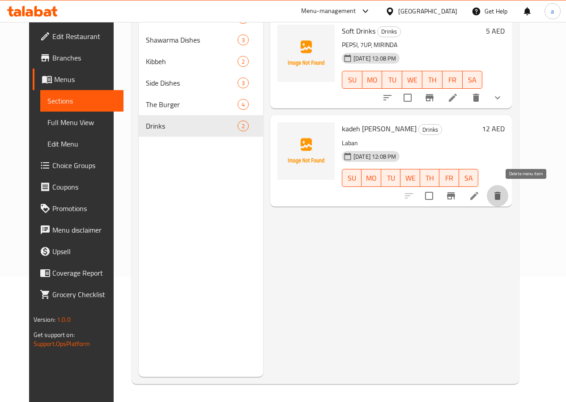
click at [501, 195] on icon "delete" at bounding box center [498, 196] width 6 height 8
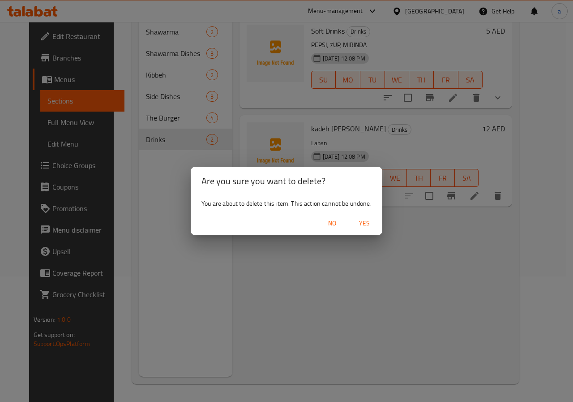
click at [367, 221] on span "Yes" at bounding box center [364, 223] width 21 height 11
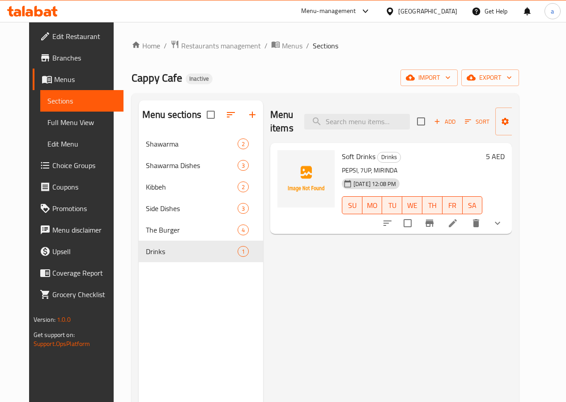
click at [49, 123] on span "Full Menu View" at bounding box center [81, 122] width 69 height 11
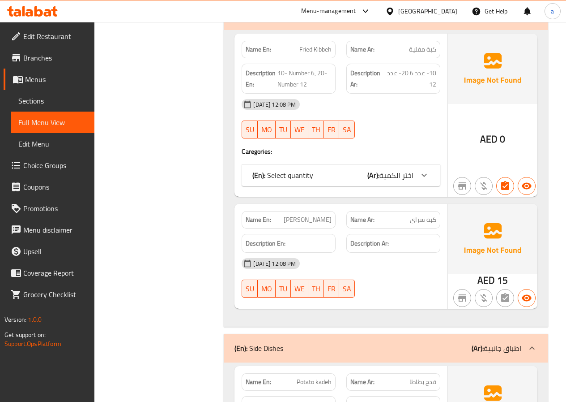
scroll to position [851, 0]
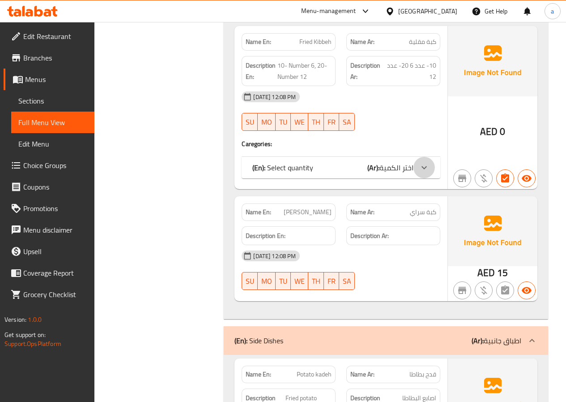
click at [425, 165] on icon at bounding box center [424, 167] width 11 height 11
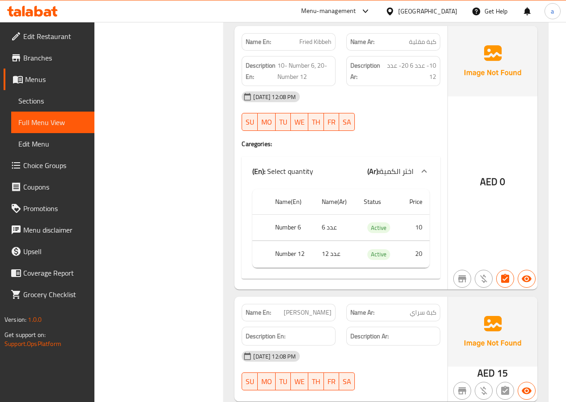
click at [425, 174] on icon at bounding box center [424, 171] width 11 height 11
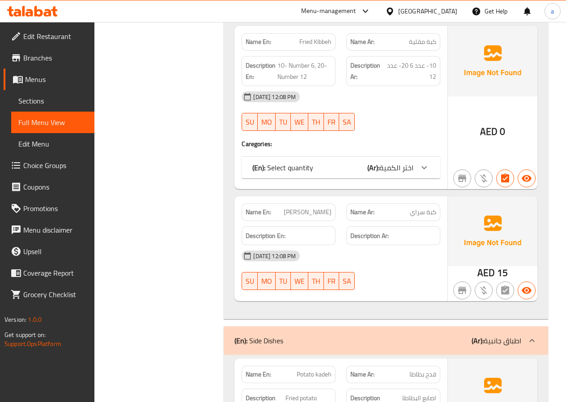
click at [64, 97] on span "Sections" at bounding box center [52, 100] width 69 height 11
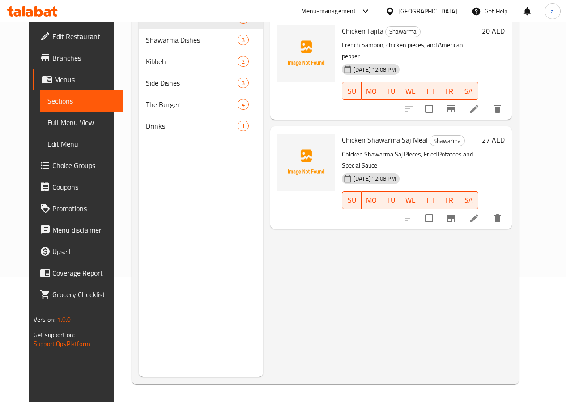
scroll to position [125, 0]
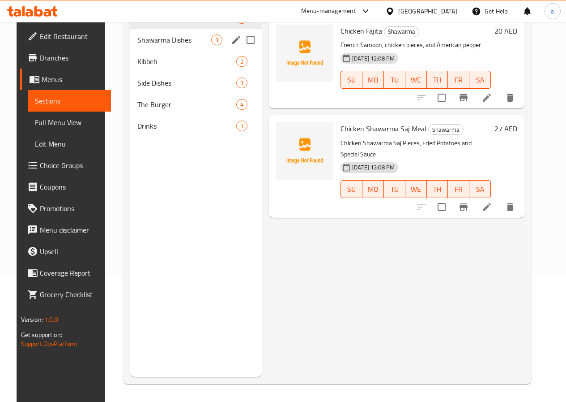
click at [164, 46] on div "Shawarma Dishes 3" at bounding box center [196, 39] width 132 height 21
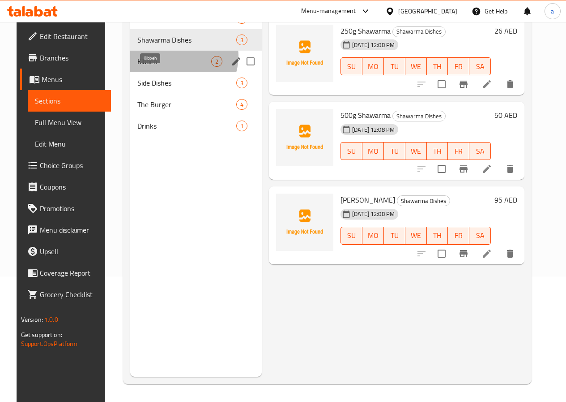
click at [168, 67] on span "Kibbeh" at bounding box center [174, 61] width 74 height 11
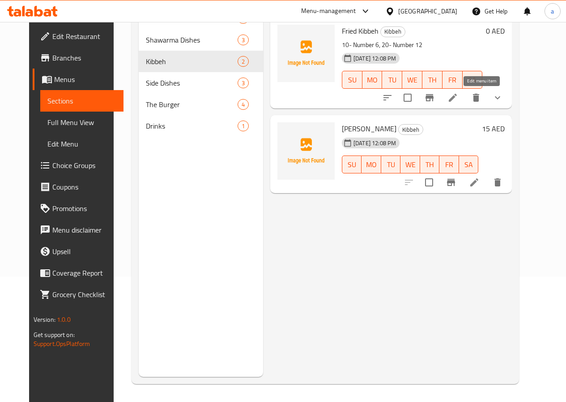
click at [459, 98] on icon at bounding box center [453, 97] width 11 height 11
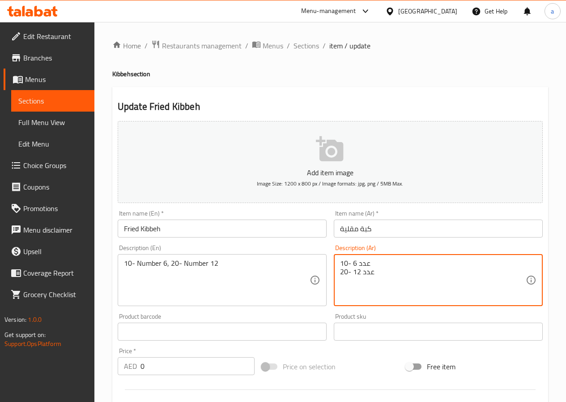
click at [373, 262] on textarea "10- عدد 6 20- عدد 12" at bounding box center [433, 280] width 186 height 43
type textarea "20- عدد 12"
drag, startPoint x: 383, startPoint y: 263, endPoint x: 327, endPoint y: 270, distance: 56.8
click at [327, 270] on div "Add item image Image Size: 1200 x 800 px / Image formats: jpg, png / 5MB Max. I…" at bounding box center [330, 310] width 433 height 386
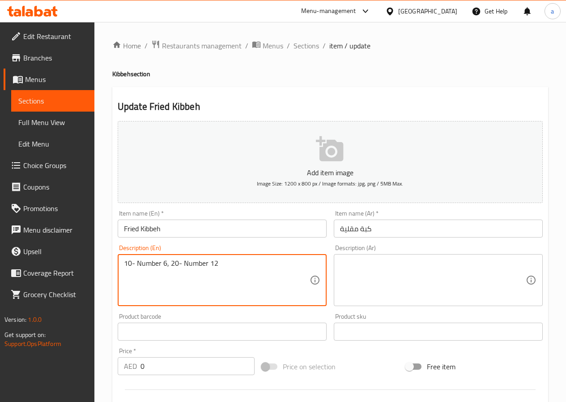
click at [232, 270] on textarea "10- Number 6, 20- Number 12" at bounding box center [217, 280] width 186 height 43
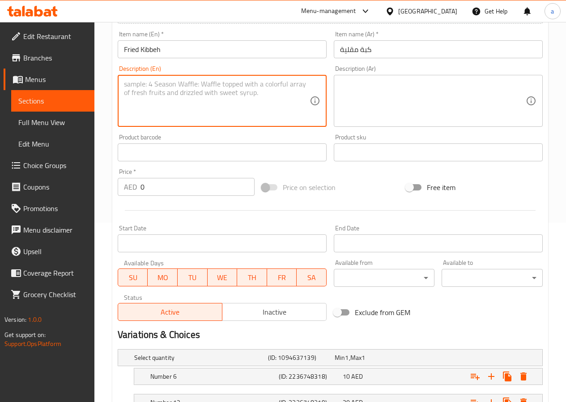
scroll to position [251, 0]
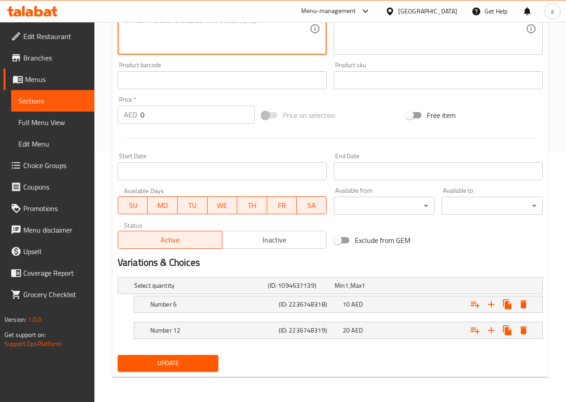
click at [206, 366] on span "Update" at bounding box center [168, 362] width 87 height 11
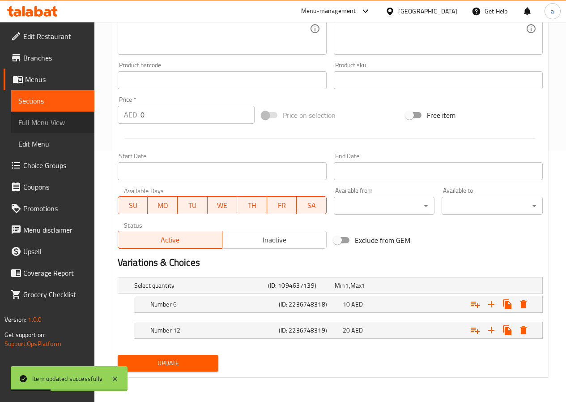
click at [50, 121] on span "Full Menu View" at bounding box center [52, 122] width 69 height 11
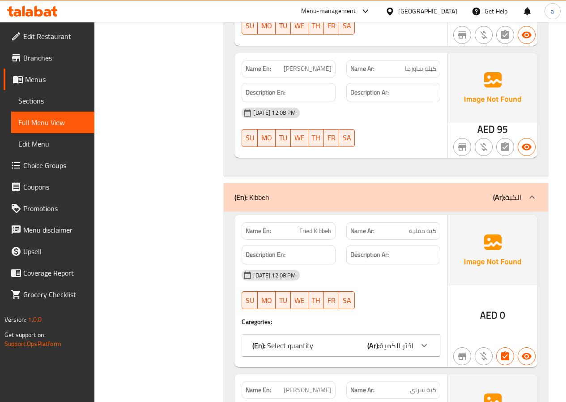
scroll to position [744, 0]
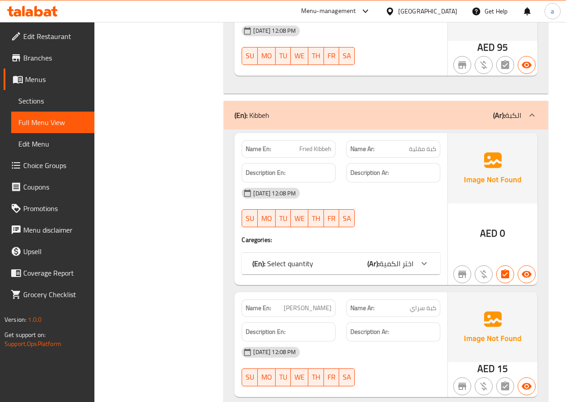
click at [413, 259] on span "اختر الكمية" at bounding box center [397, 263] width 34 height 13
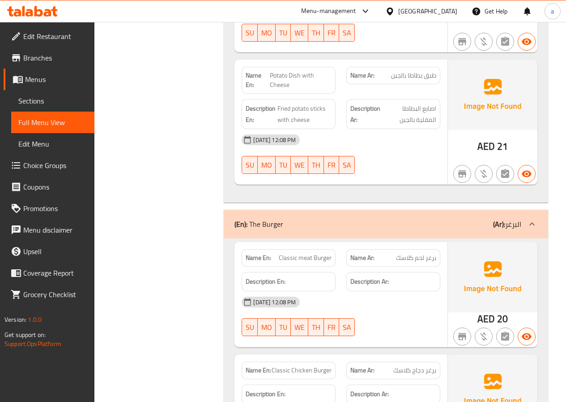
scroll to position [1673, 0]
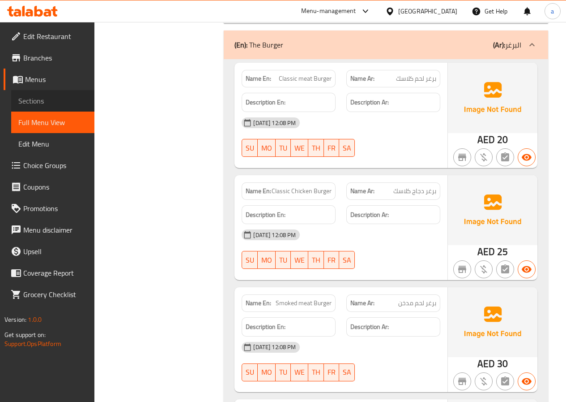
click at [44, 96] on span "Sections" at bounding box center [52, 100] width 69 height 11
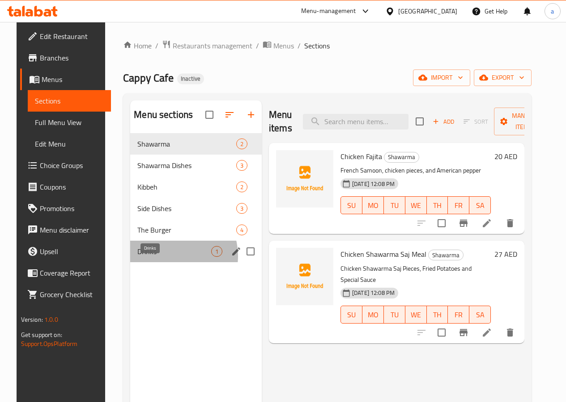
click at [160, 257] on span "Drinks" at bounding box center [174, 251] width 74 height 11
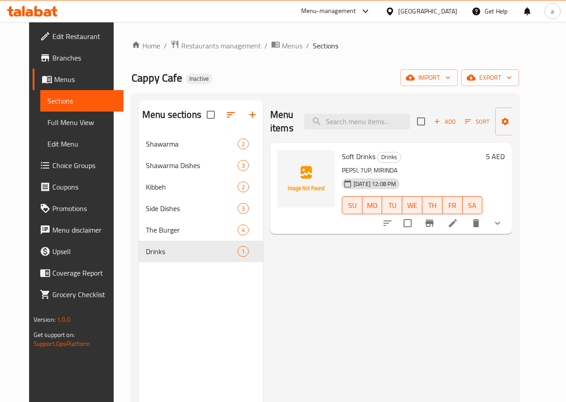
click at [47, 145] on span "Edit Menu" at bounding box center [81, 143] width 69 height 11
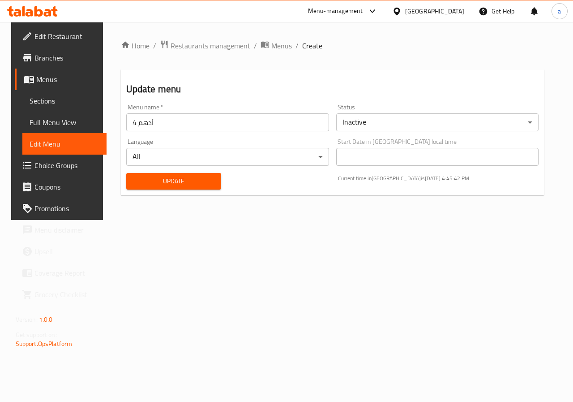
click at [50, 117] on span "Full Menu View" at bounding box center [65, 122] width 70 height 11
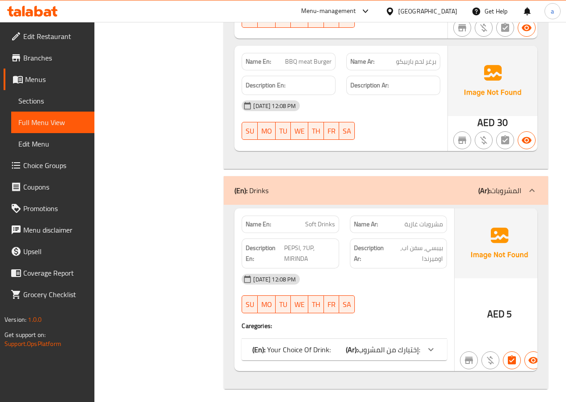
scroll to position [1931, 0]
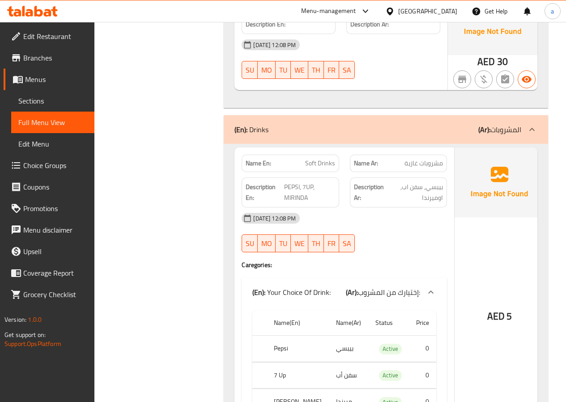
scroll to position [2058, 0]
